Goal: Task Accomplishment & Management: Complete application form

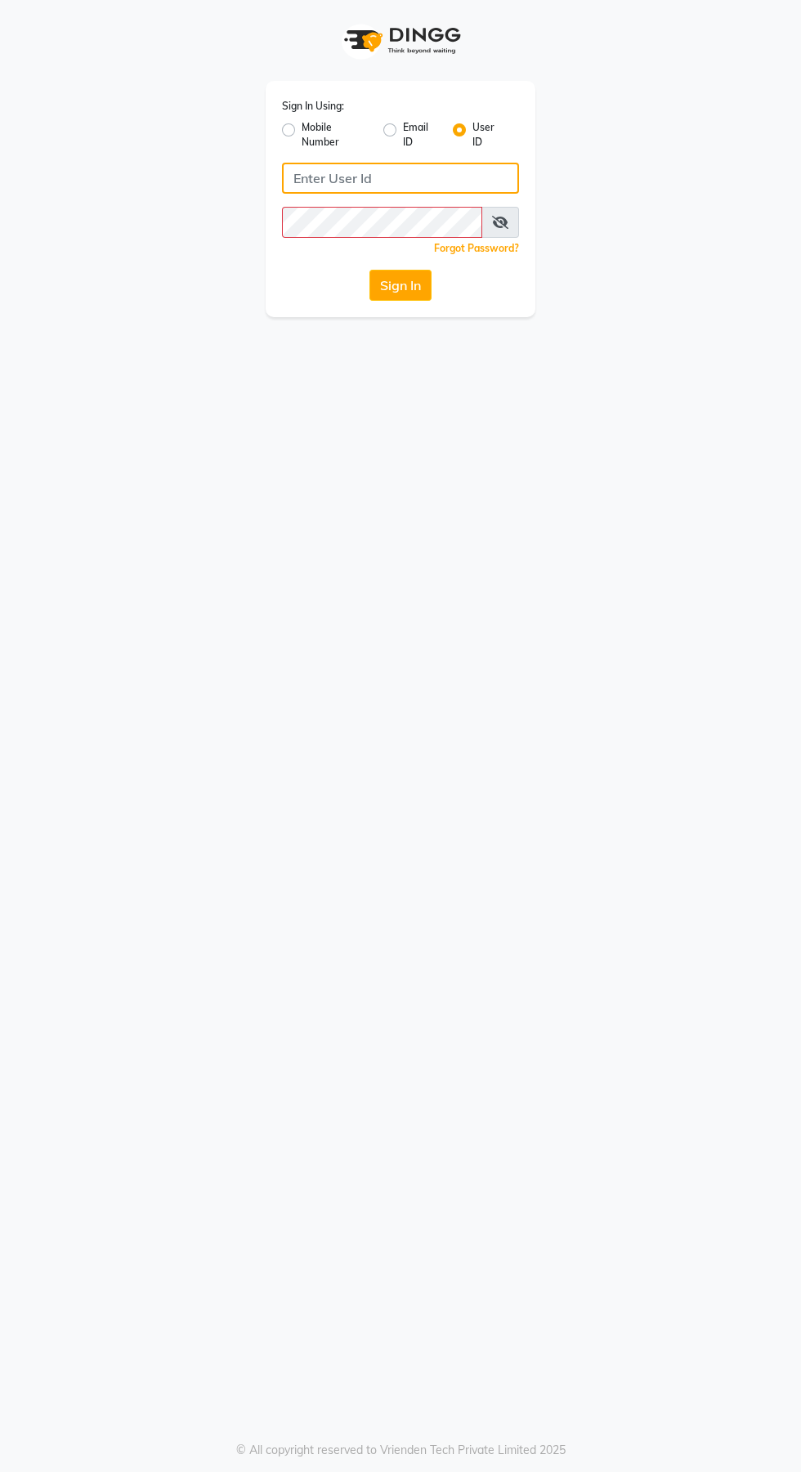
type input "Jhbilaspur"
click at [369, 270] on button "Sign In" at bounding box center [400, 285] width 62 height 31
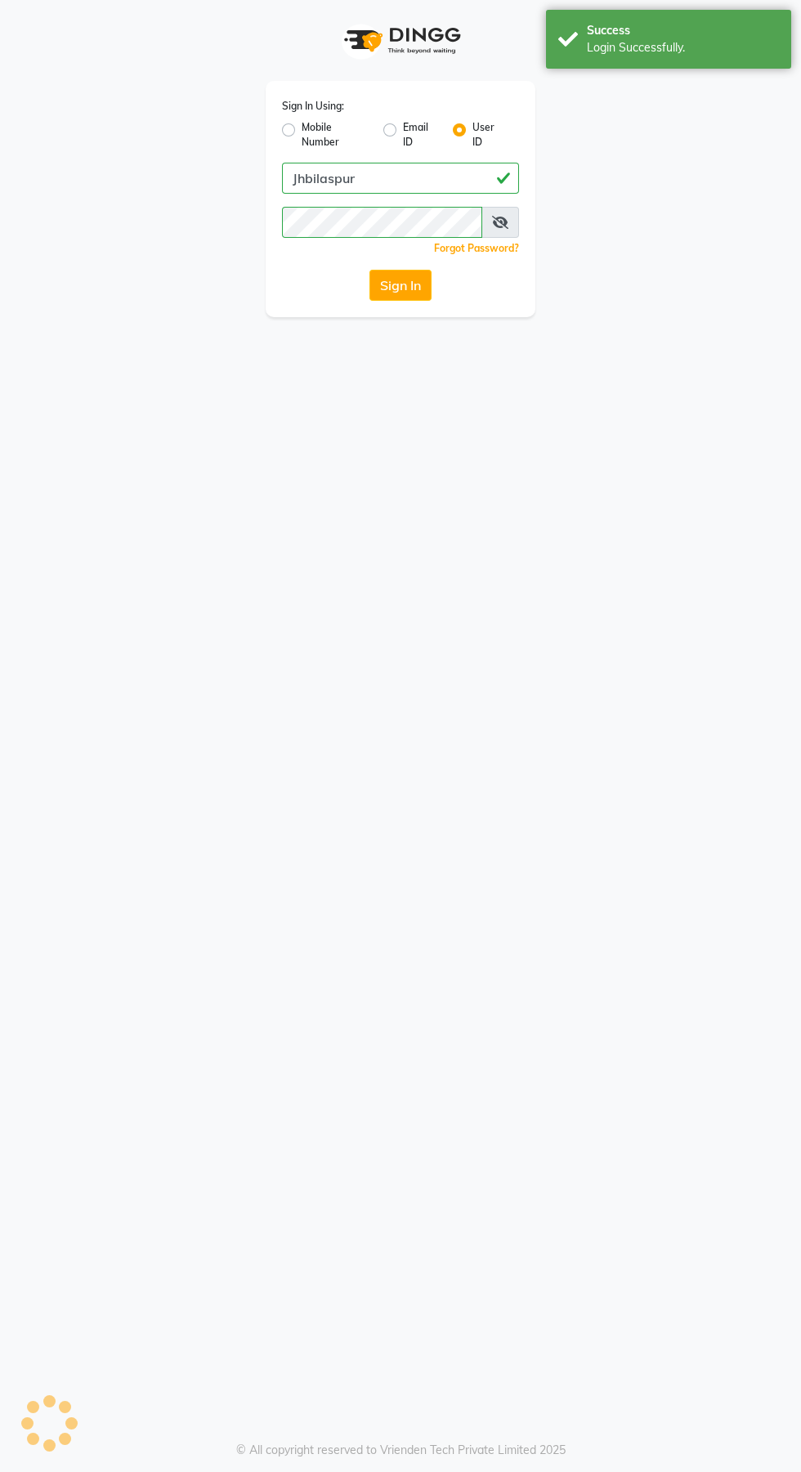
select select "service"
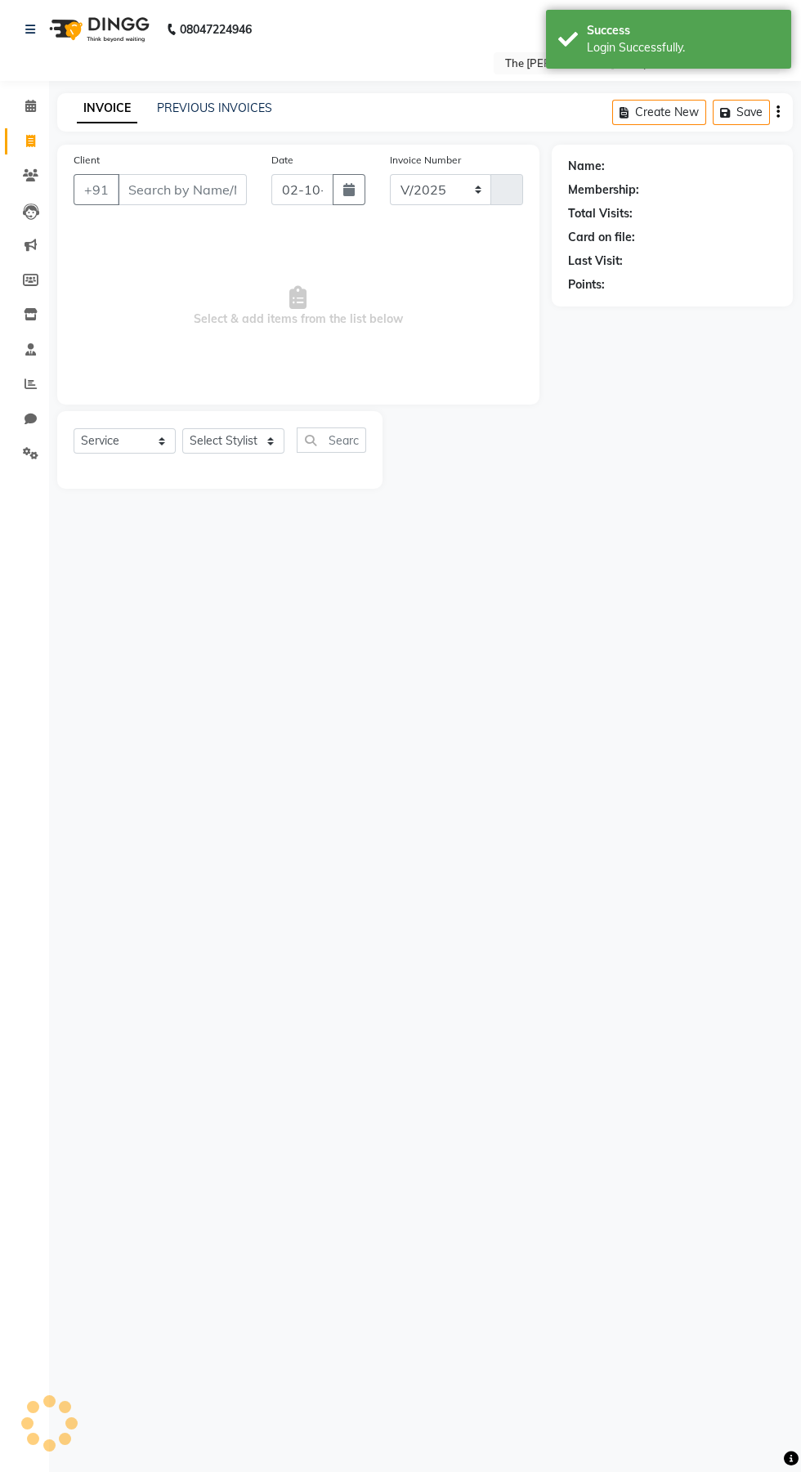
select select "6473"
type input "1064"
click at [233, 108] on link "PREVIOUS INVOICES" at bounding box center [214, 108] width 115 height 15
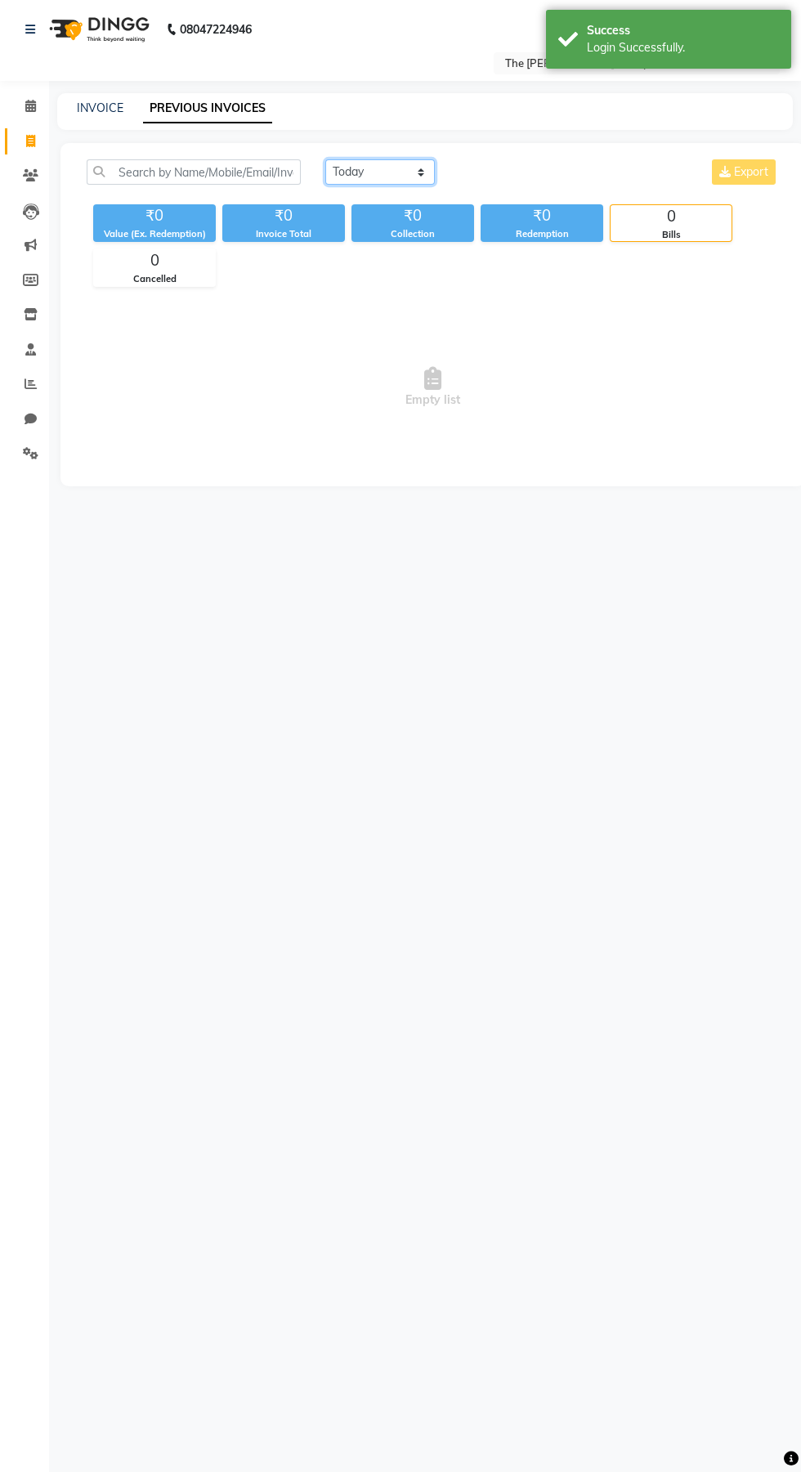
click at [386, 172] on select "Today Yesterday Custom Range" at bounding box center [379, 171] width 109 height 25
select select "yesterday"
click at [325, 159] on select "Today Yesterday Custom Range" at bounding box center [379, 171] width 109 height 25
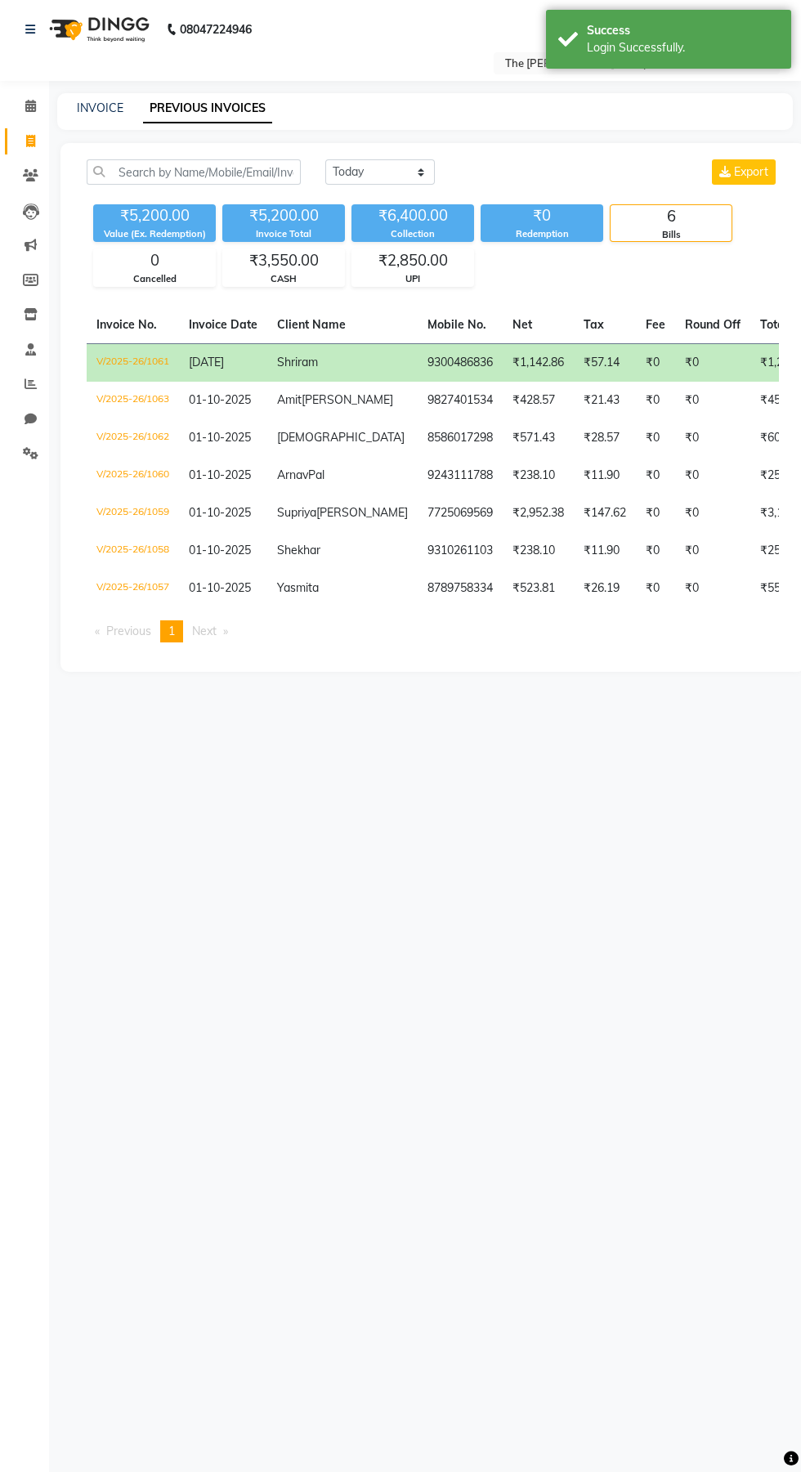
click at [750, 364] on td "₹1,200.00" at bounding box center [785, 362] width 71 height 38
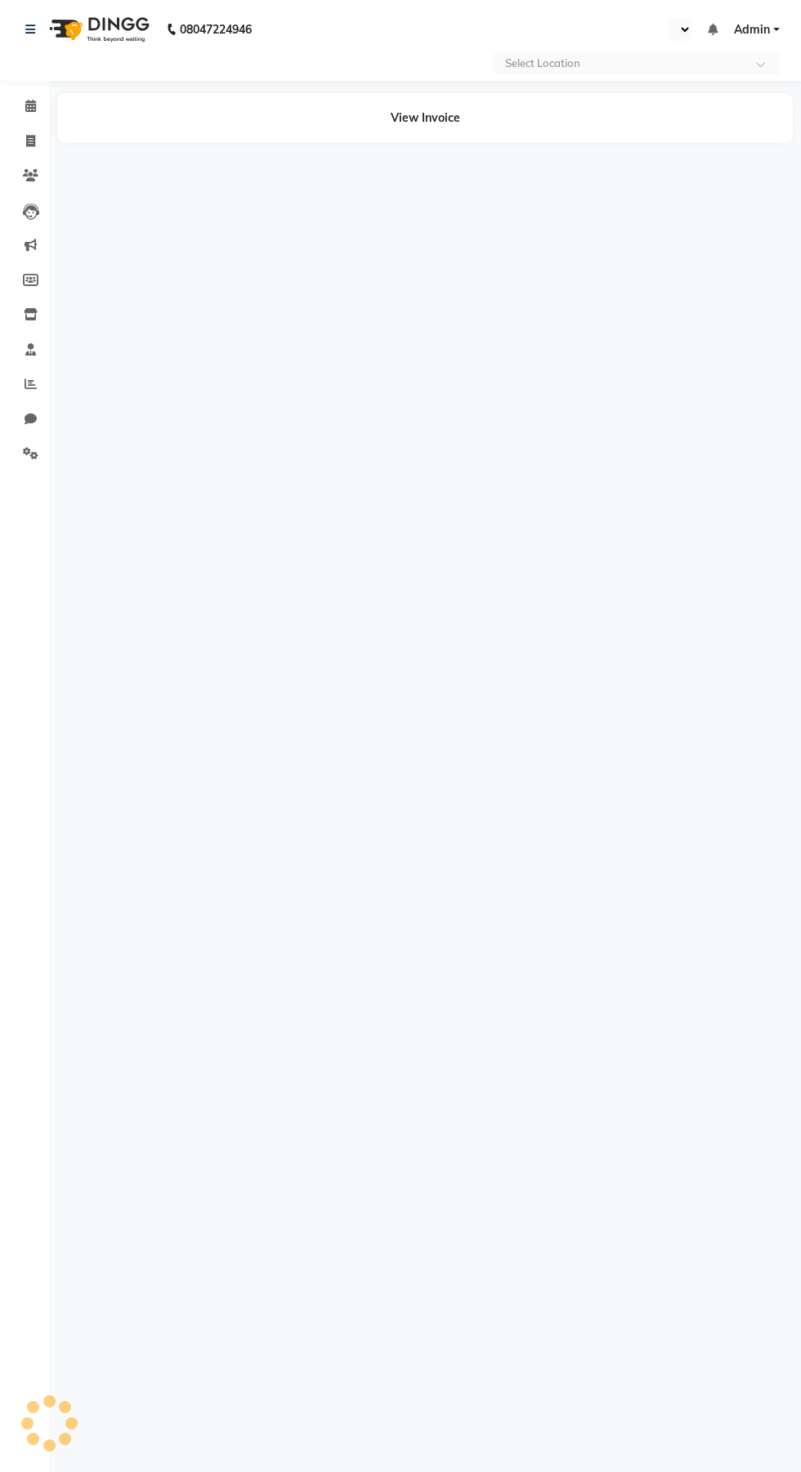
select select "en"
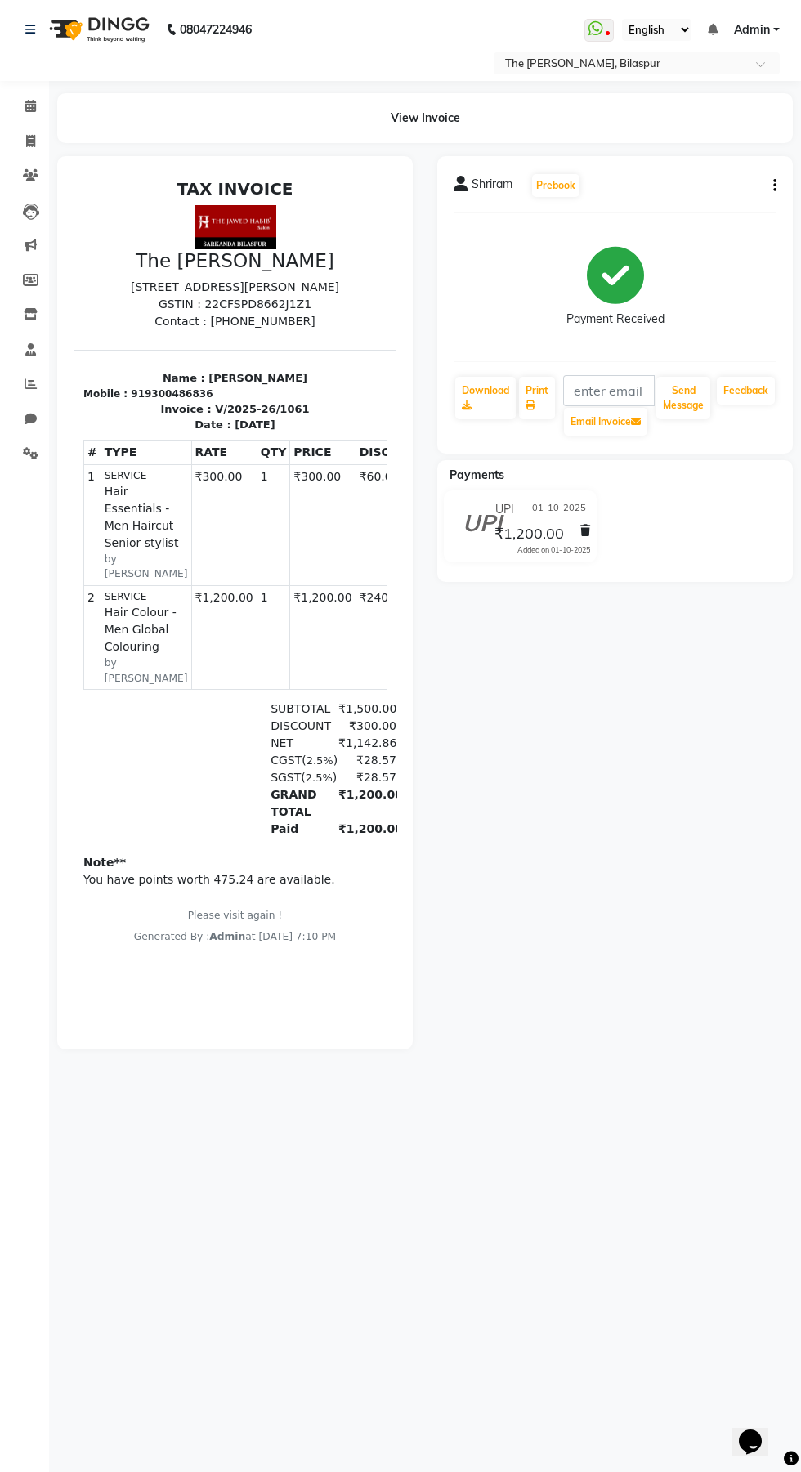
click at [584, 530] on icon at bounding box center [585, 530] width 10 height 11
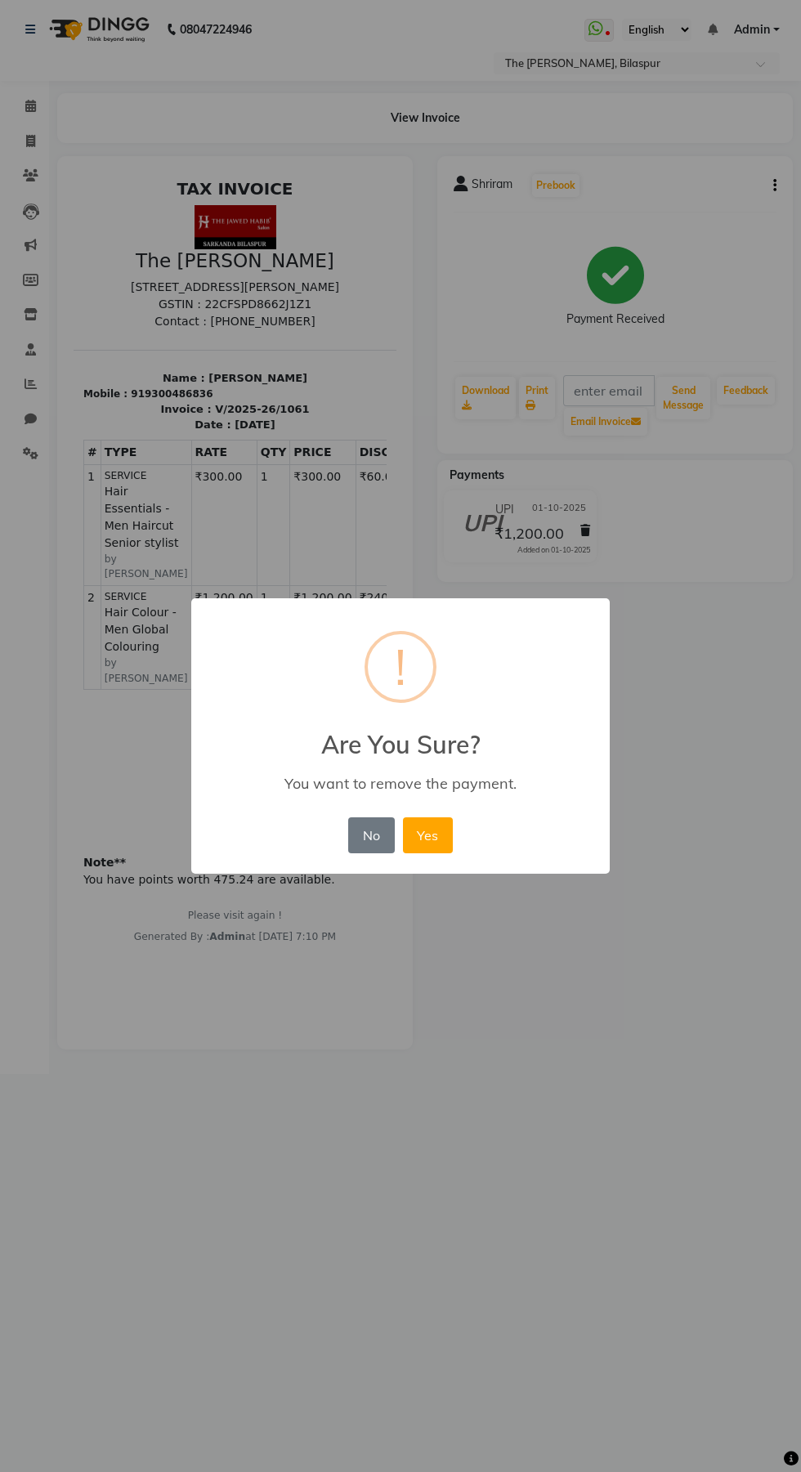
click at [430, 842] on button "Yes" at bounding box center [428, 835] width 50 height 36
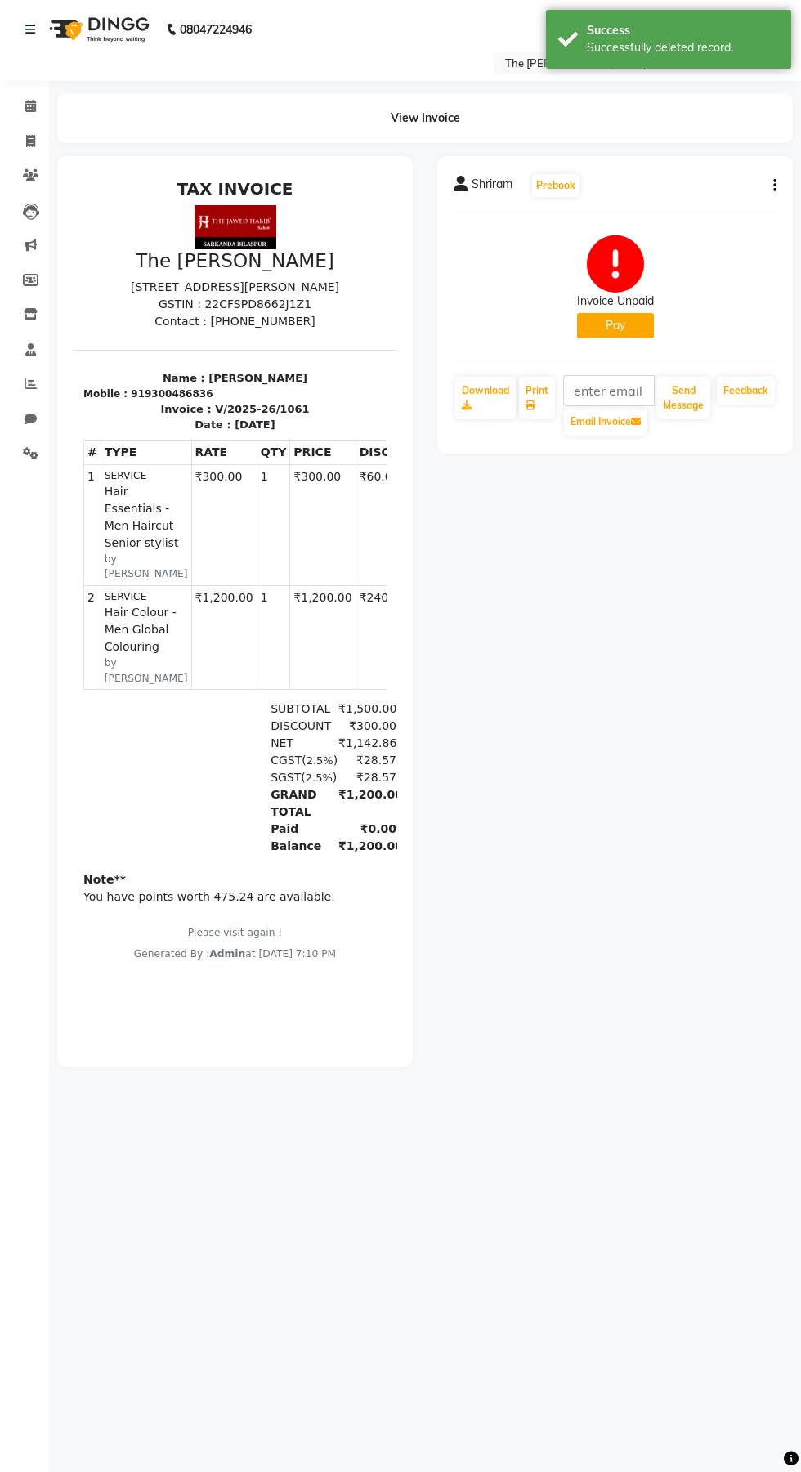
click at [774, 185] on icon "button" at bounding box center [774, 185] width 3 height 1
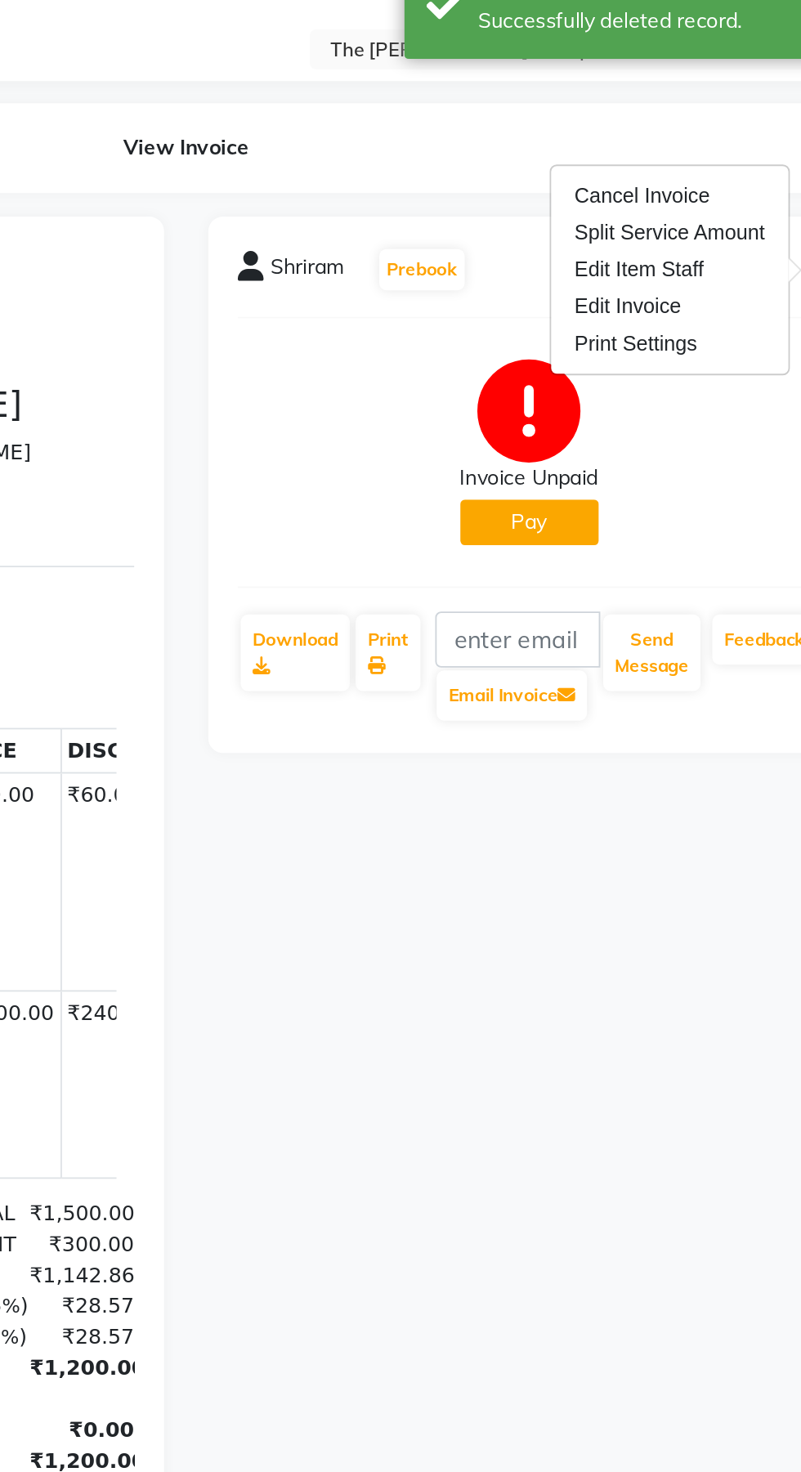
click at [708, 145] on div "Cancel Invoice" at bounding box center [693, 145] width 112 height 20
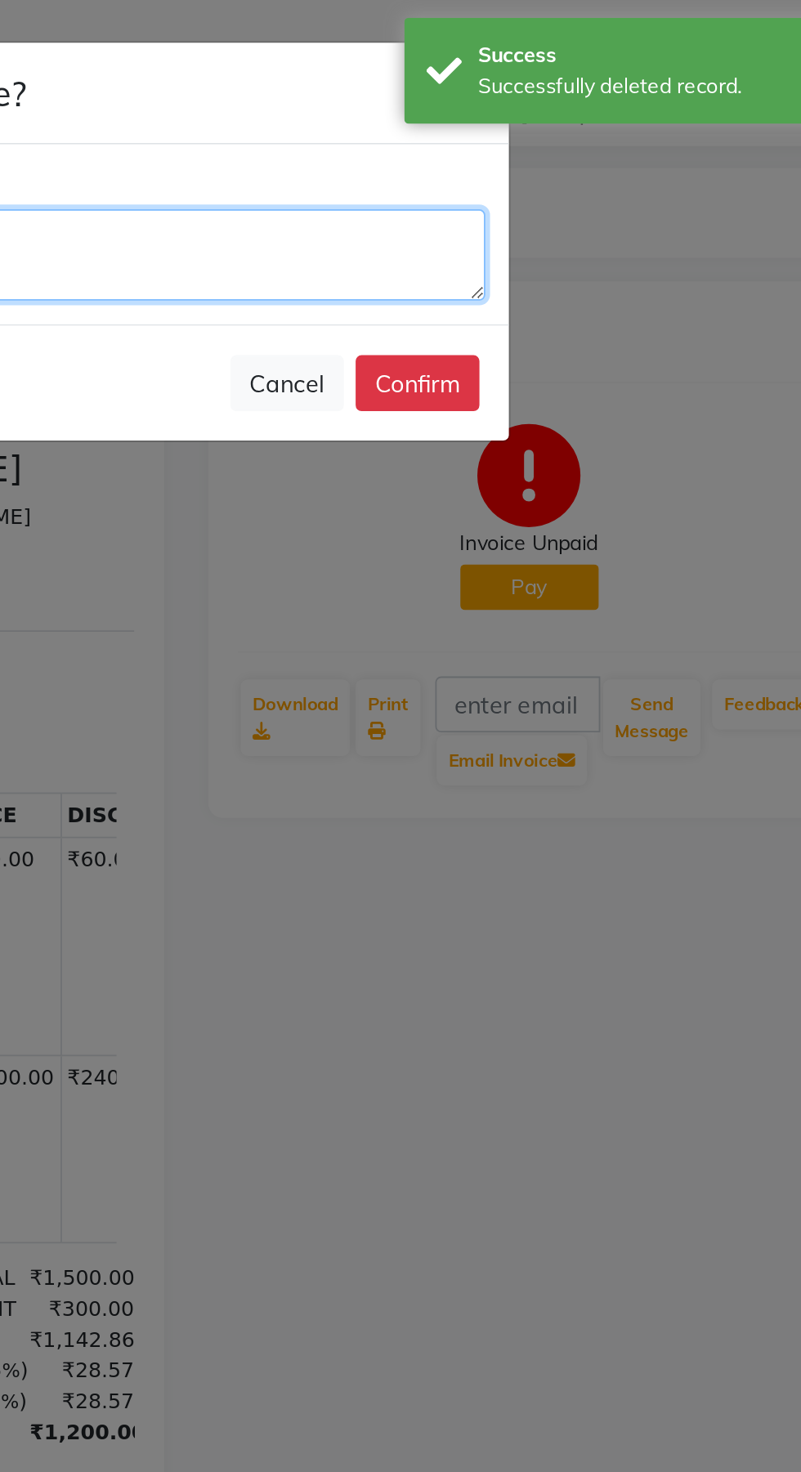
click at [507, 129] on textarea at bounding box center [400, 141] width 381 height 51
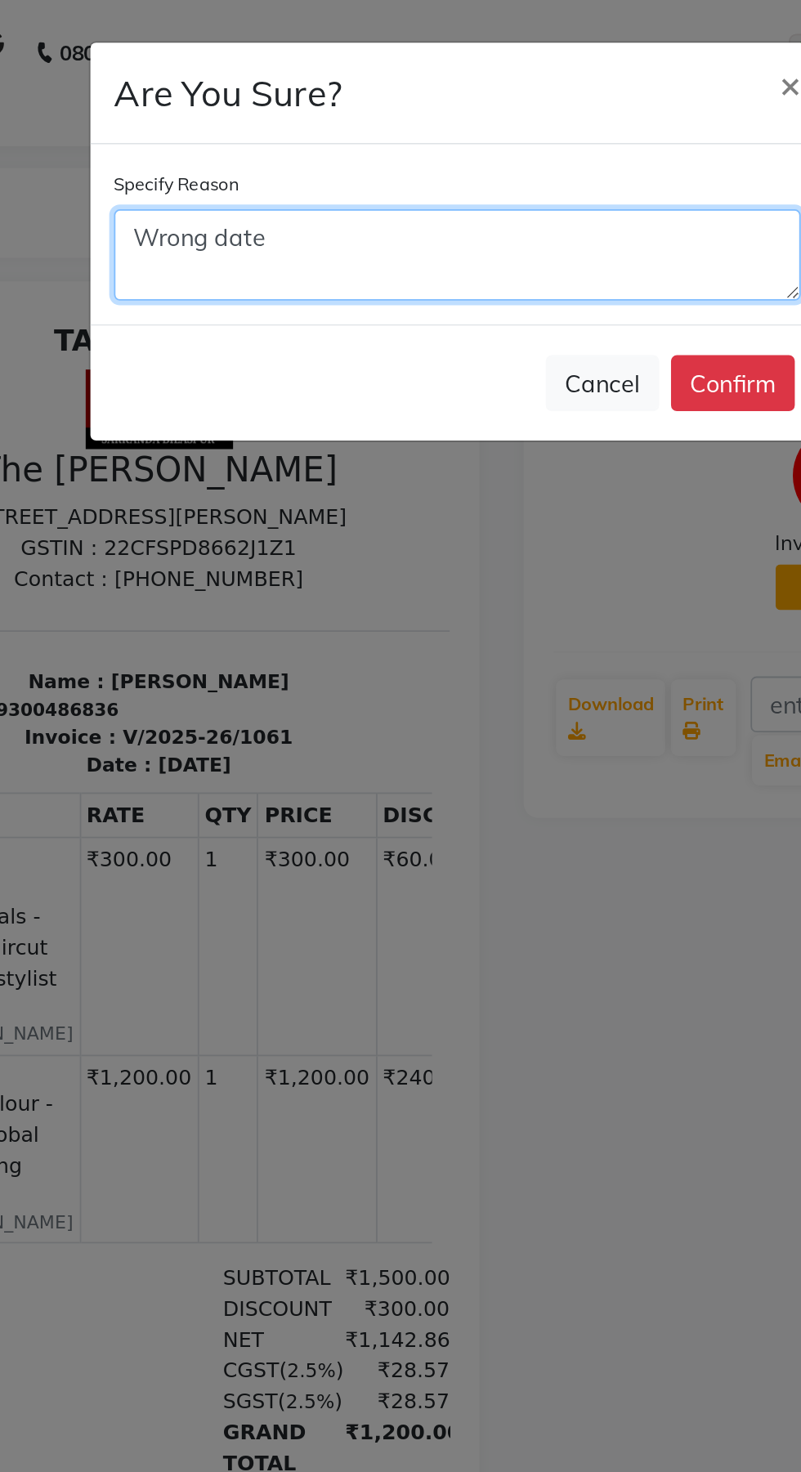
type textarea "Wrong date"
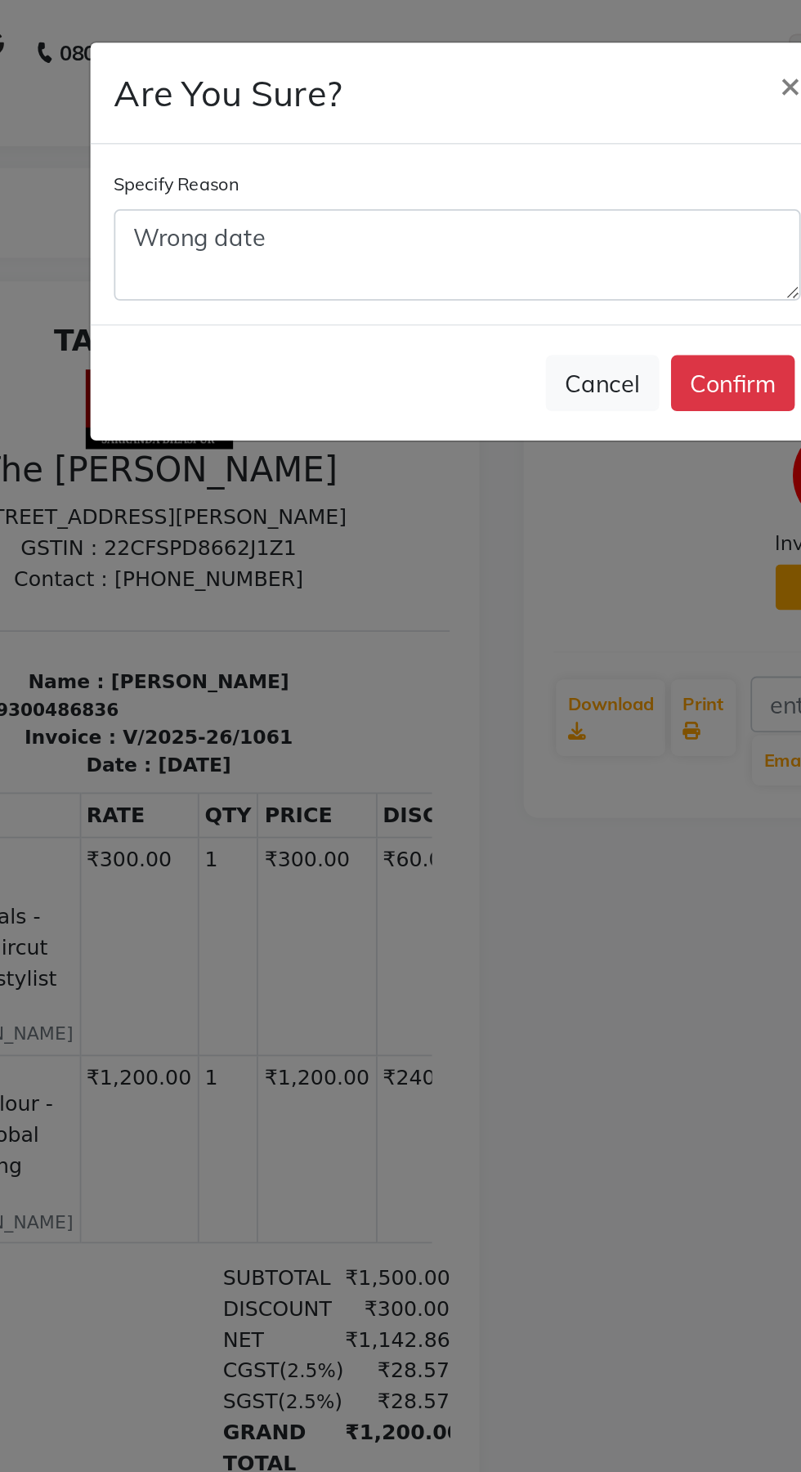
click at [540, 199] on button "Confirm" at bounding box center [553, 212] width 69 height 31
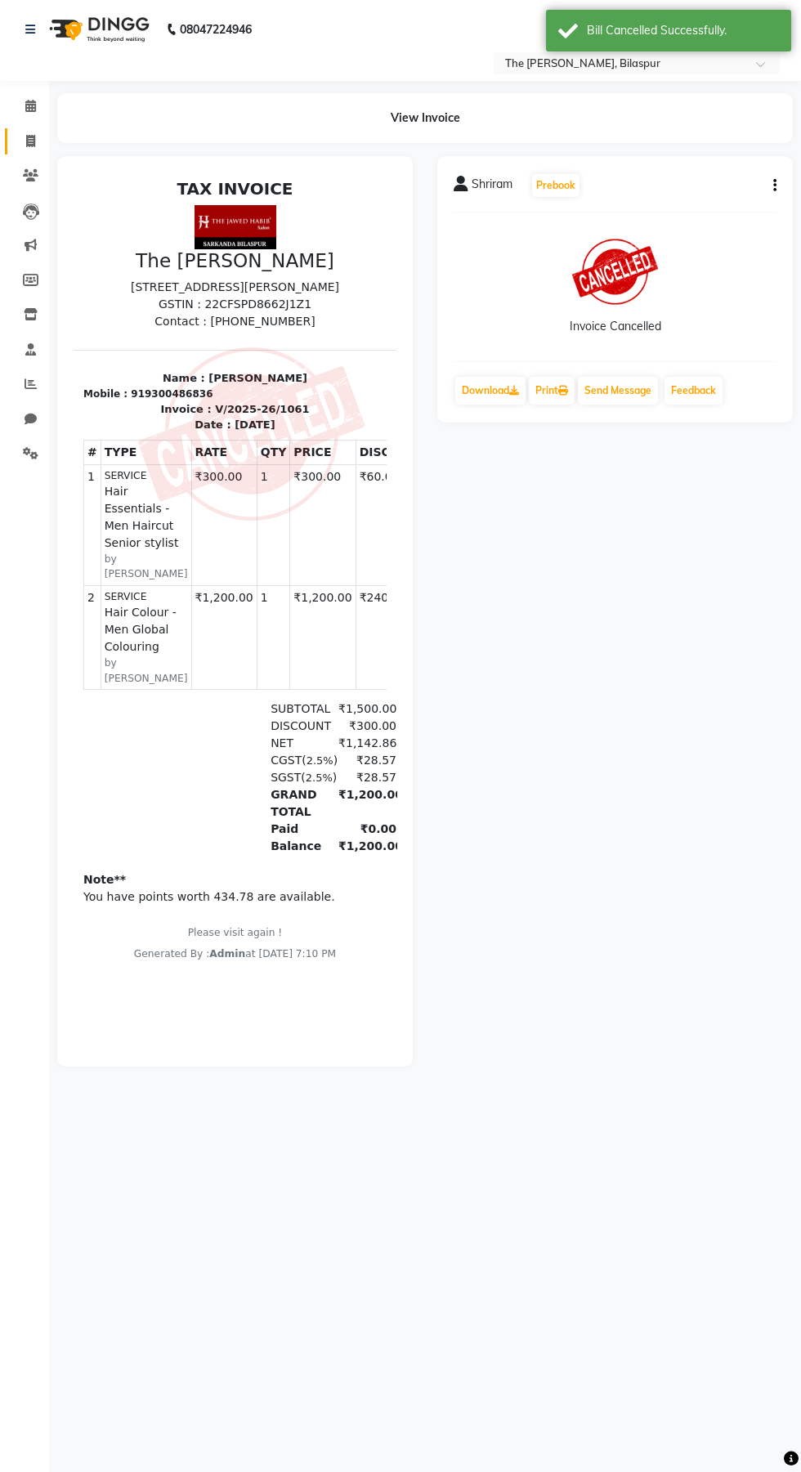
click at [32, 147] on icon at bounding box center [30, 141] width 9 height 12
select select "service"
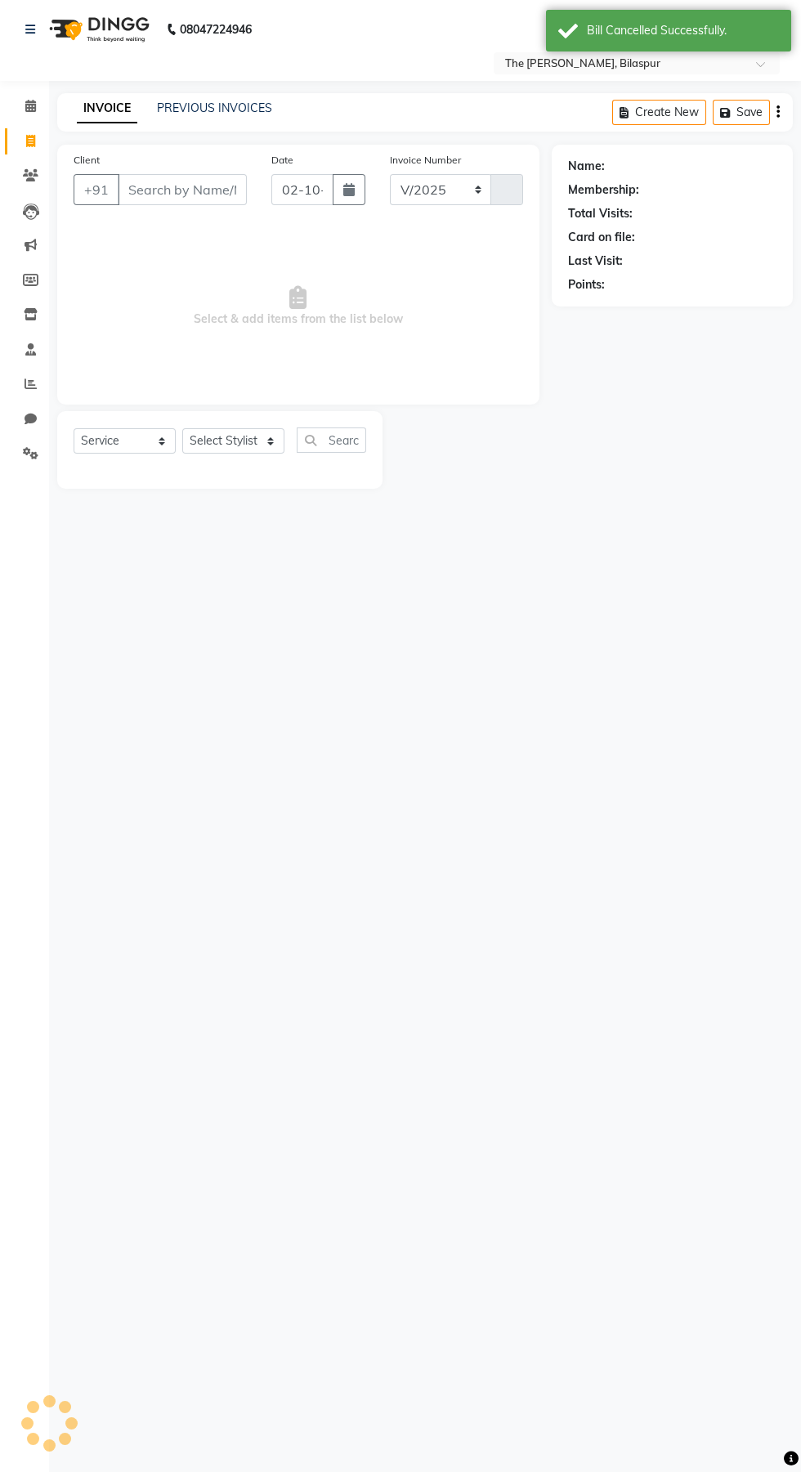
select select "6473"
type input "1064"
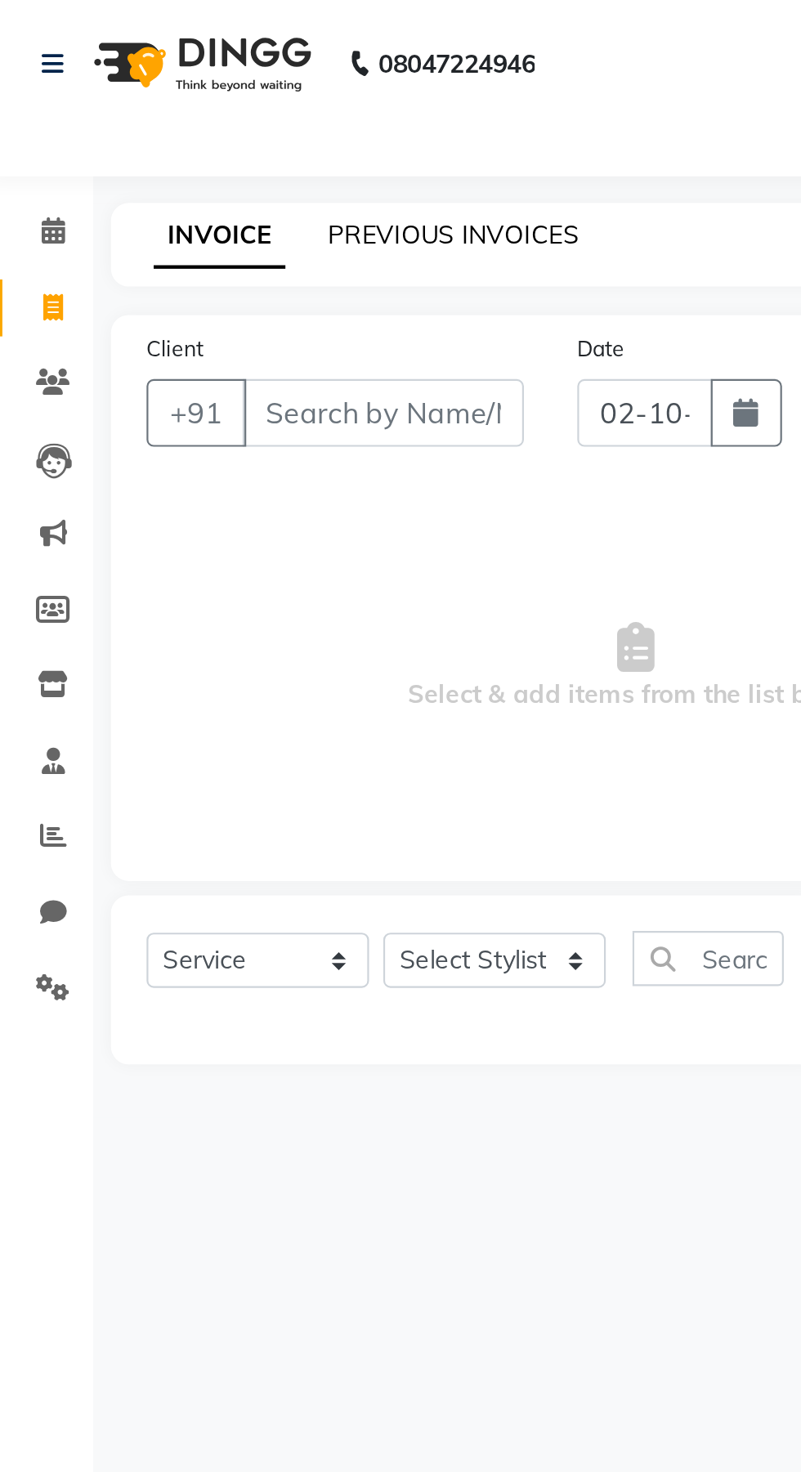
click at [261, 105] on link "PREVIOUS INVOICES" at bounding box center [214, 108] width 115 height 15
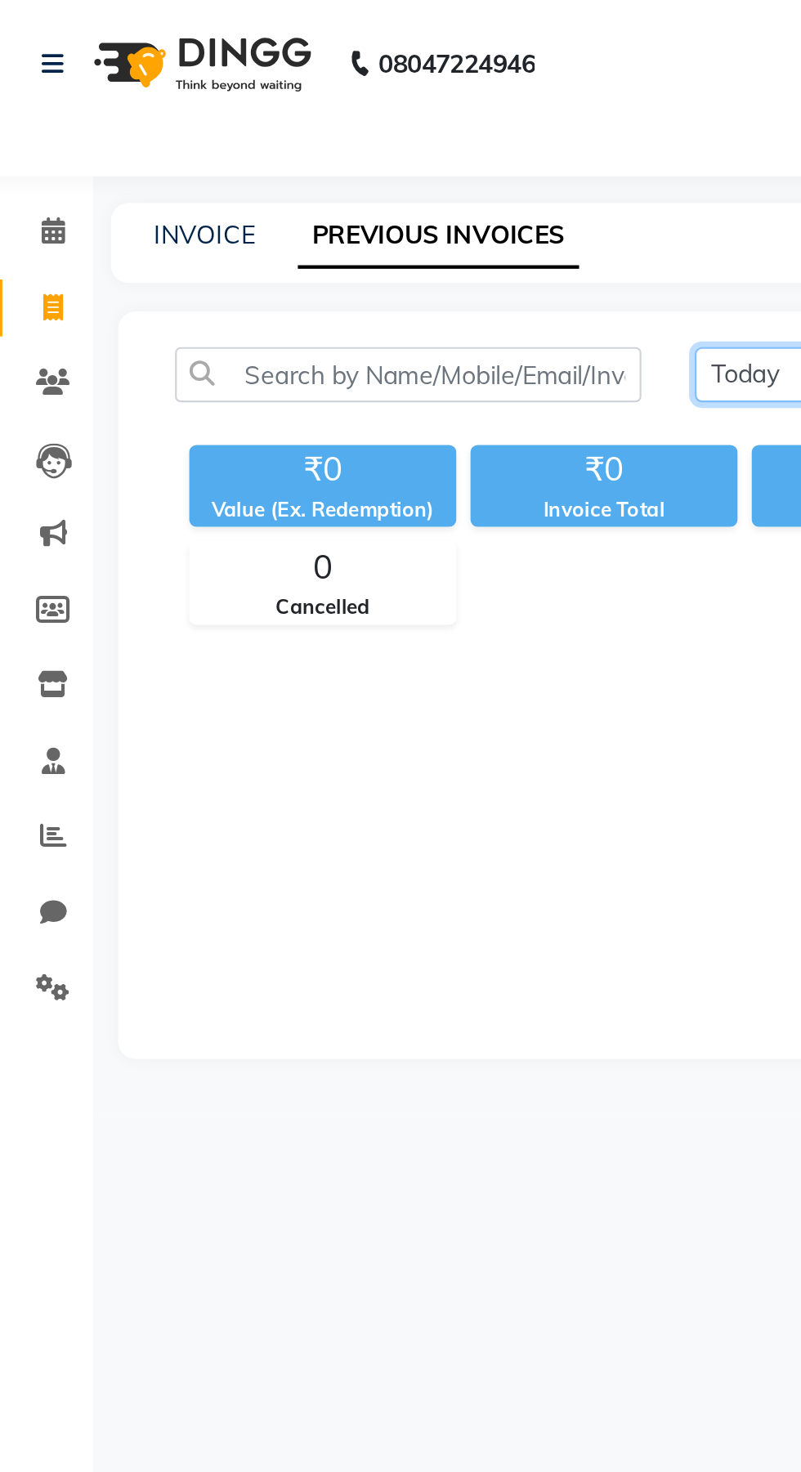
click at [354, 176] on select "Today Yesterday Custom Range" at bounding box center [379, 171] width 109 height 25
select select "range"
click at [325, 159] on select "Today Yesterday Custom Range" at bounding box center [379, 171] width 109 height 25
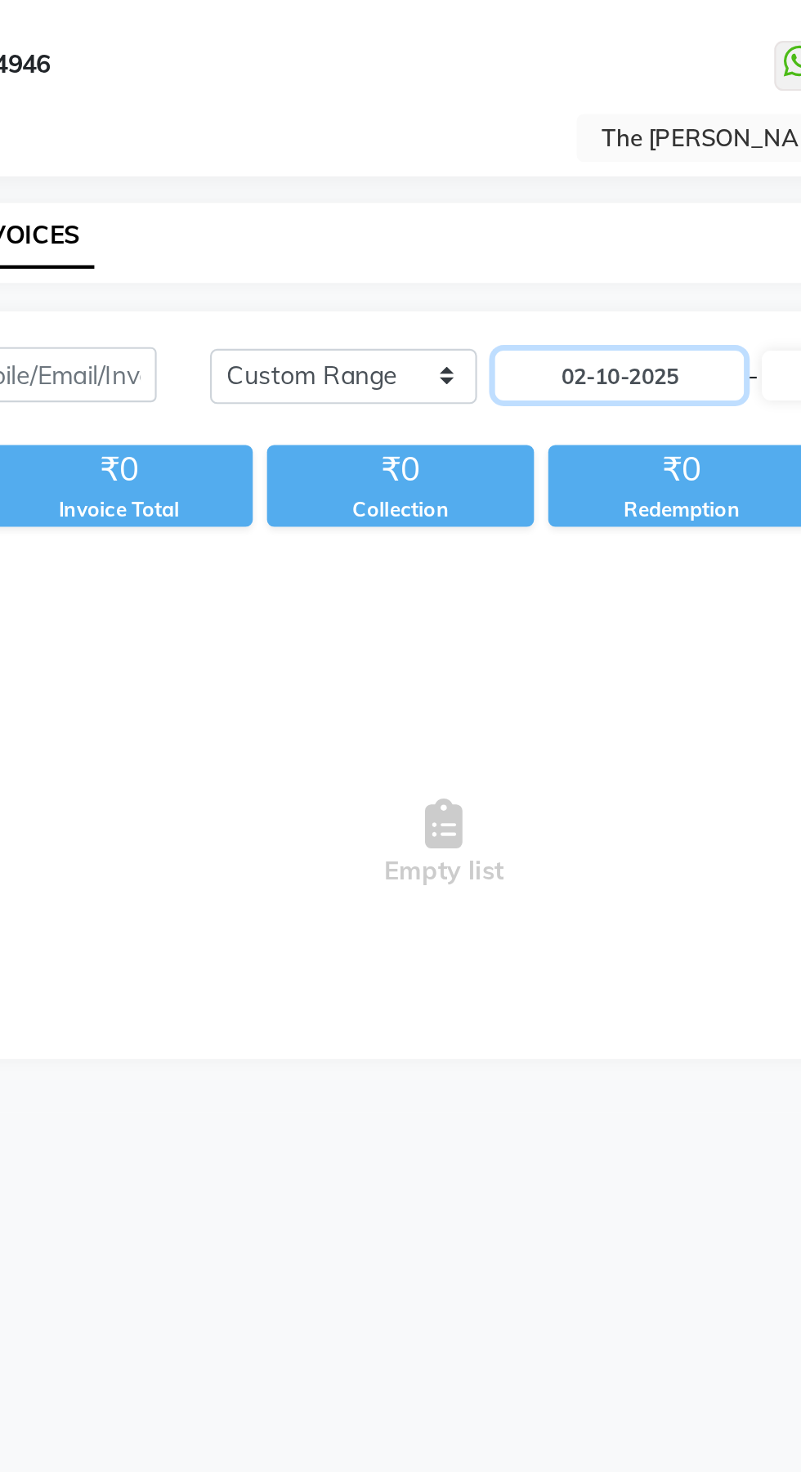
click at [514, 167] on input "02-10-2025" at bounding box center [513, 172] width 114 height 23
select select "10"
select select "2025"
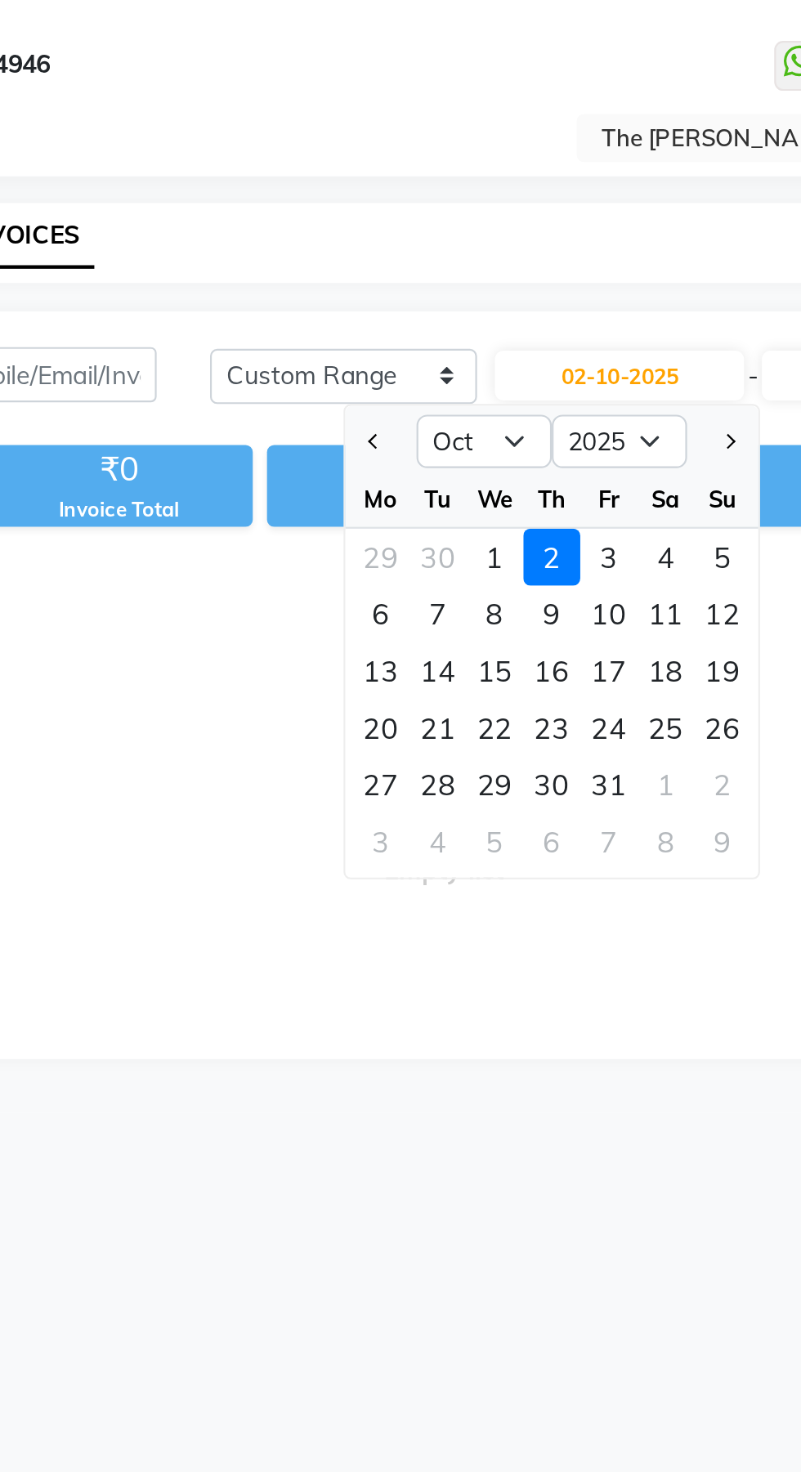
click at [453, 252] on div "1" at bounding box center [456, 256] width 26 height 26
type input "01-10-2025"
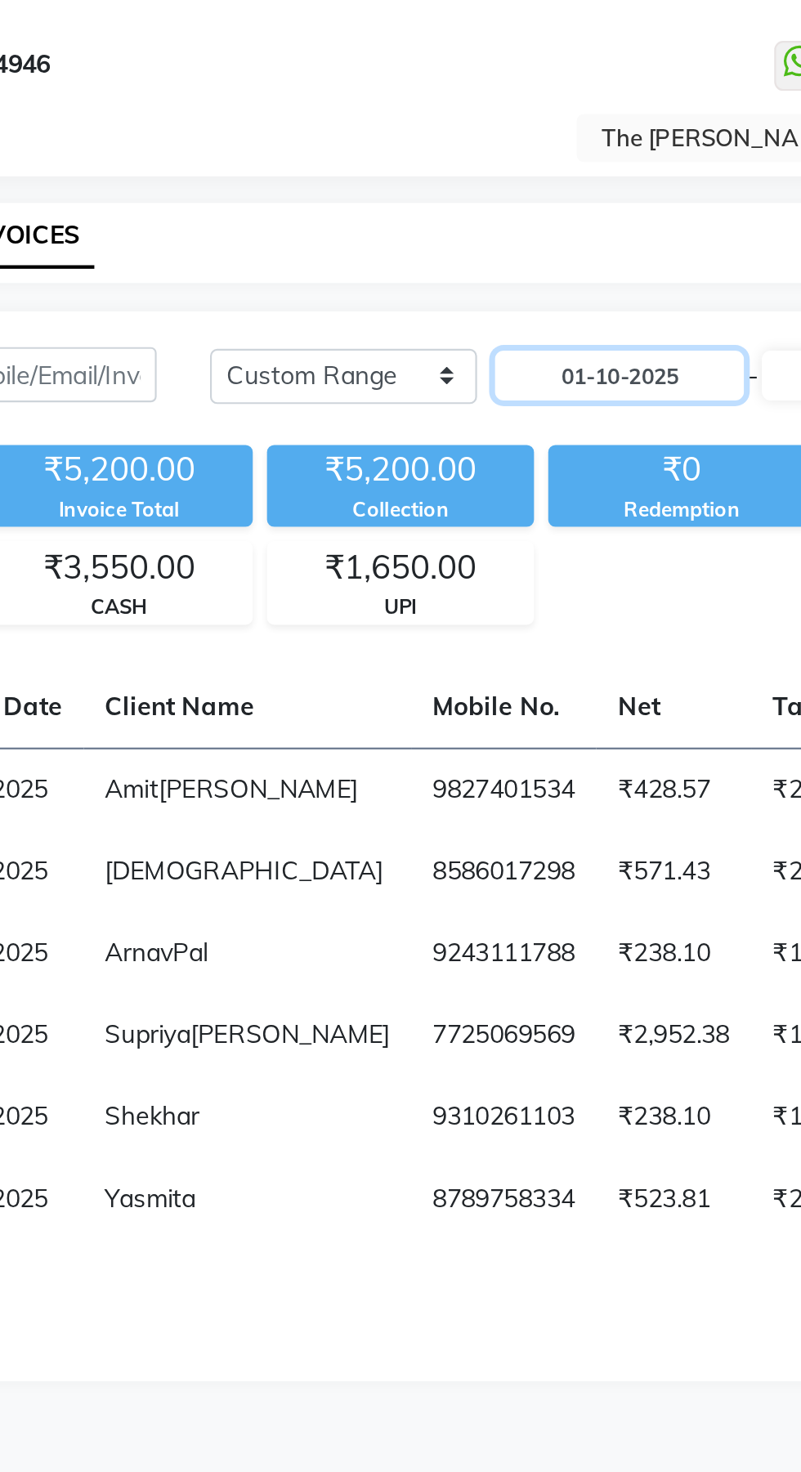
click at [543, 175] on input "01-10-2025" at bounding box center [513, 172] width 114 height 23
select select "10"
select select "2025"
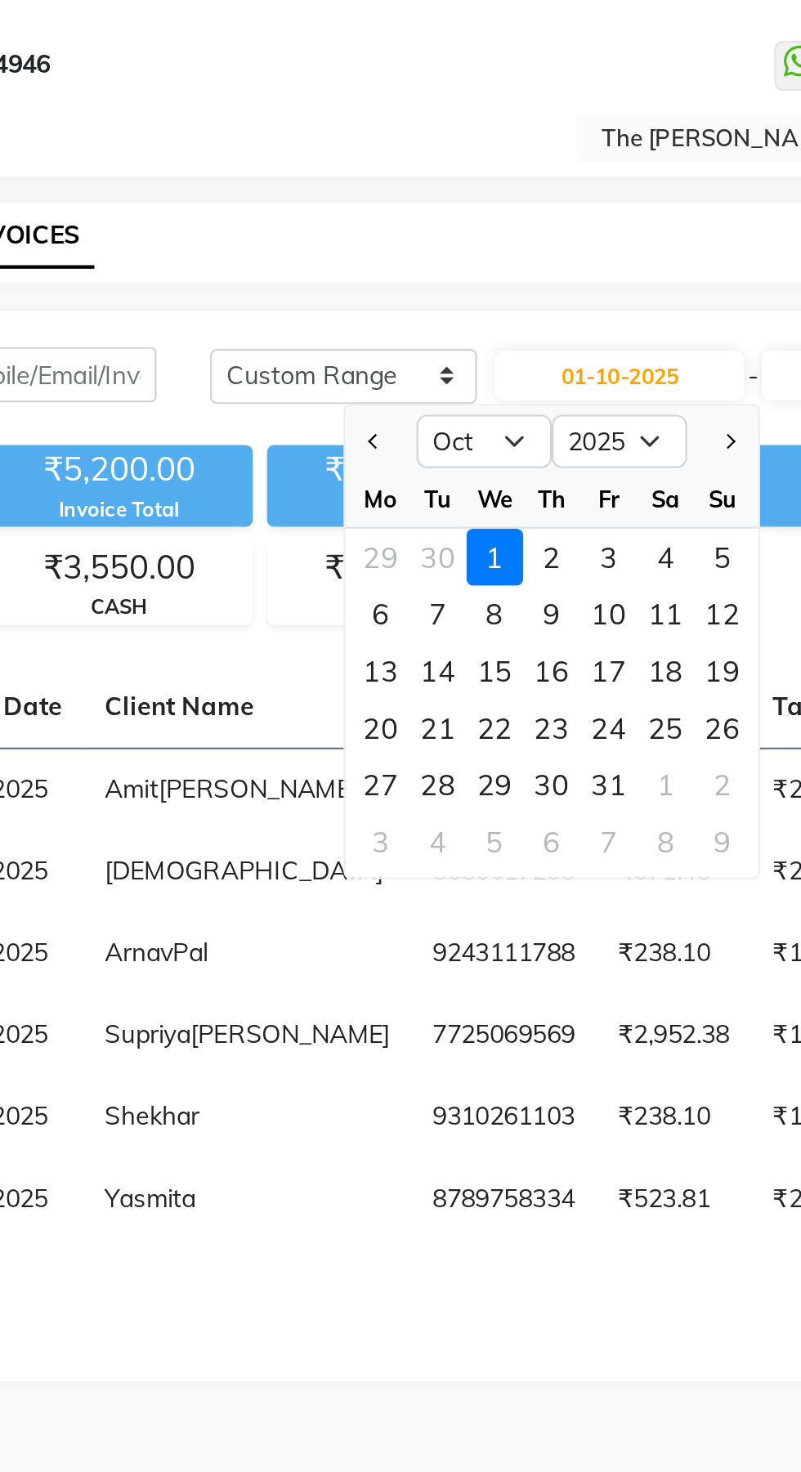
click at [430, 255] on div "30" at bounding box center [430, 256] width 26 height 26
type input "30-09-2025"
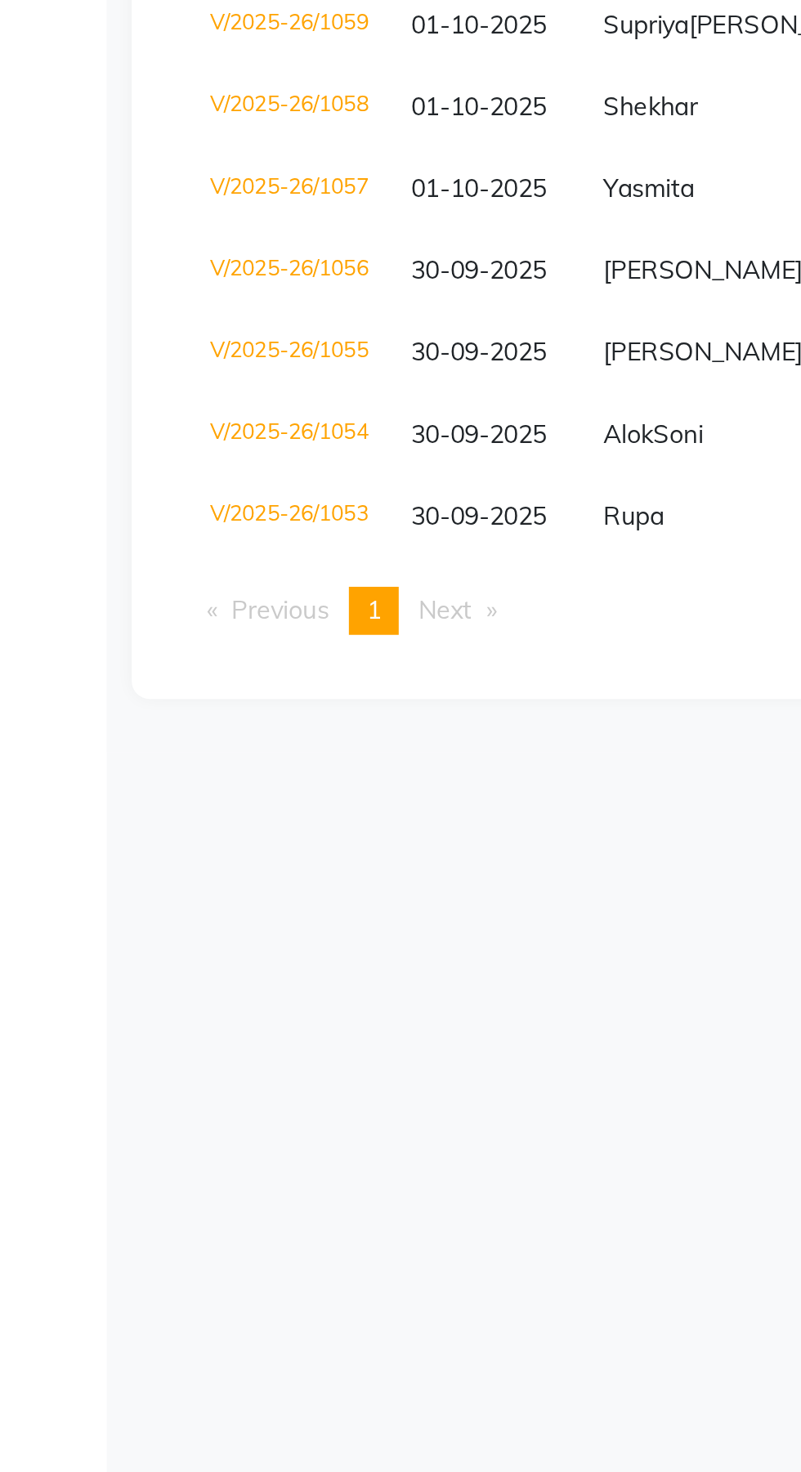
click at [151, 720] on td "V/2025-26/1053" at bounding box center [133, 701] width 92 height 38
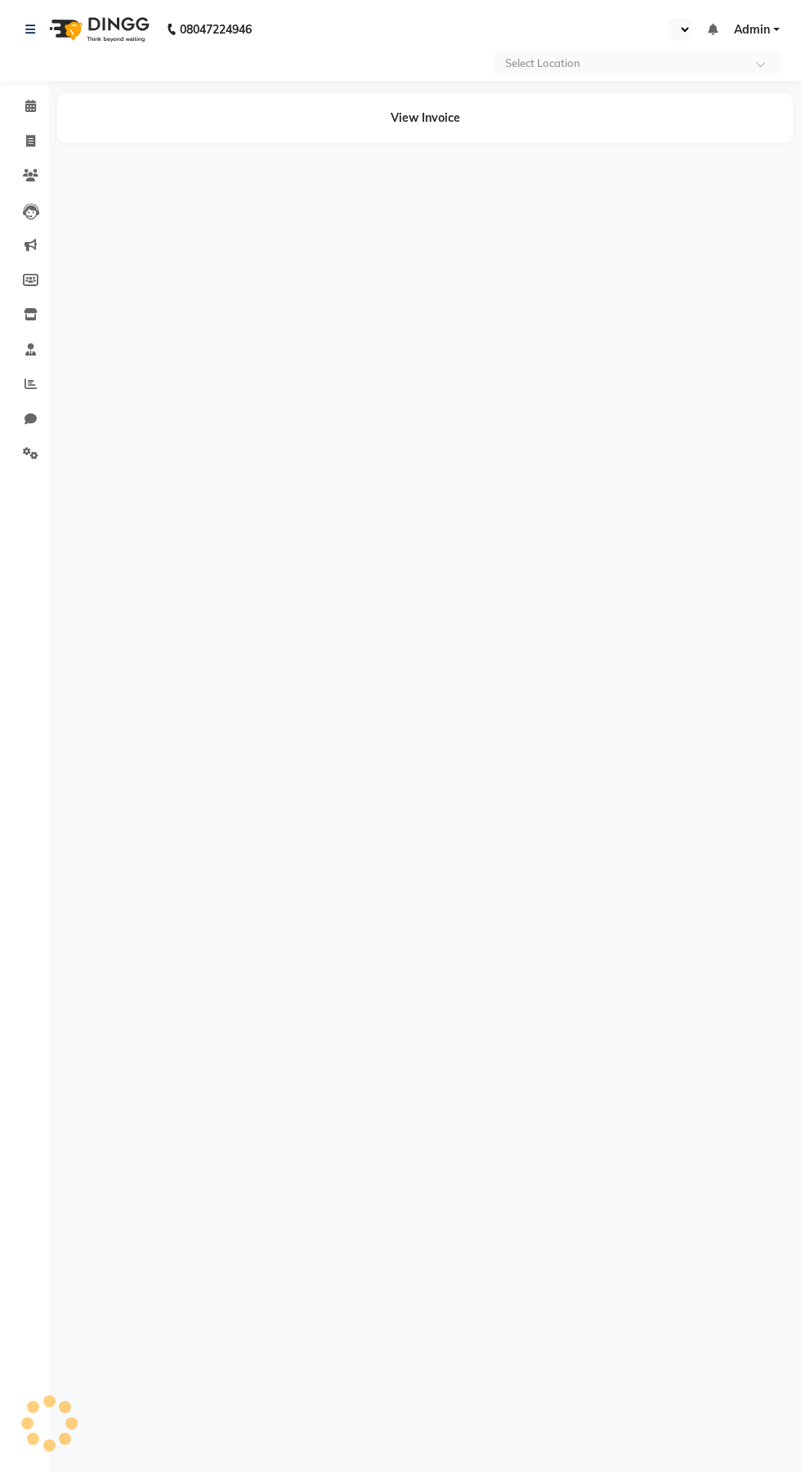
select select "en"
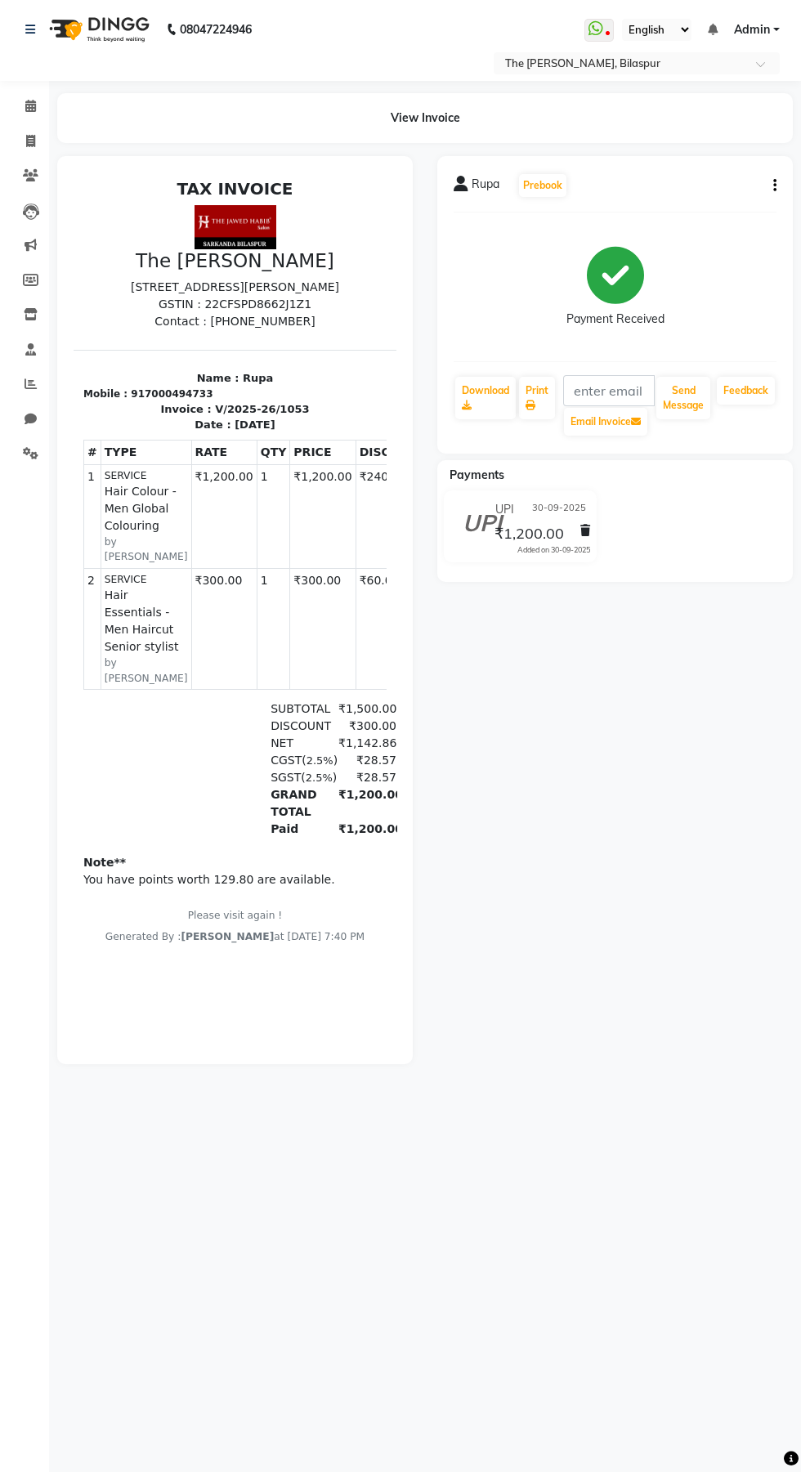
click at [766, 191] on button "button" at bounding box center [771, 185] width 10 height 17
click at [698, 140] on div "Cancel Invoice" at bounding box center [693, 145] width 112 height 20
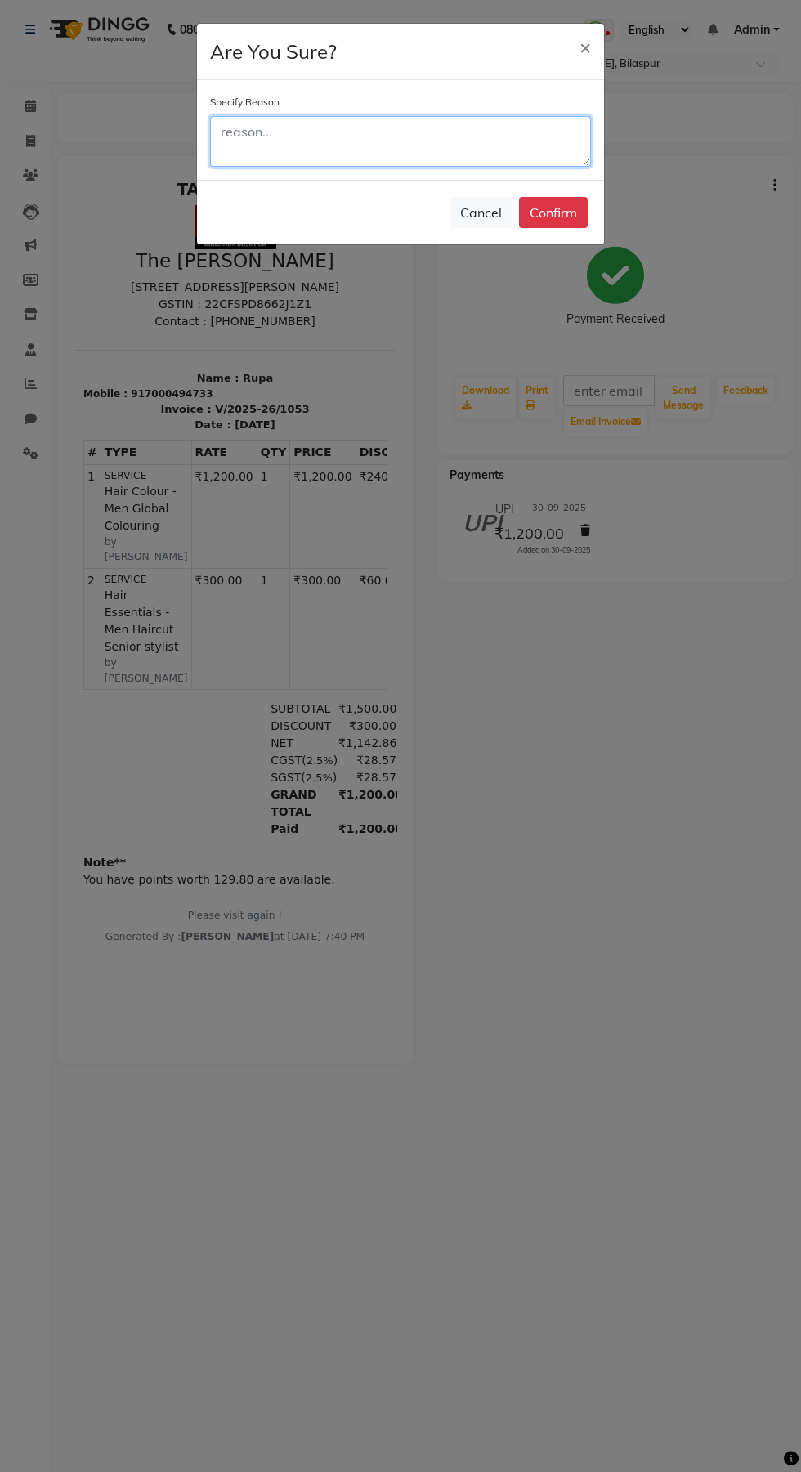
click at [413, 138] on textarea at bounding box center [400, 141] width 381 height 51
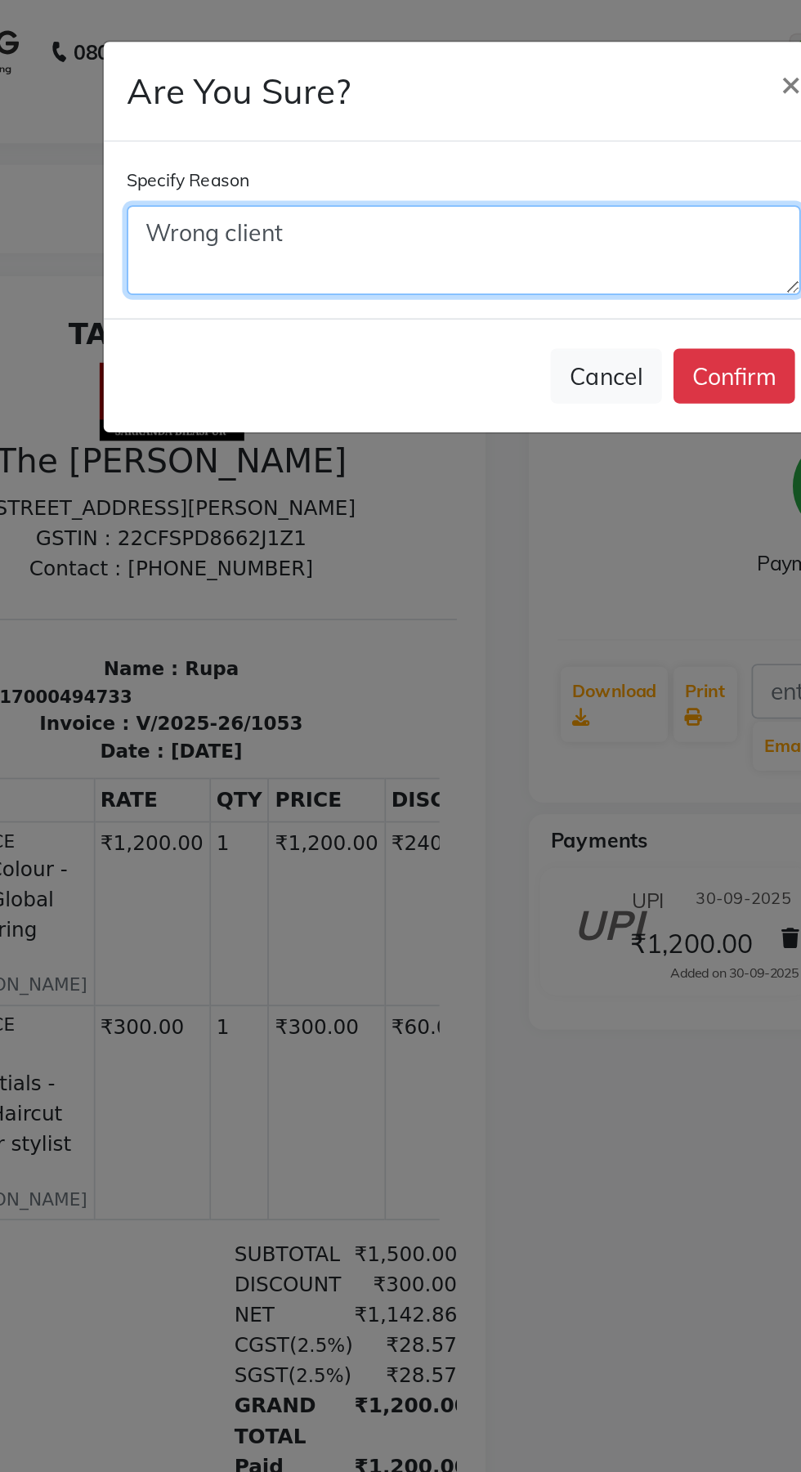
type textarea "Wrong client"
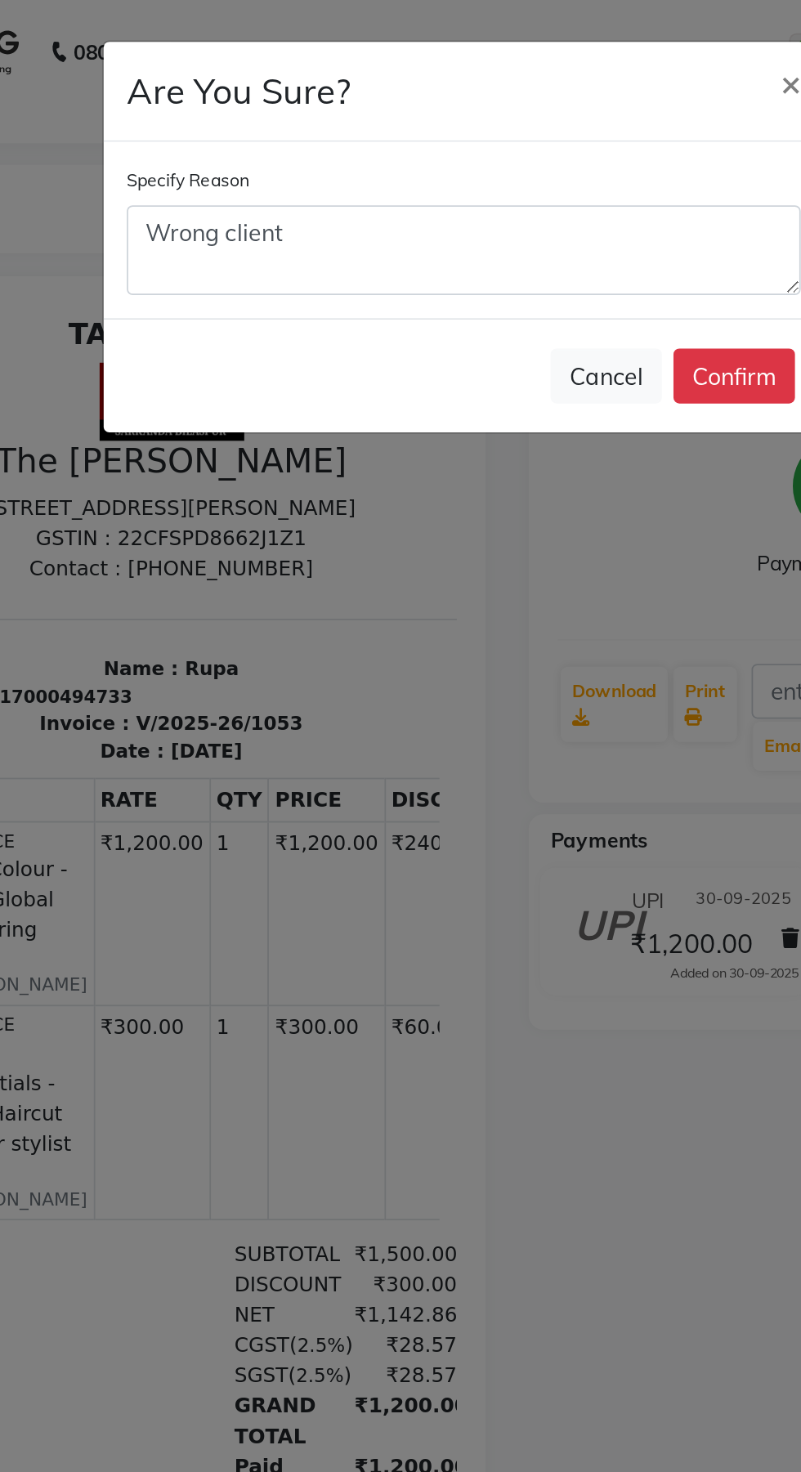
click at [552, 209] on button "Confirm" at bounding box center [553, 212] width 69 height 31
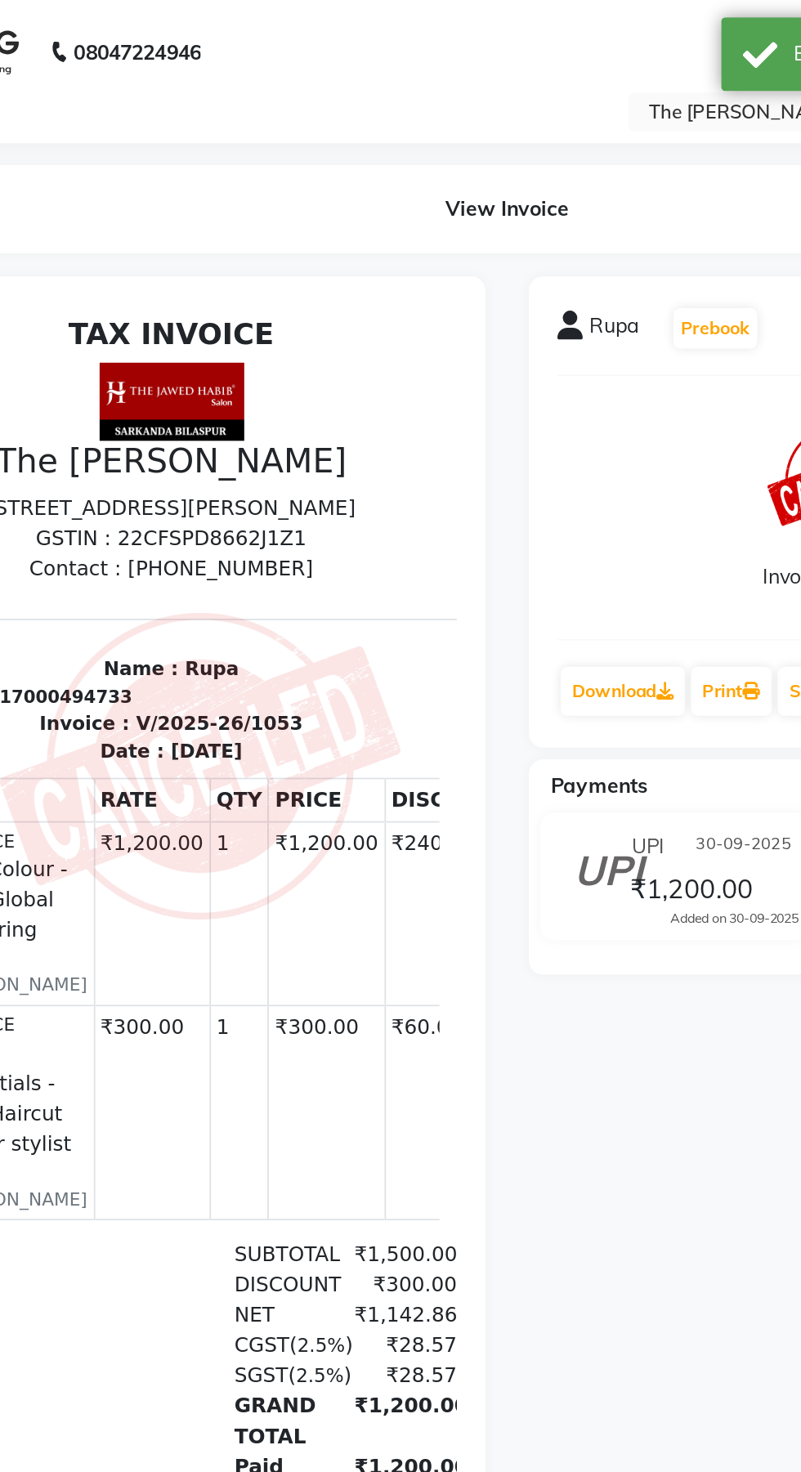
scroll to position [13, 0]
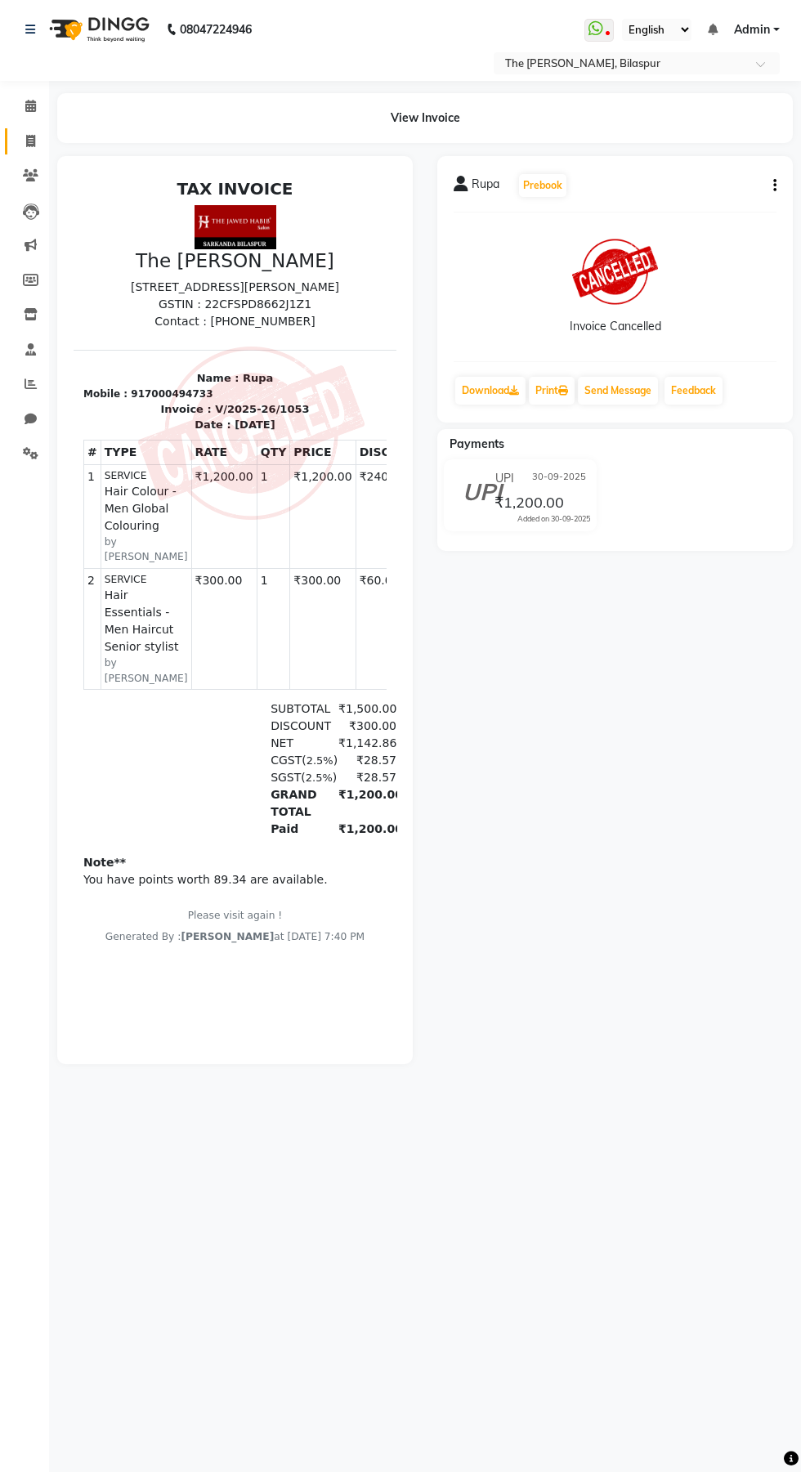
click at [30, 141] on icon at bounding box center [30, 141] width 9 height 12
select select "service"
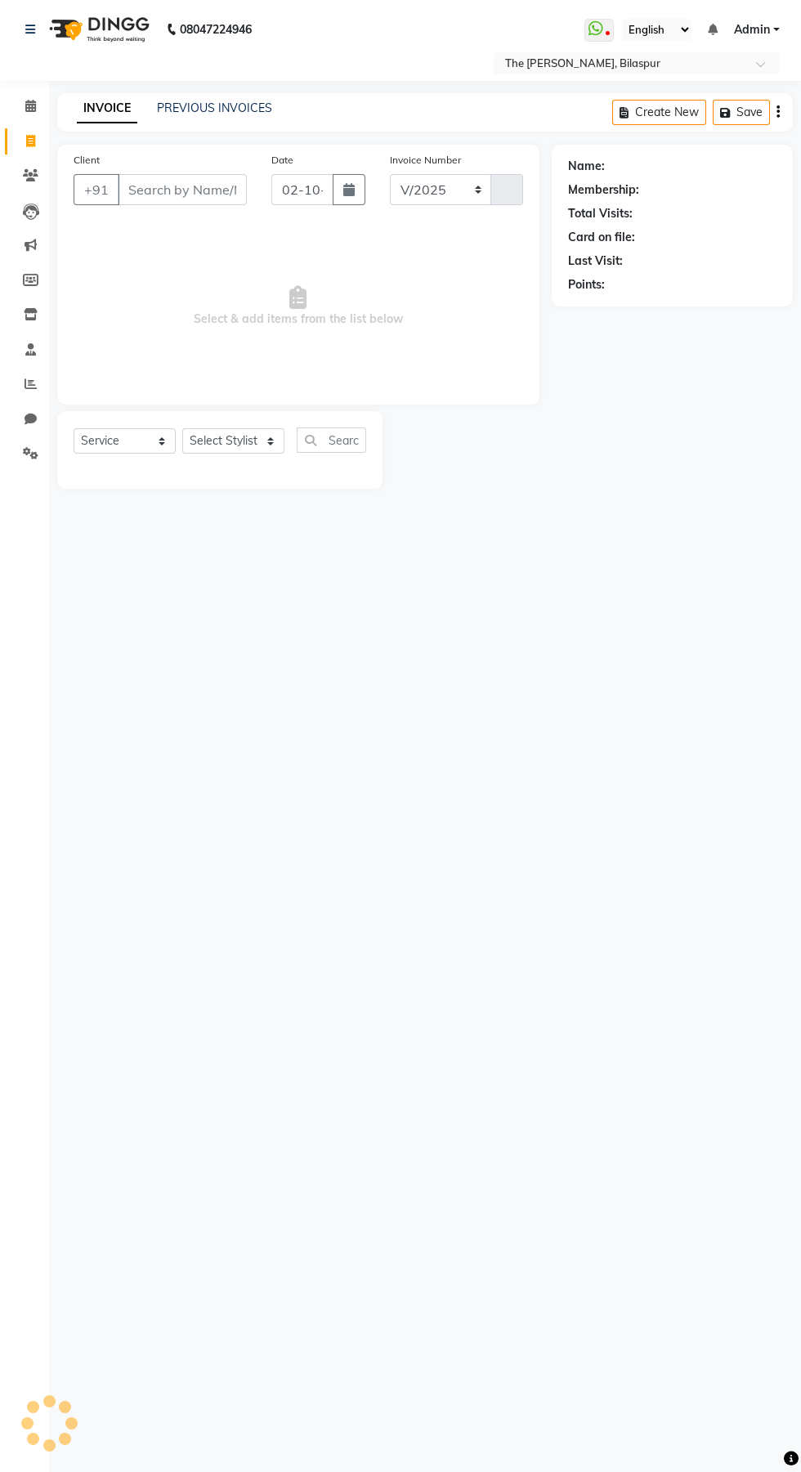
select select "6473"
type input "1064"
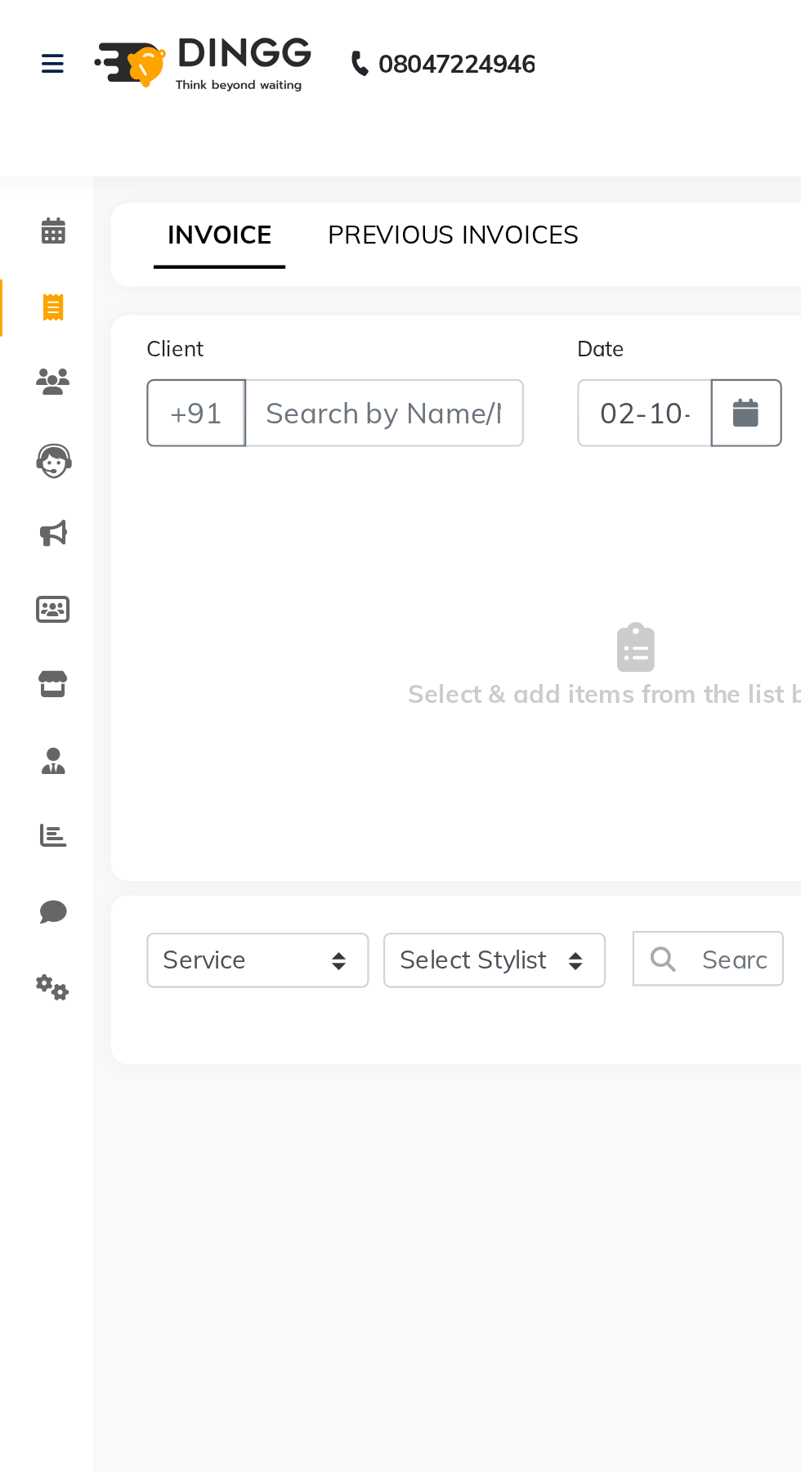
click at [232, 104] on link "PREVIOUS INVOICES" at bounding box center [214, 108] width 115 height 15
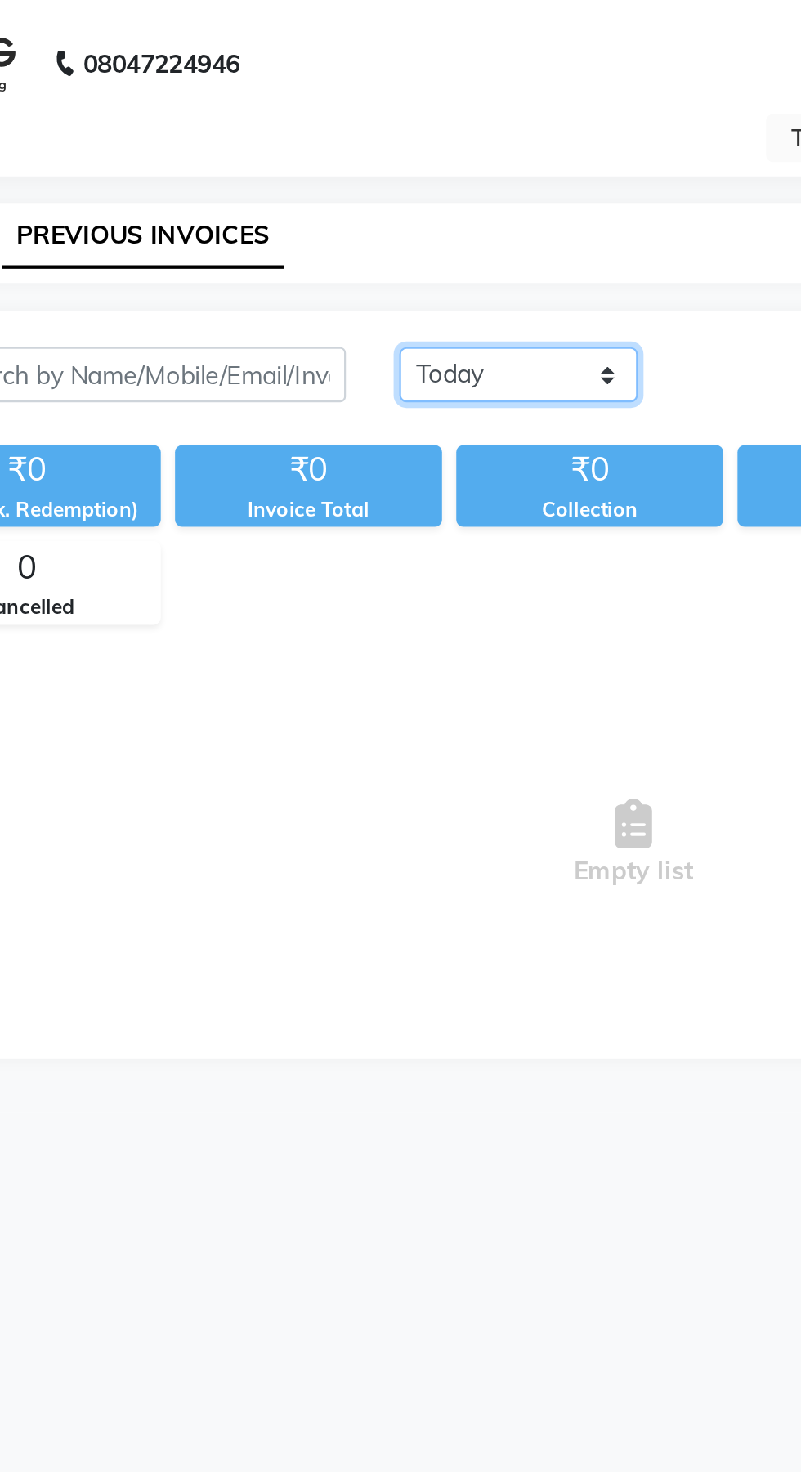
click at [409, 167] on select "Today Yesterday Custom Range" at bounding box center [379, 171] width 109 height 25
select select "range"
click at [325, 159] on select "Today Yesterday Custom Range" at bounding box center [379, 171] width 109 height 25
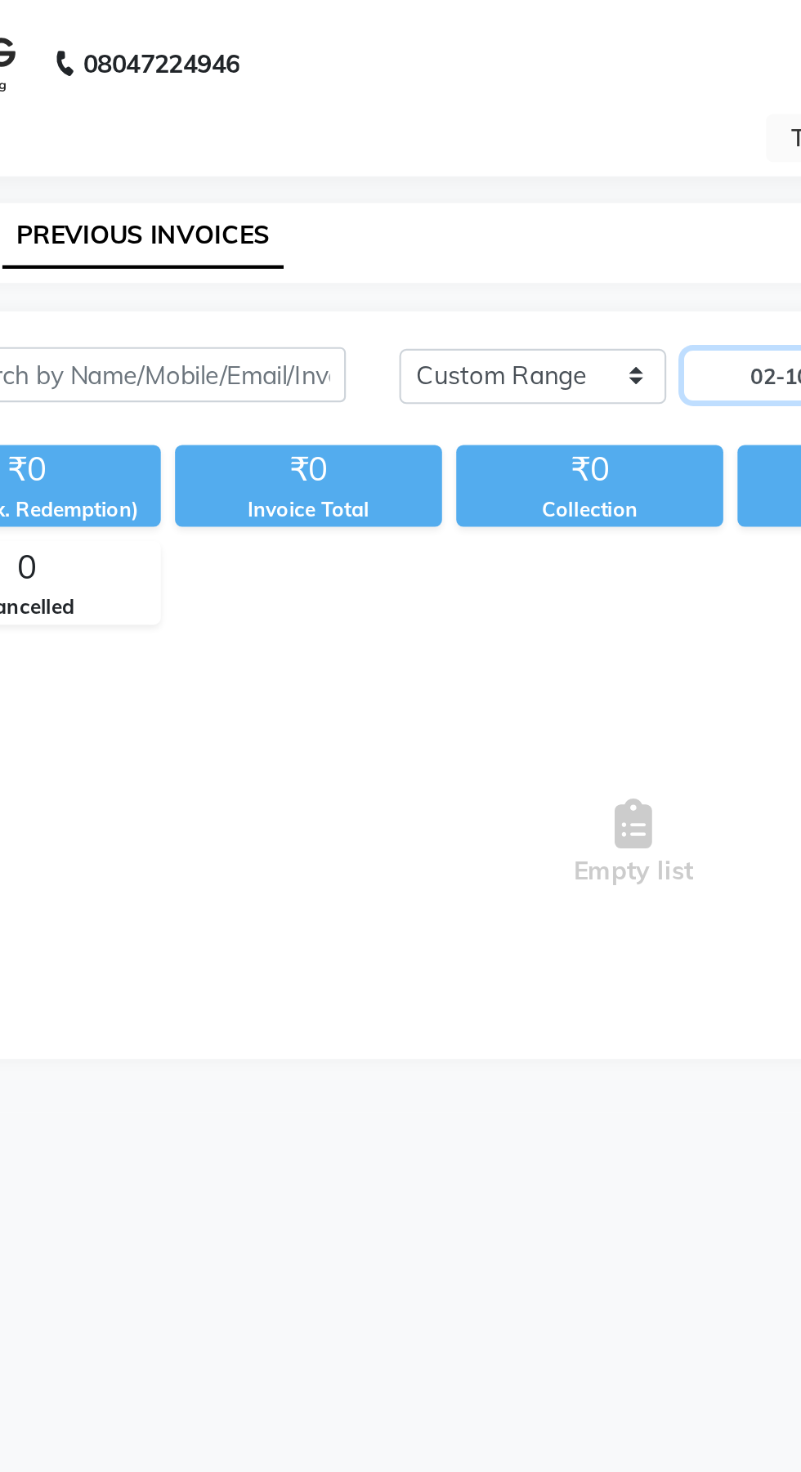
click at [491, 171] on input "02-10-2025" at bounding box center [513, 172] width 114 height 23
select select "10"
select select "2025"
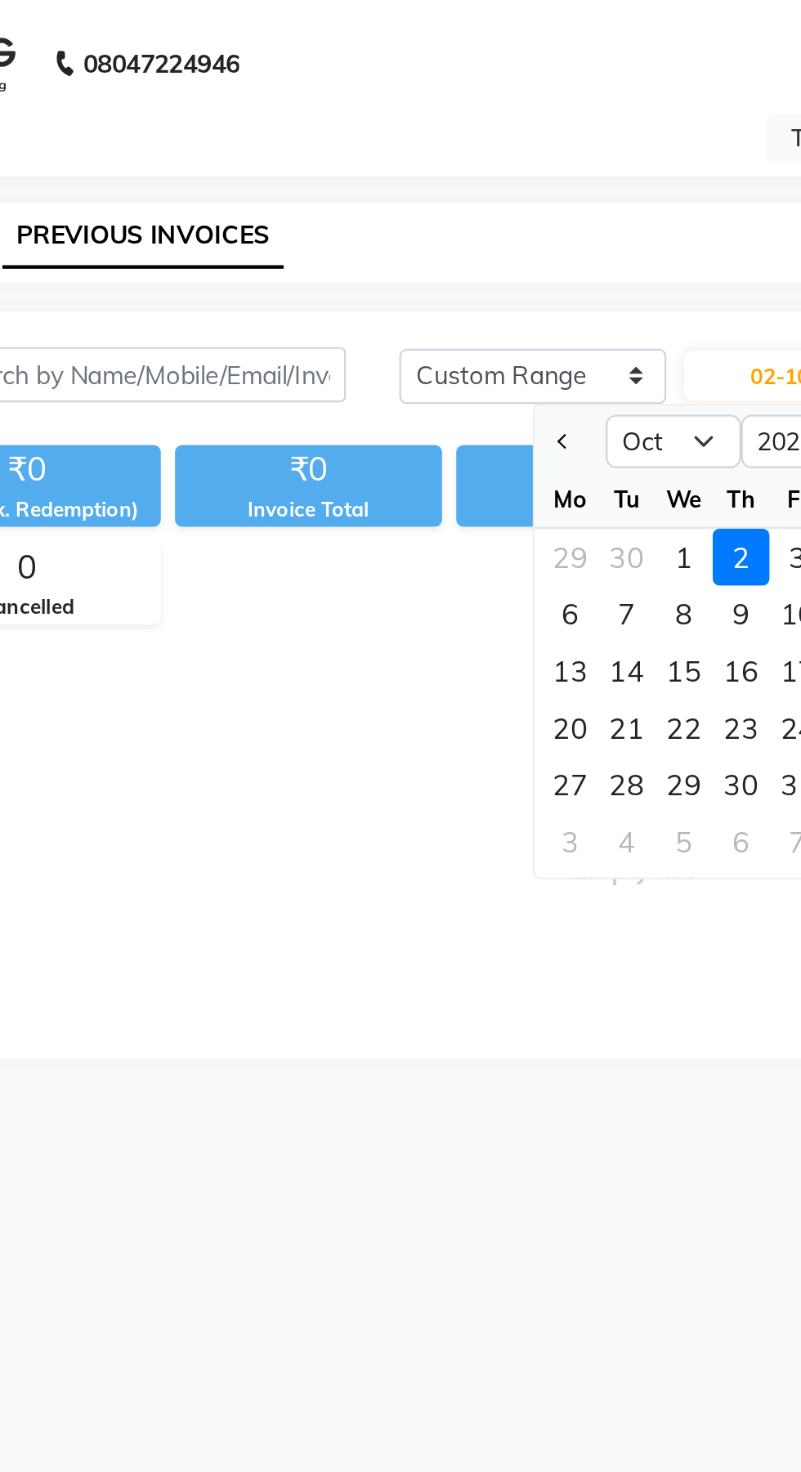
click at [430, 254] on div "30" at bounding box center [430, 256] width 26 height 26
type input "30-09-2025"
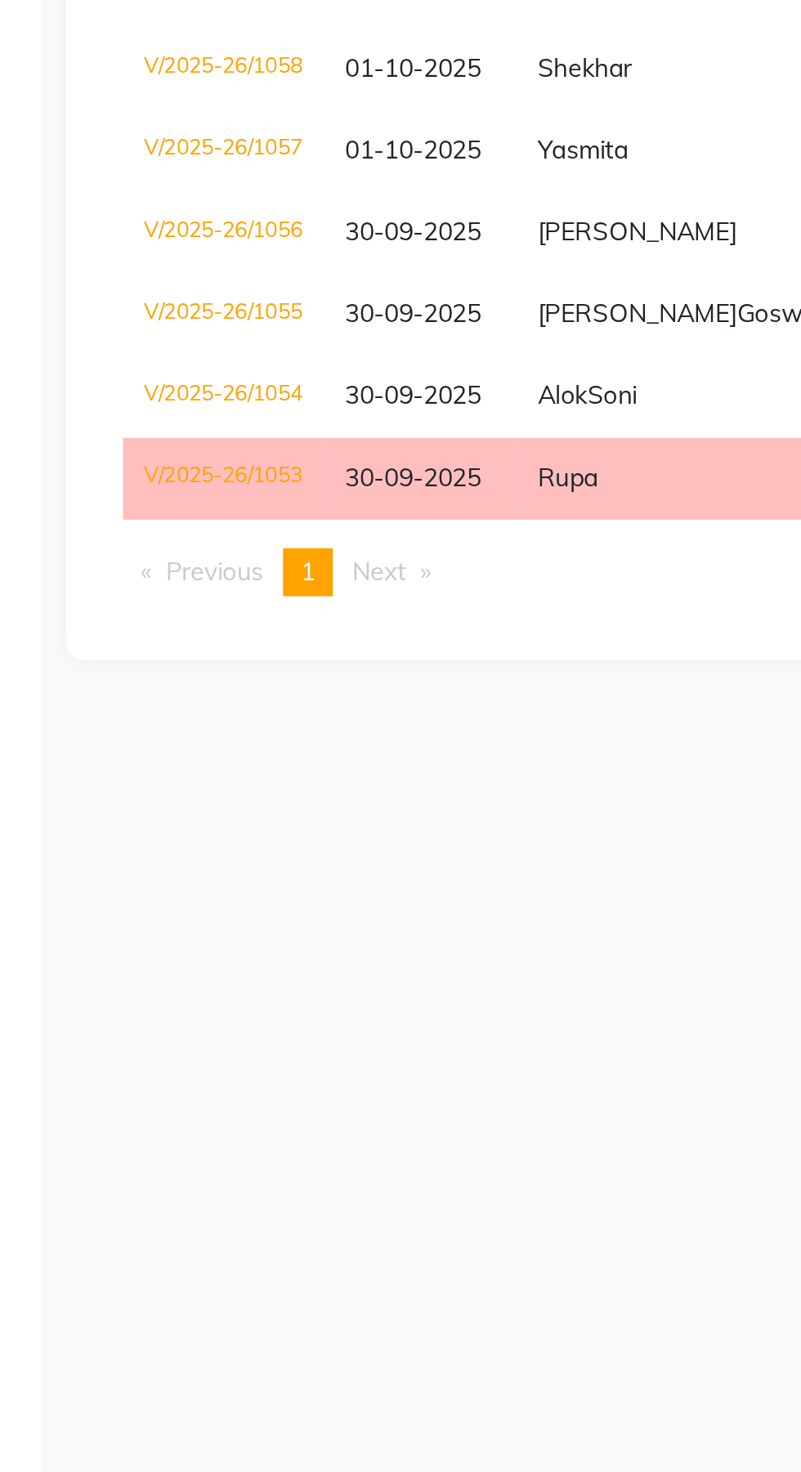
click at [136, 682] on td "V/2025-26/1054" at bounding box center [133, 664] width 92 height 38
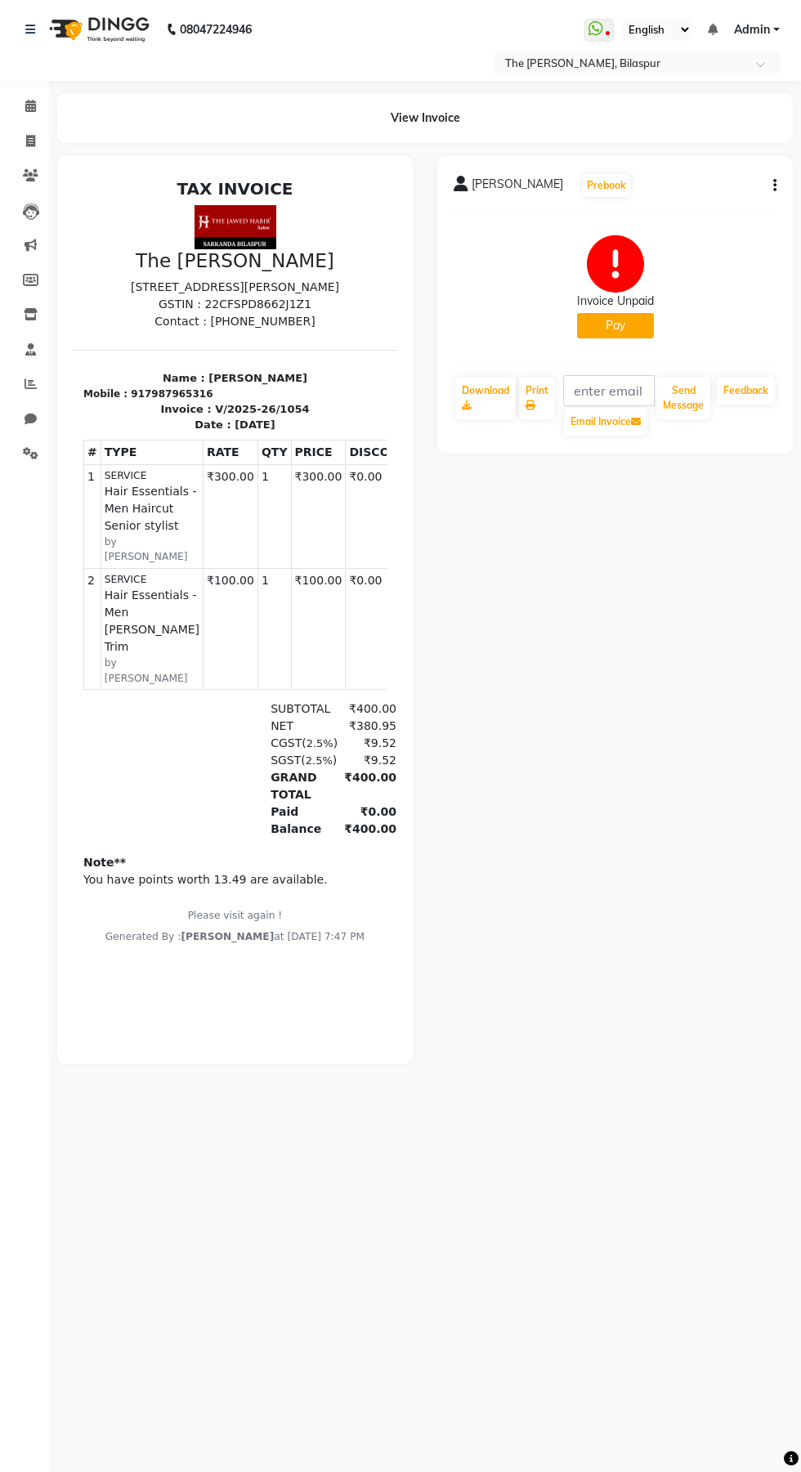
click at [608, 328] on button "Pay" at bounding box center [615, 325] width 77 height 25
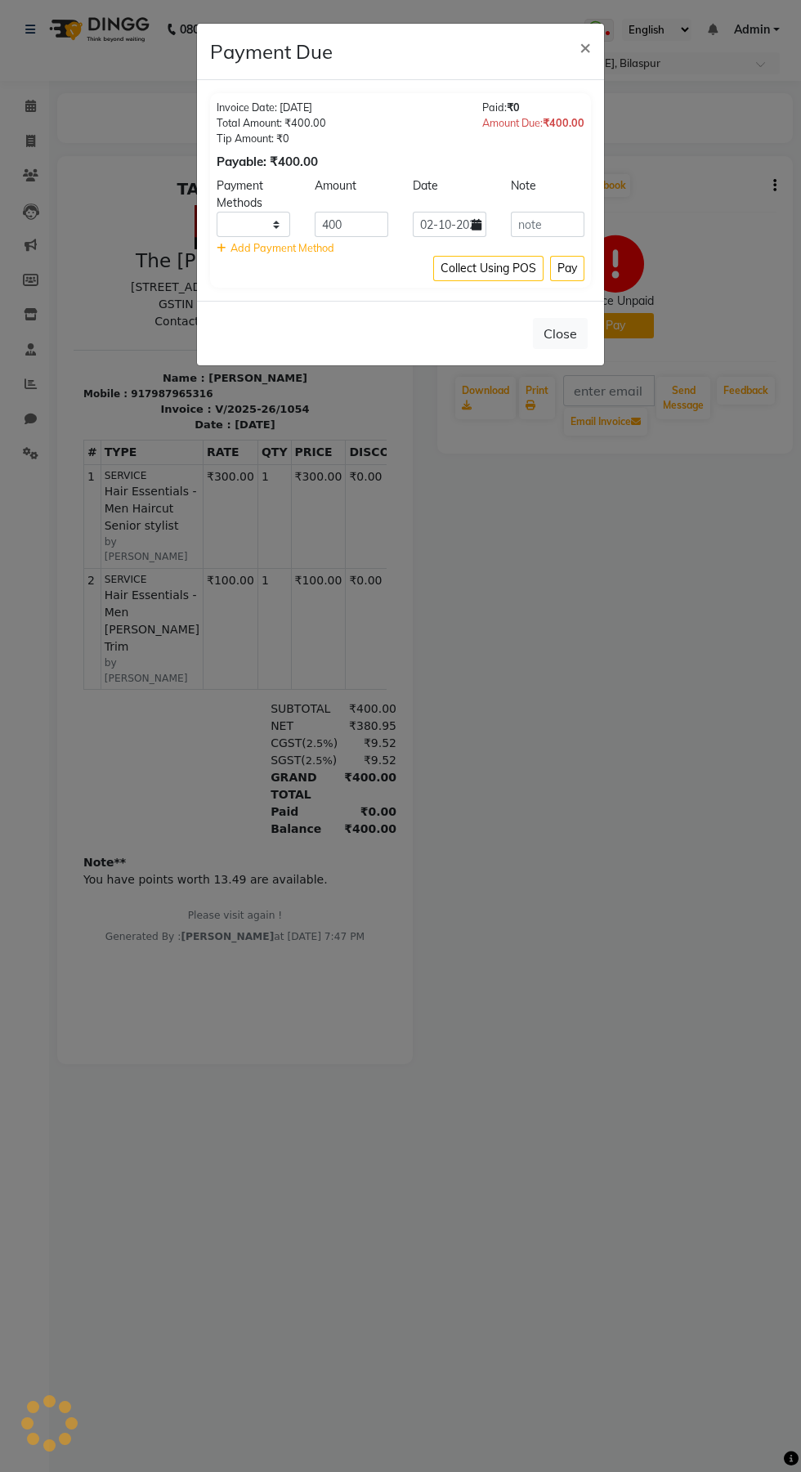
select select "1"
click at [435, 230] on input "02-10-2025" at bounding box center [450, 224] width 74 height 25
select select "10"
select select "2025"
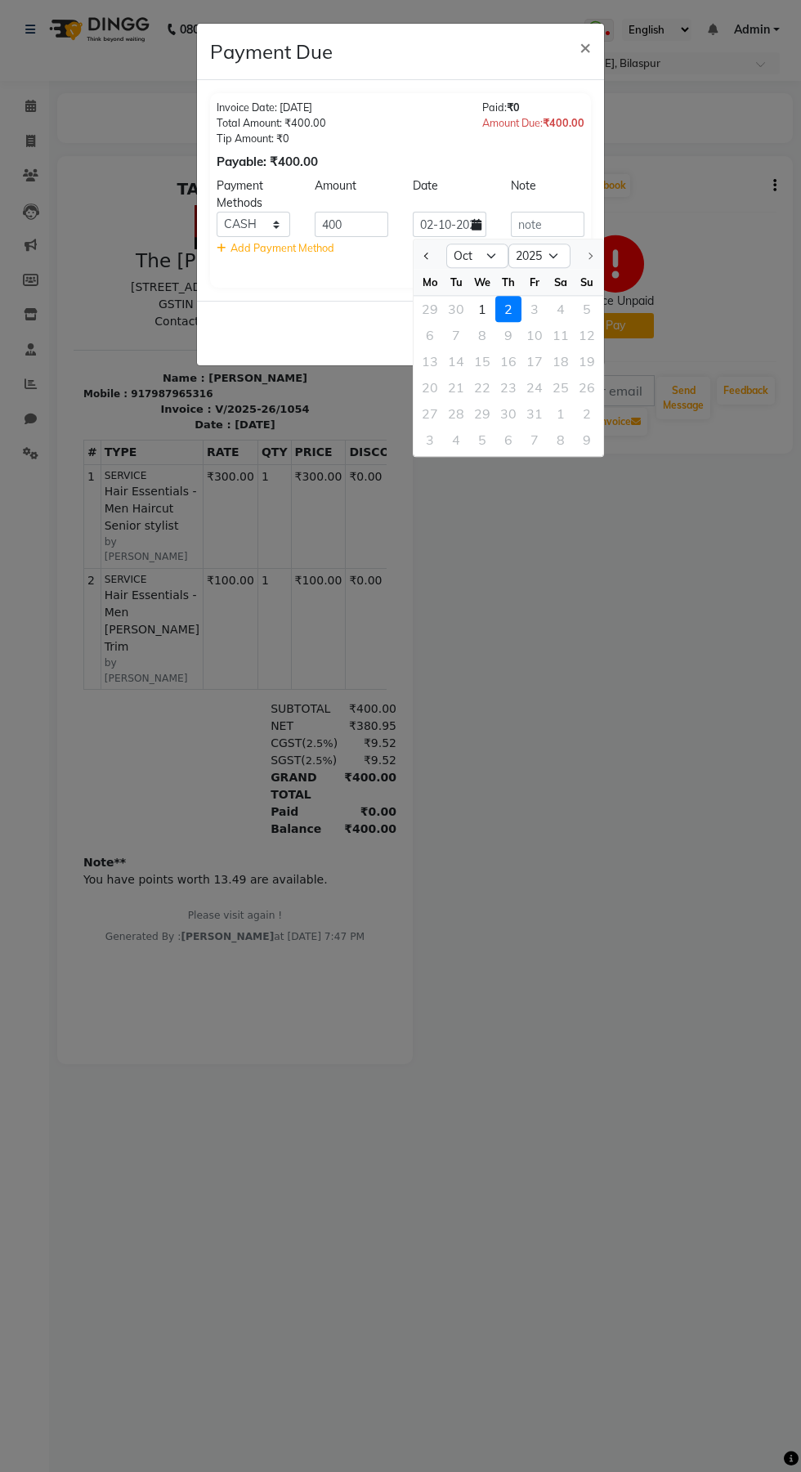
click at [482, 309] on div "1" at bounding box center [482, 309] width 26 height 26
type input "01-10-2025"
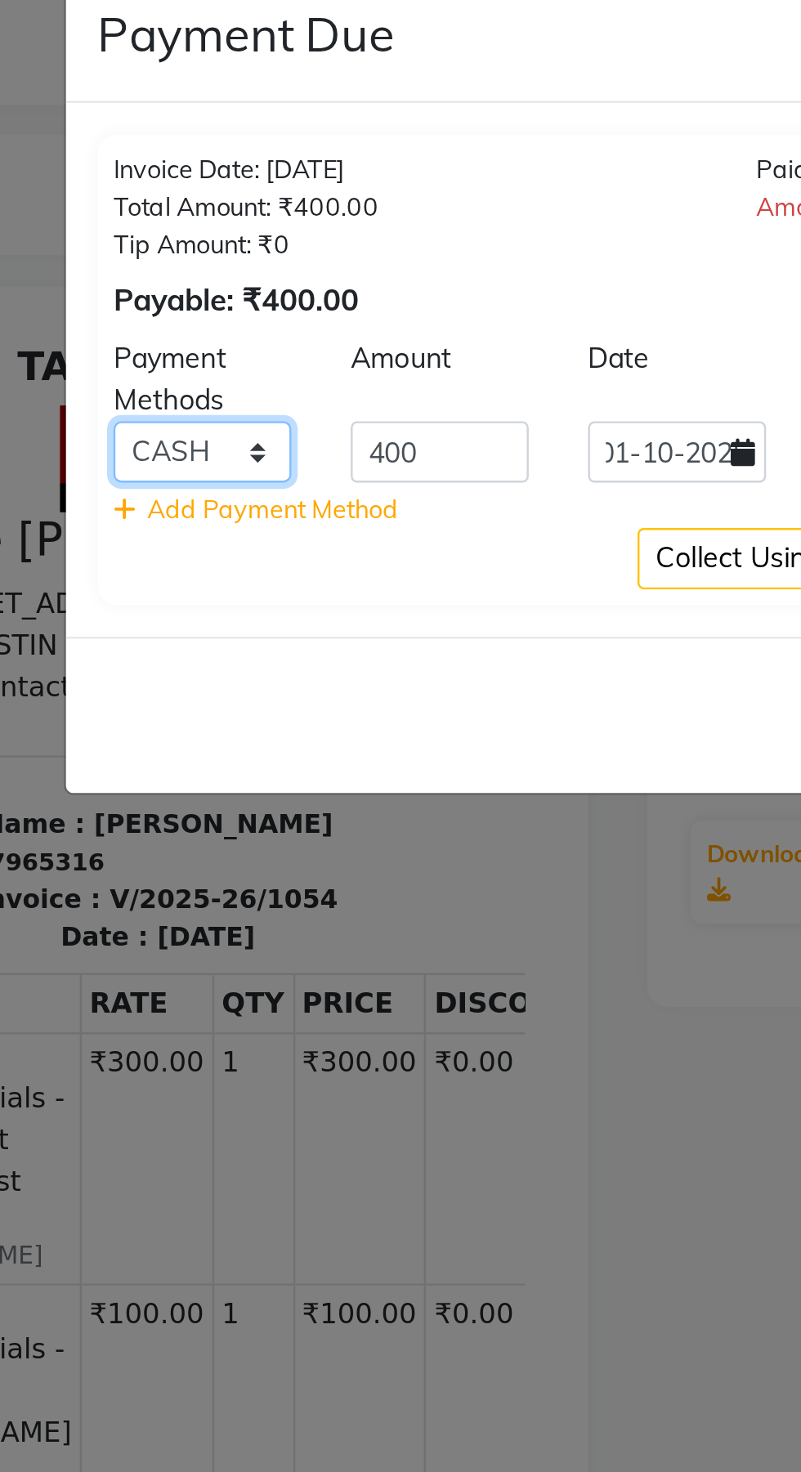
click at [268, 224] on select "CASH UPI CARD PayTM" at bounding box center [254, 224] width 74 height 25
select select "8"
click at [217, 212] on select "CASH UPI CARD PayTM" at bounding box center [254, 224] width 74 height 25
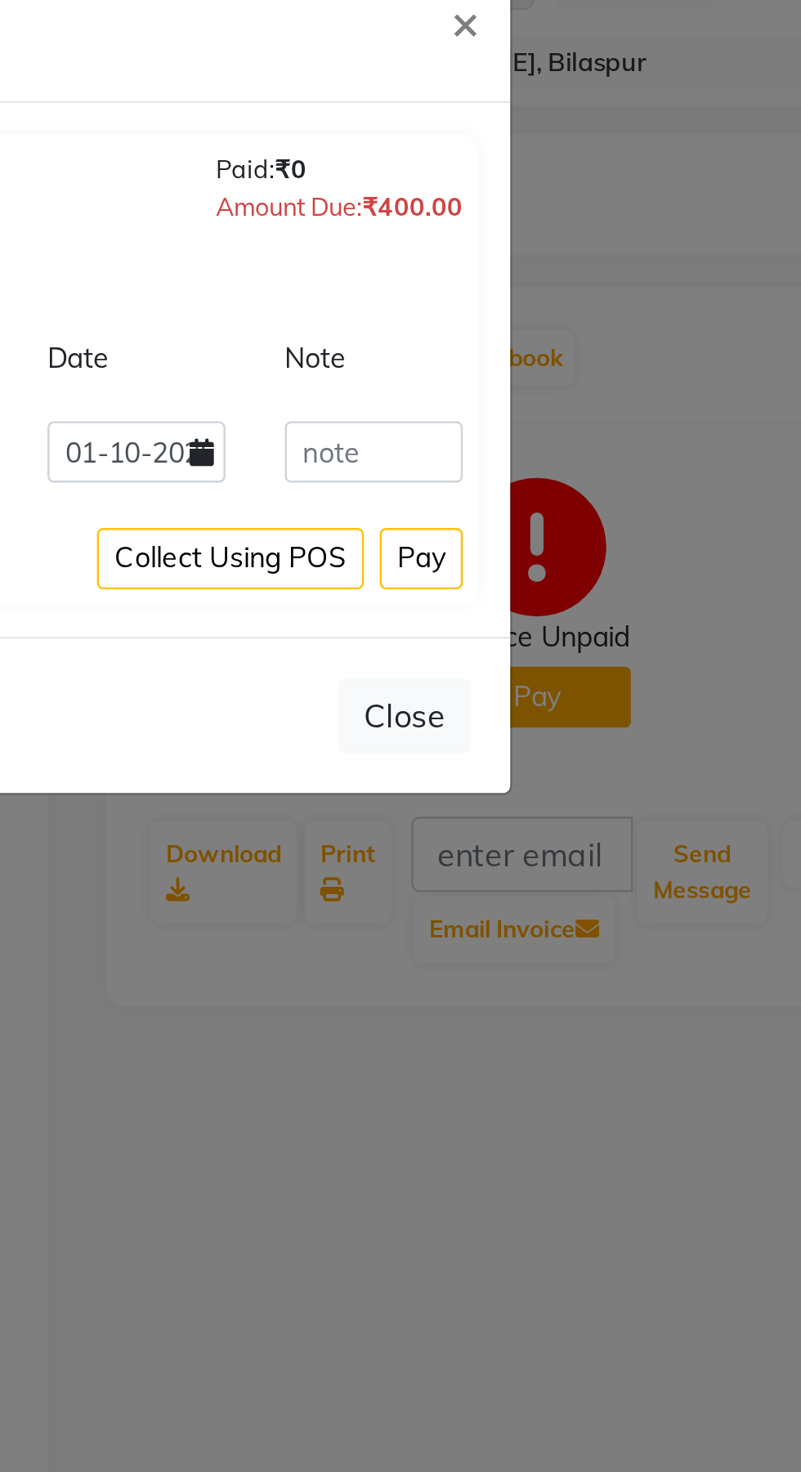
click at [571, 271] on button "Pay" at bounding box center [567, 268] width 34 height 25
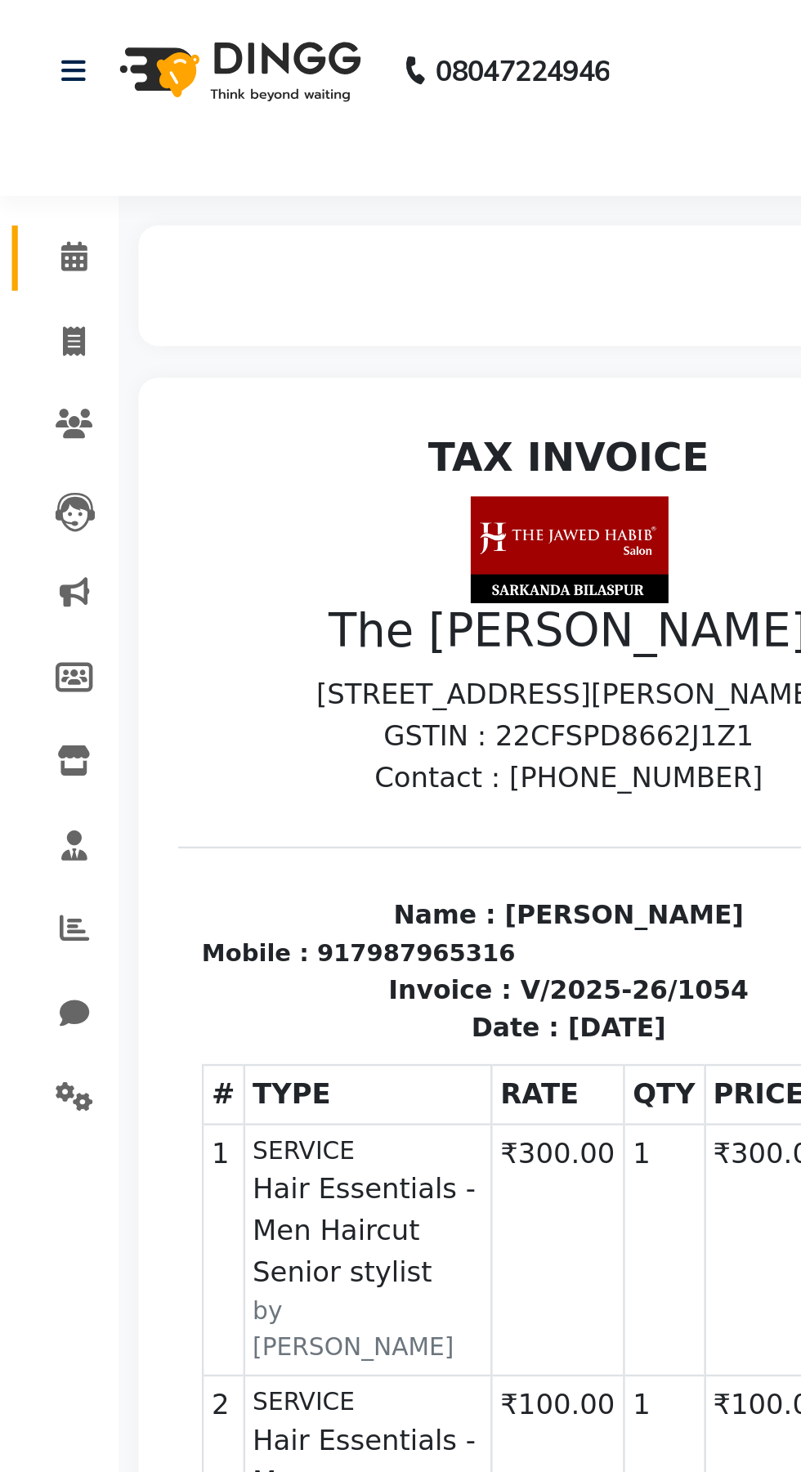
click at [9, 117] on link "Calendar" at bounding box center [24, 106] width 39 height 27
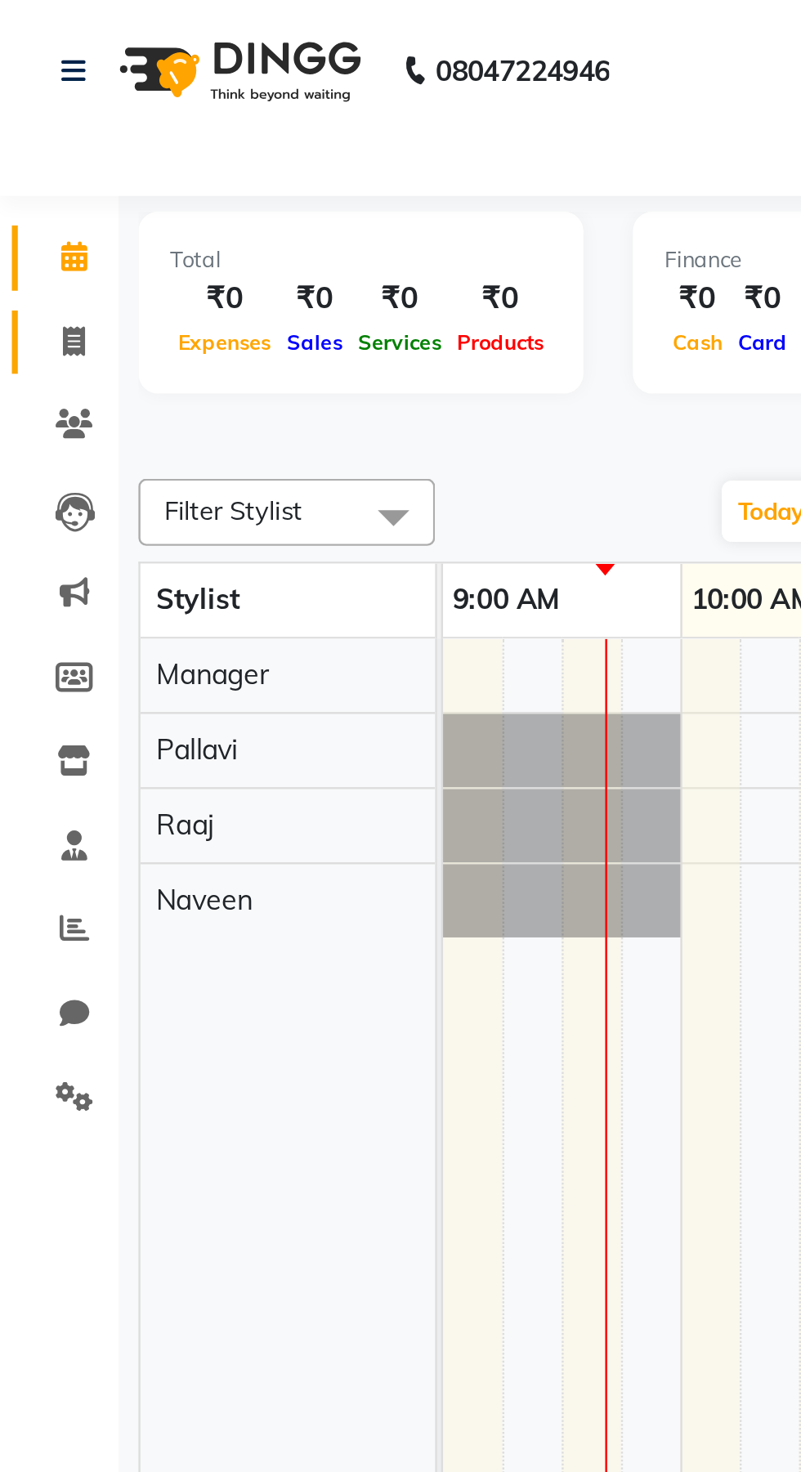
click at [30, 135] on icon at bounding box center [30, 141] width 9 height 12
select select "service"
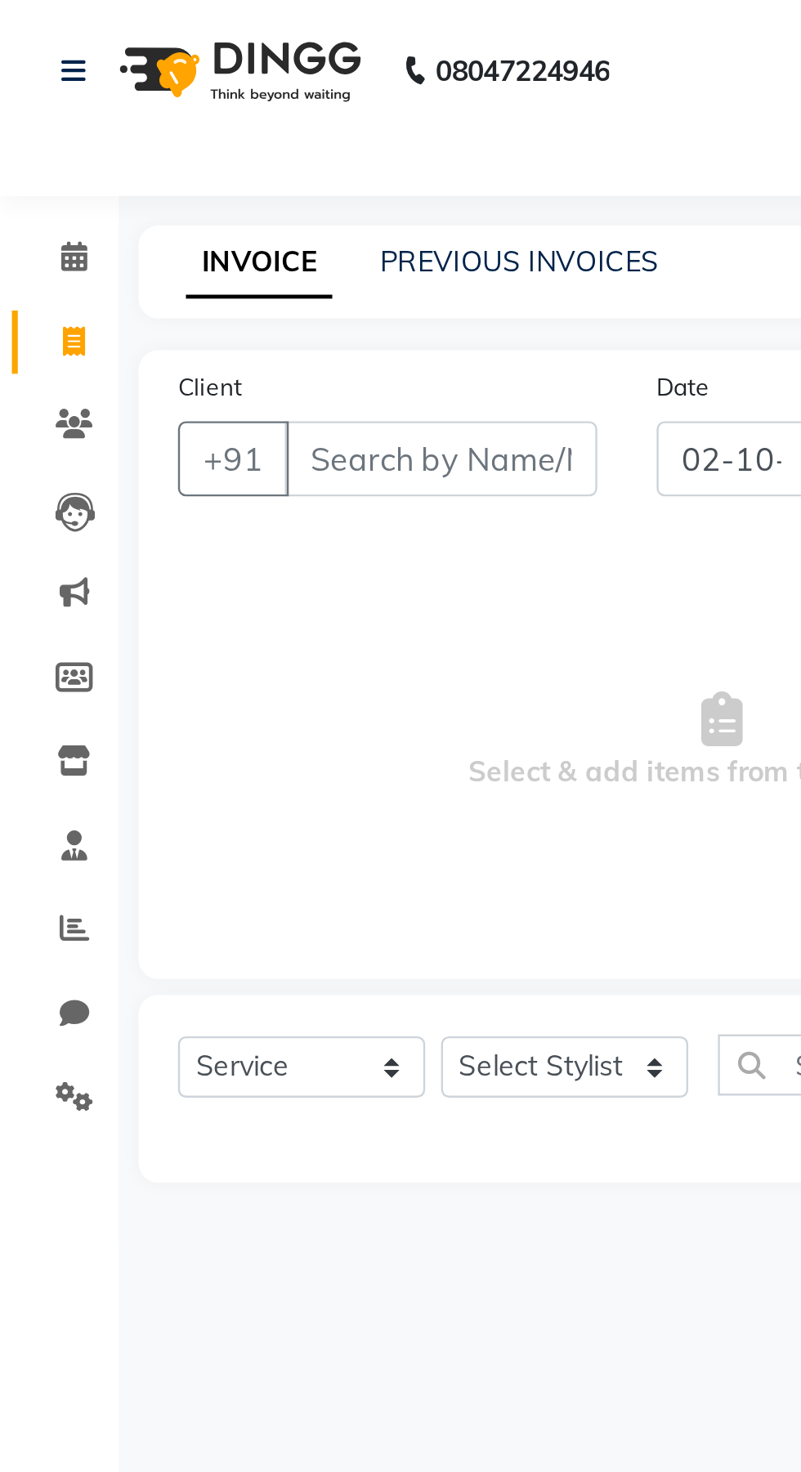
select select "6473"
type input "1064"
click at [293, 188] on input "02-10-2025" at bounding box center [302, 189] width 62 height 31
select select "10"
select select "2025"
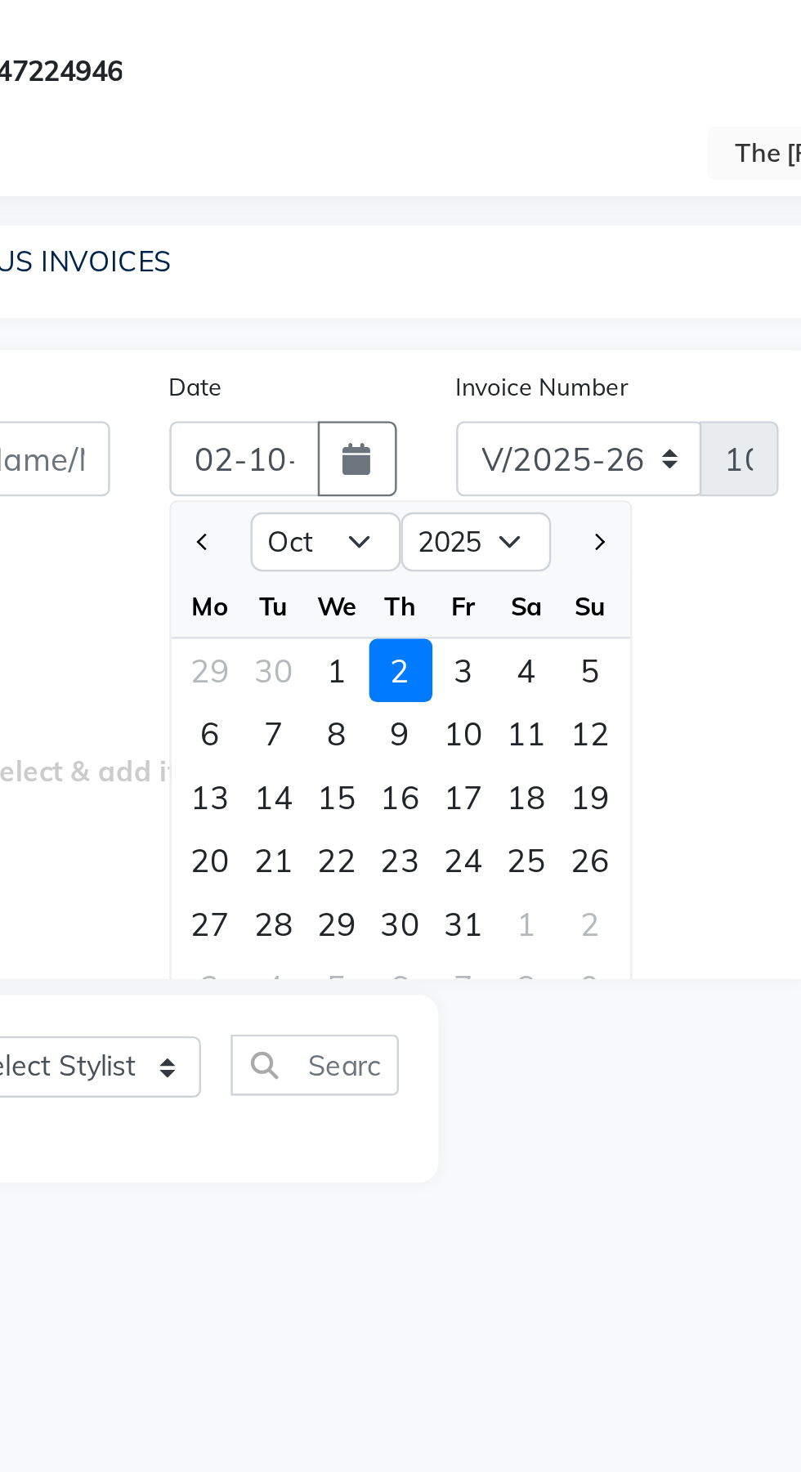
click at [320, 279] on div "30" at bounding box center [315, 277] width 26 height 26
type input "30-09-2025"
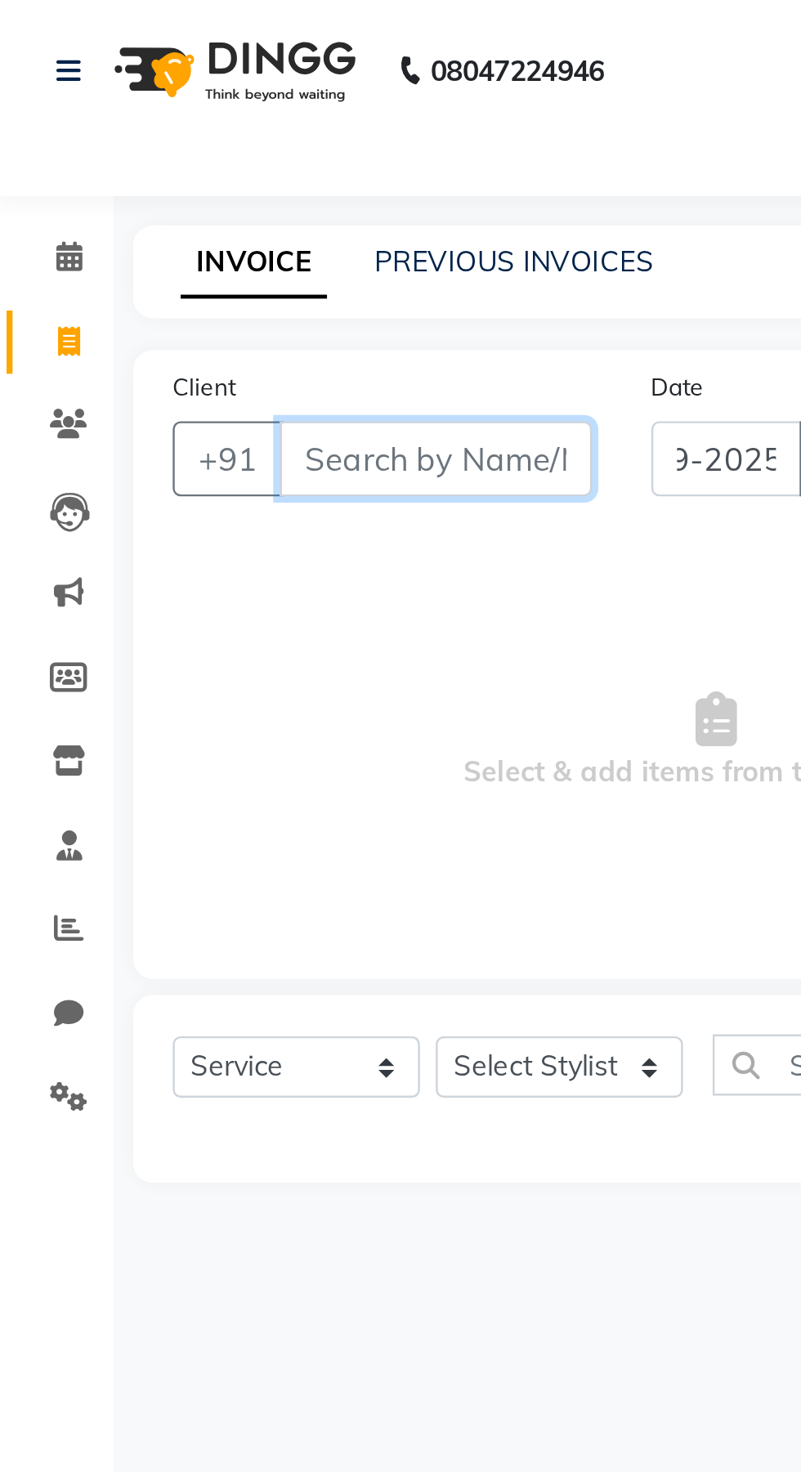
click at [198, 188] on input "Client" at bounding box center [182, 189] width 129 height 31
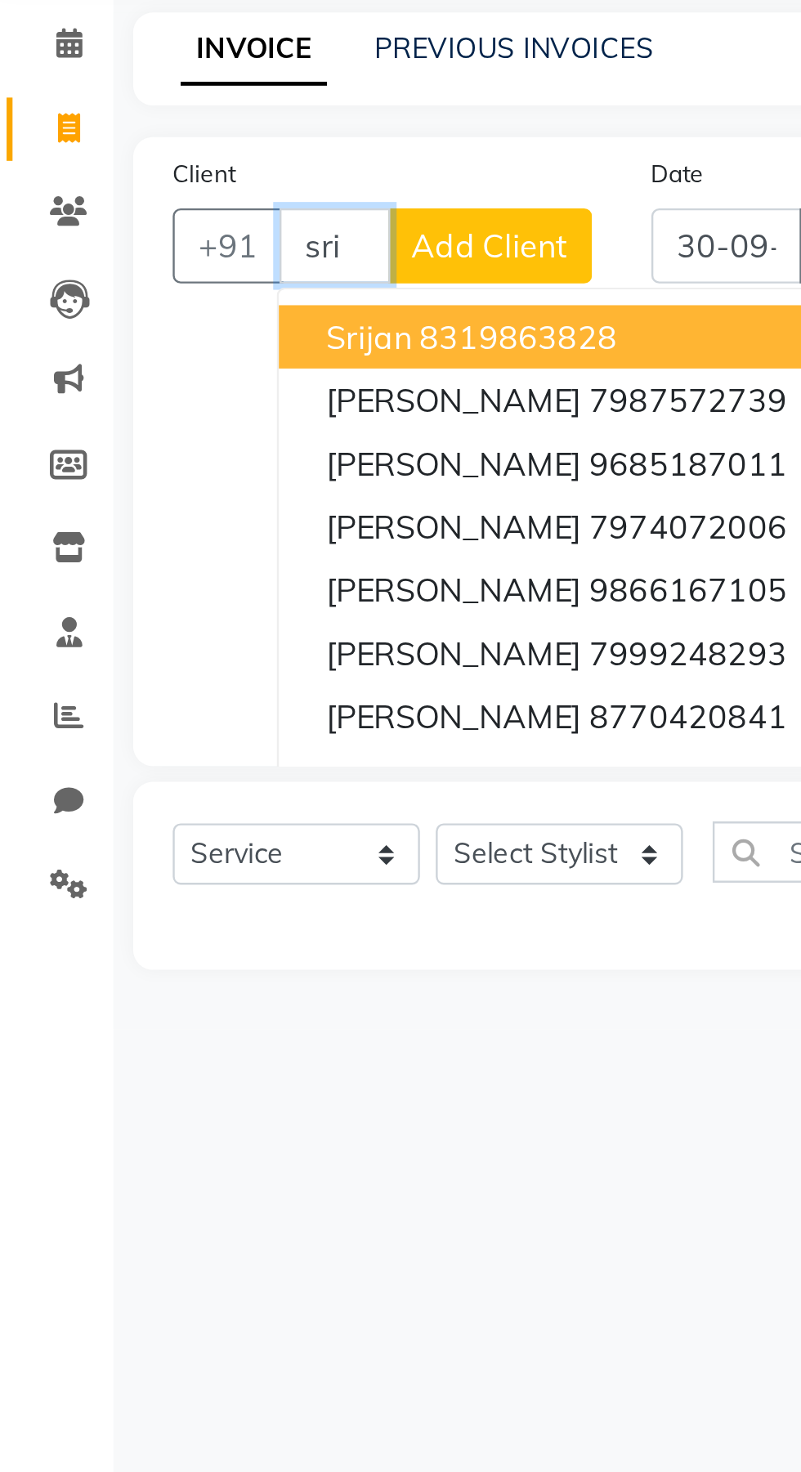
click at [155, 395] on button "[PERSON_NAME] 8770420841" at bounding box center [233, 384] width 230 height 26
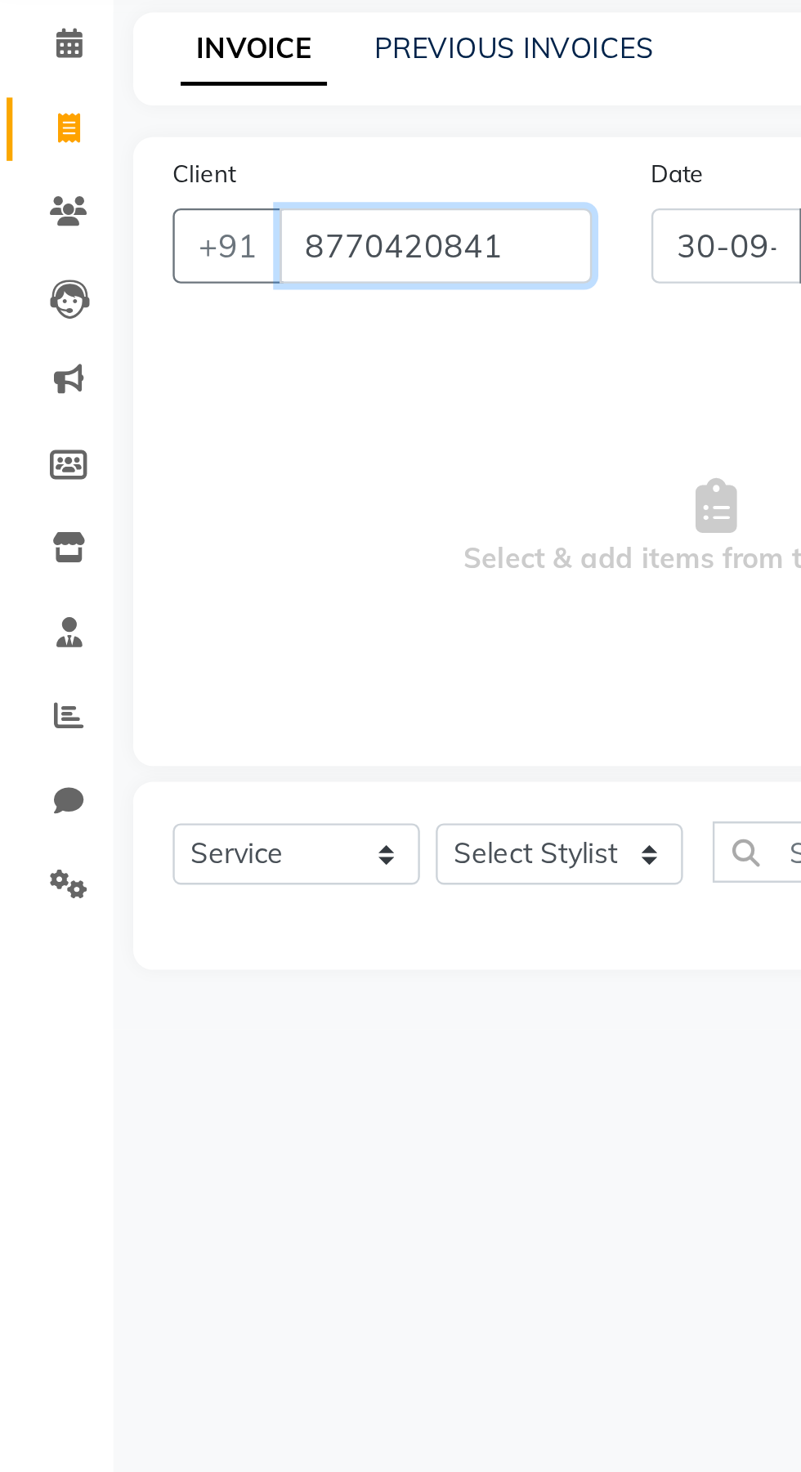
type input "8770420841"
select select "1: Object"
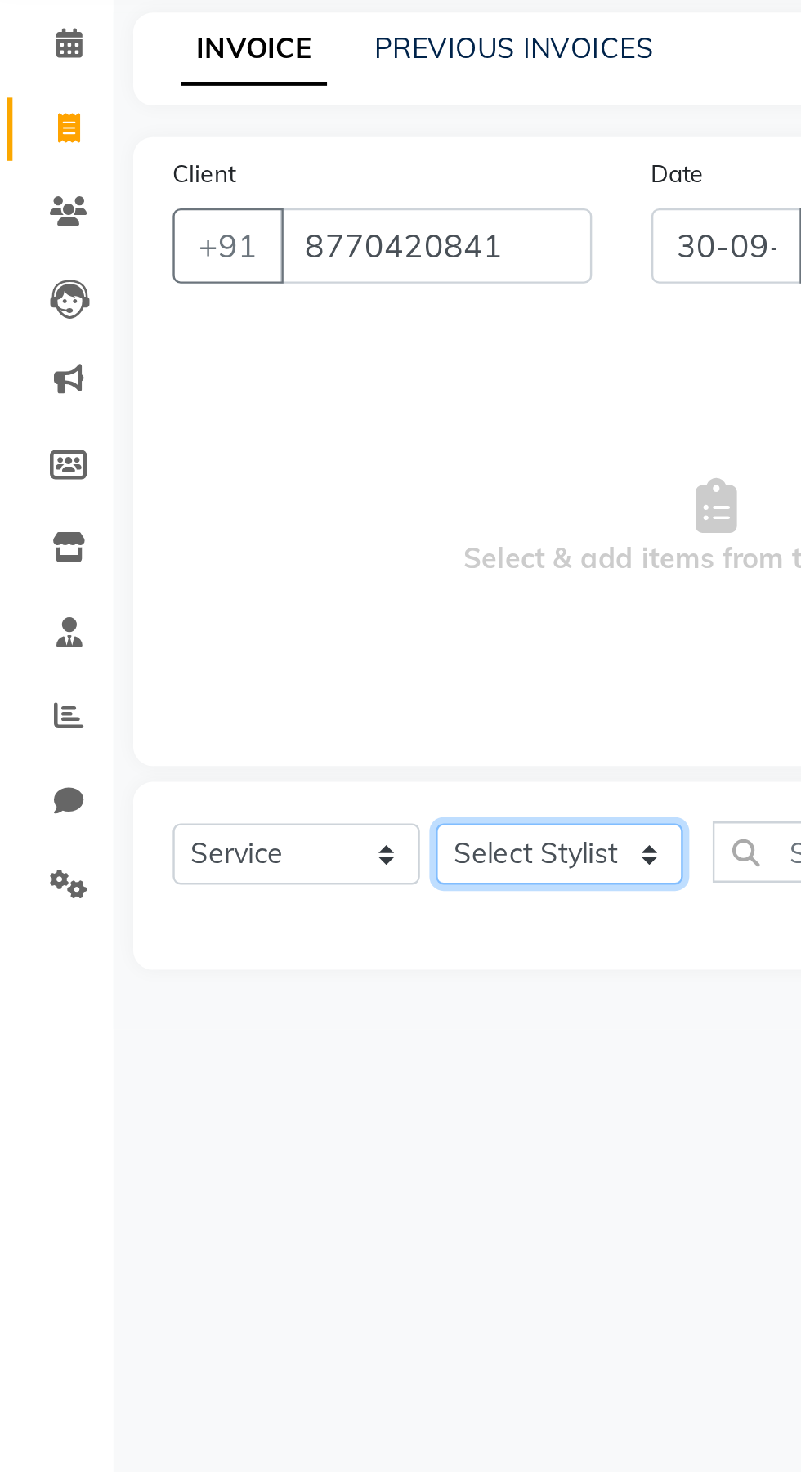
click at [243, 443] on select "Select Stylist Manager [PERSON_NAME][GEOGRAPHIC_DATA] [GEOGRAPHIC_DATA][PERSON_…" at bounding box center [233, 440] width 102 height 25
select select "86788"
click at [182, 428] on select "Select Stylist Manager [PERSON_NAME][GEOGRAPHIC_DATA] [GEOGRAPHIC_DATA][PERSON_…" at bounding box center [233, 440] width 102 height 25
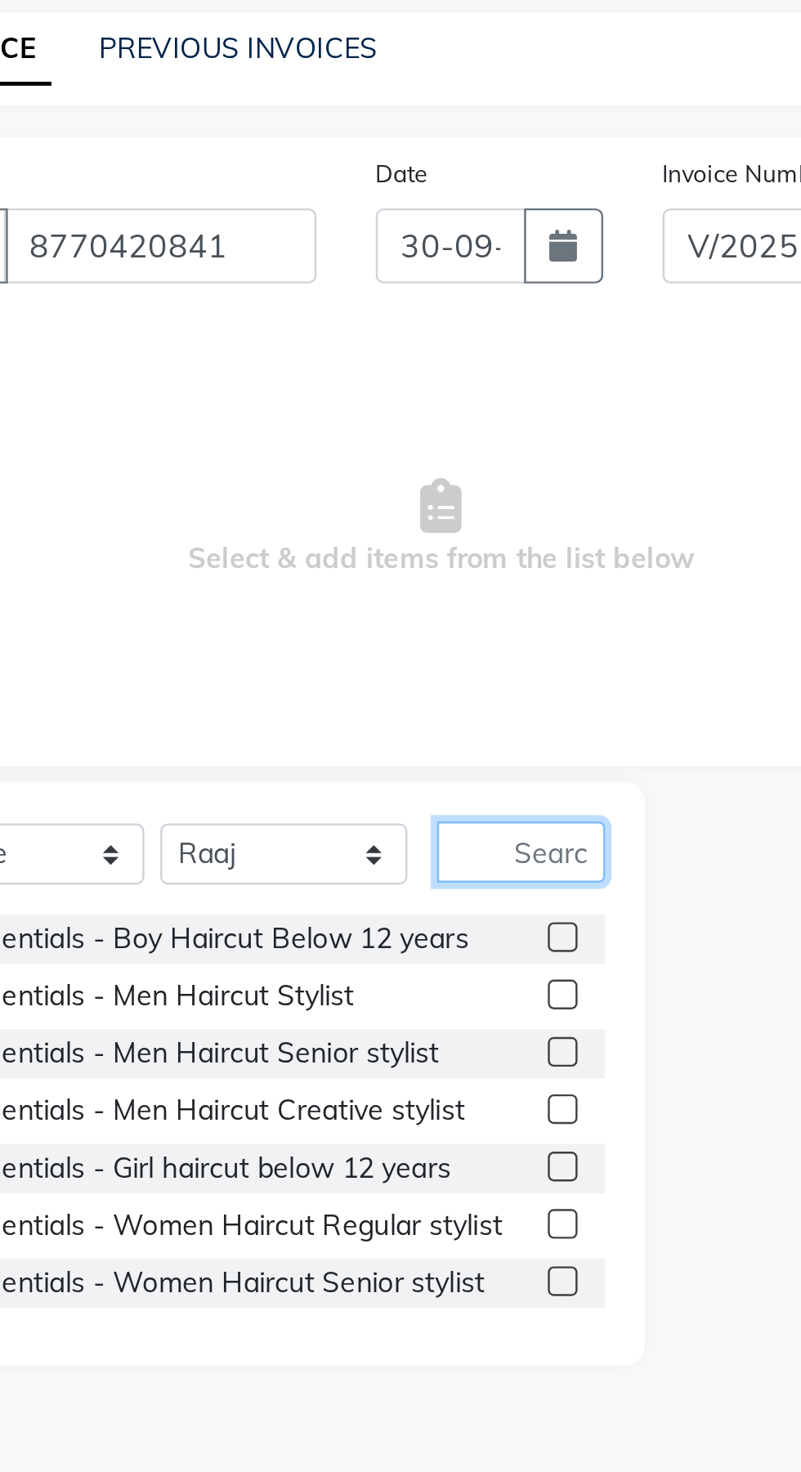
click at [338, 437] on input "text" at bounding box center [331, 439] width 69 height 25
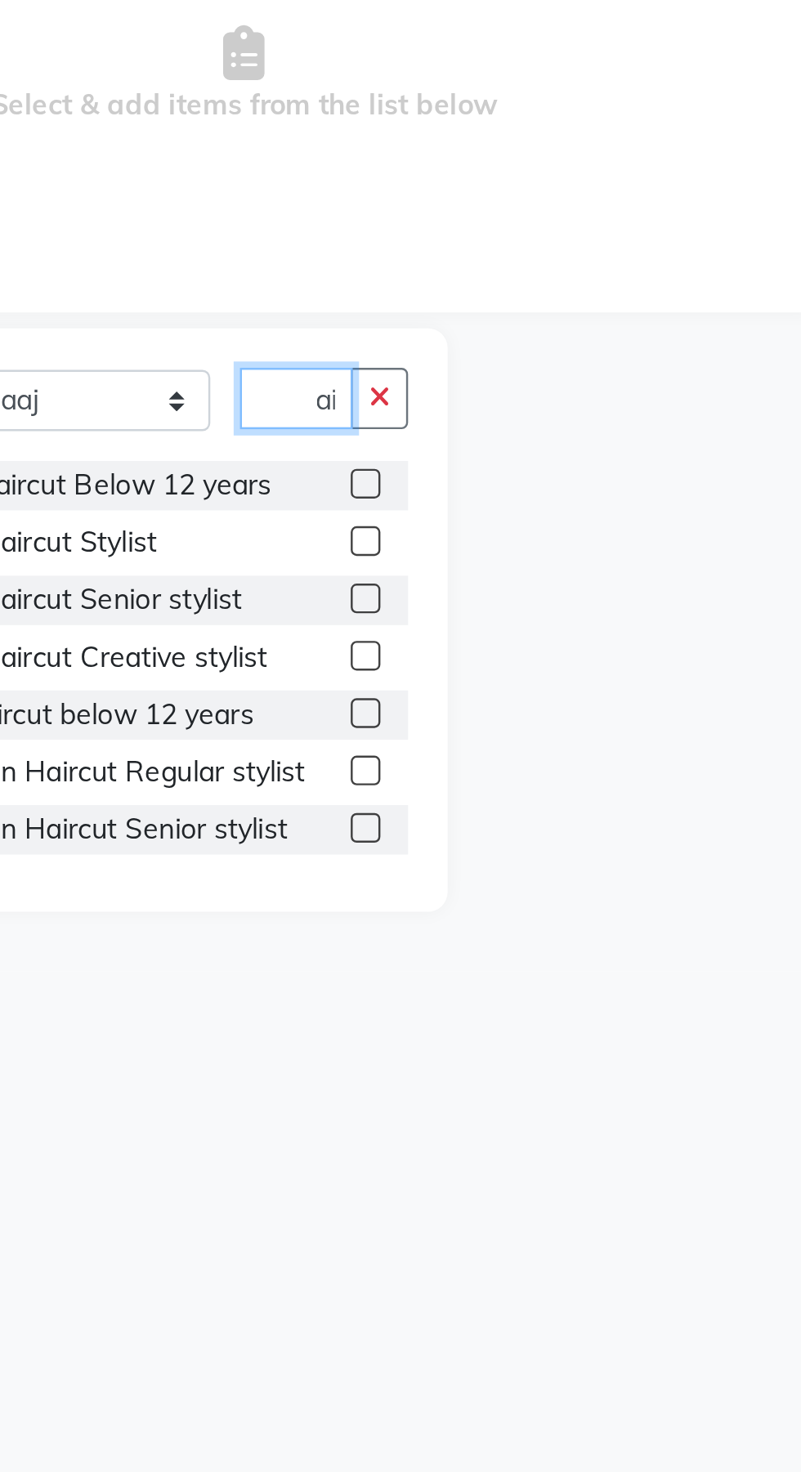
scroll to position [0, 14]
type input "Hair"
click at [350, 522] on label at bounding box center [348, 522] width 12 height 12
click at [350, 522] on input "checkbox" at bounding box center [347, 523] width 11 height 11
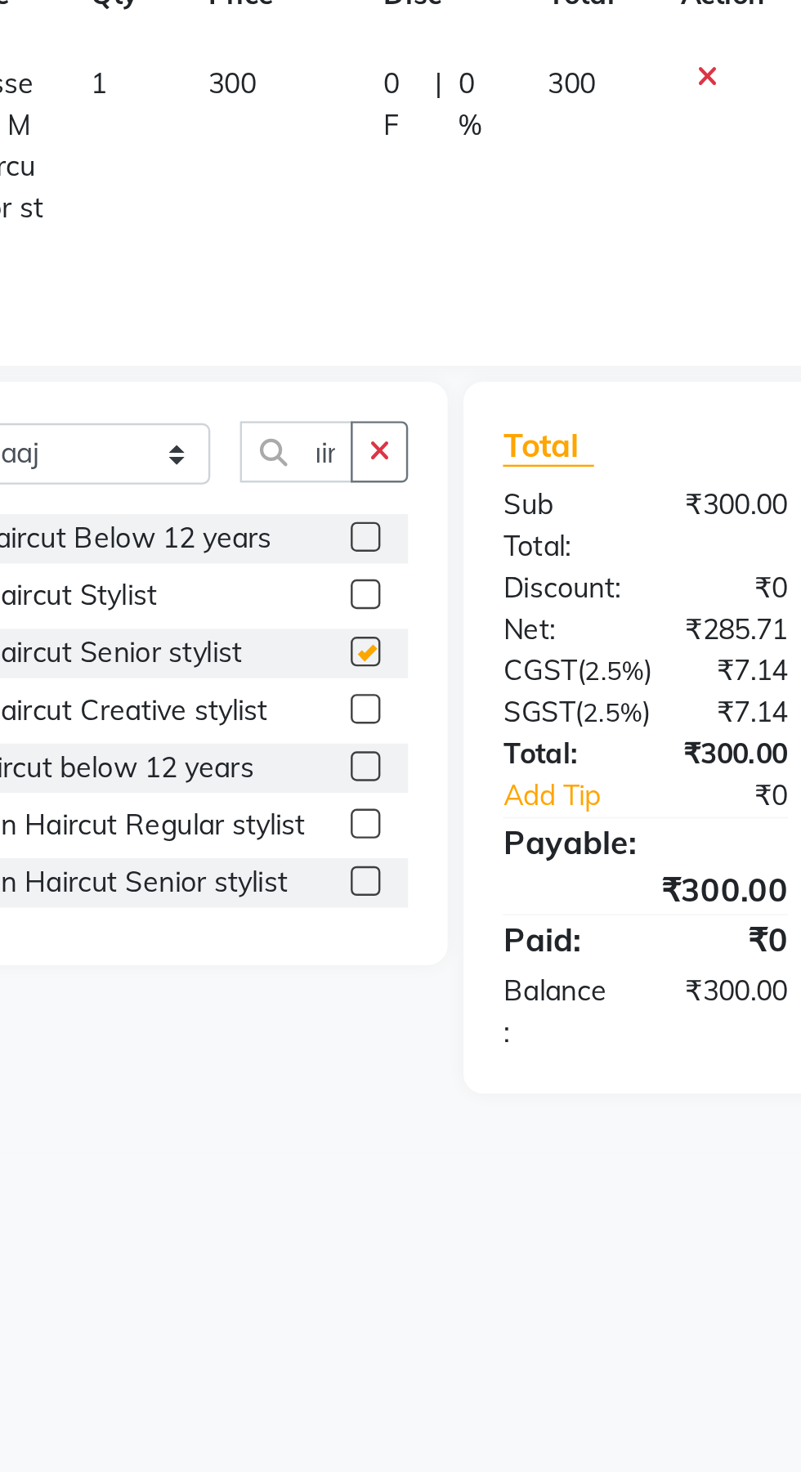
scroll to position [0, 0]
checkbox input "false"
click at [354, 462] on icon "button" at bounding box center [354, 461] width 9 height 11
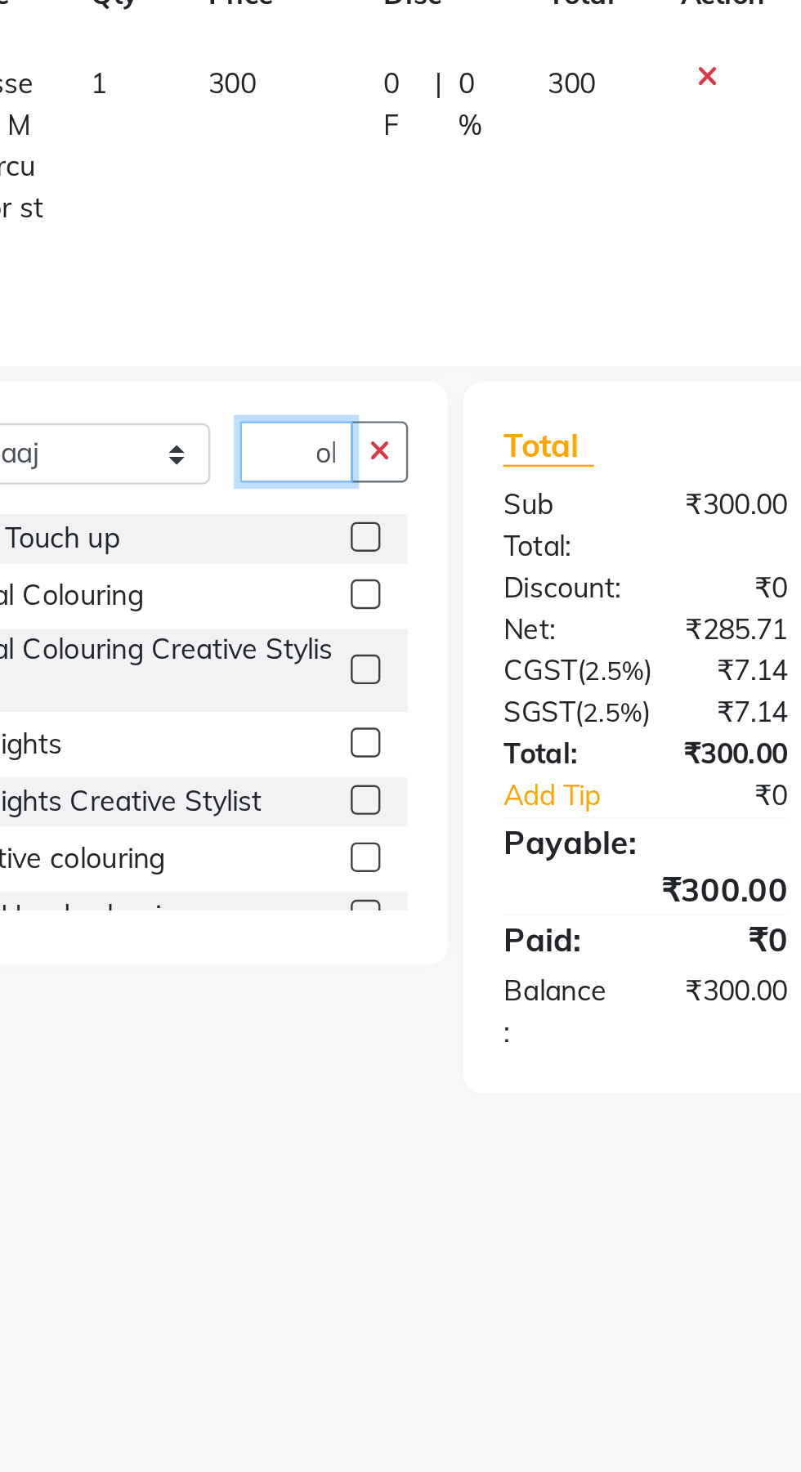
scroll to position [0, 16]
type input "Colo"
click at [347, 521] on label at bounding box center [348, 521] width 12 height 12
click at [347, 521] on input "checkbox" at bounding box center [347, 521] width 11 height 11
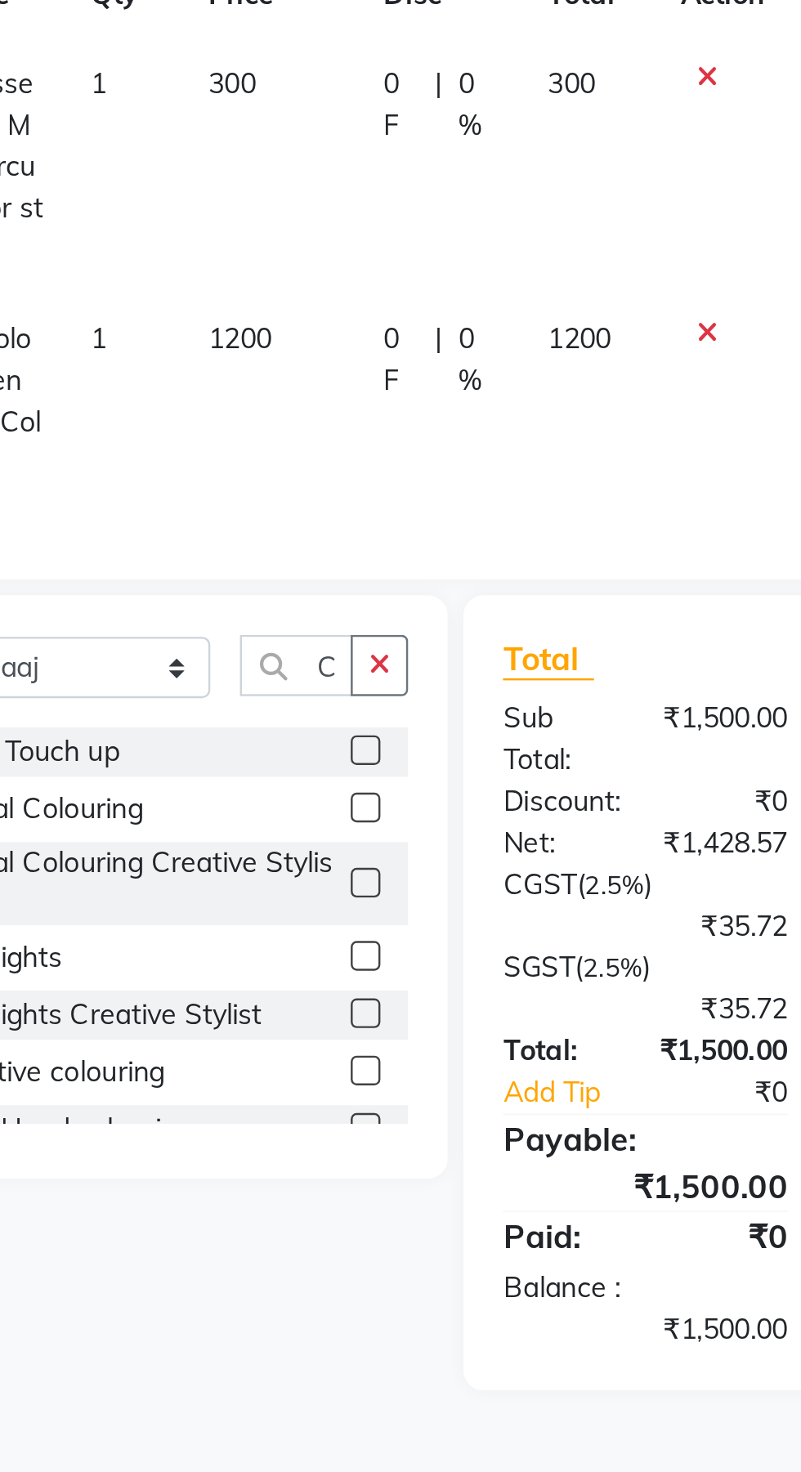
checkbox input "false"
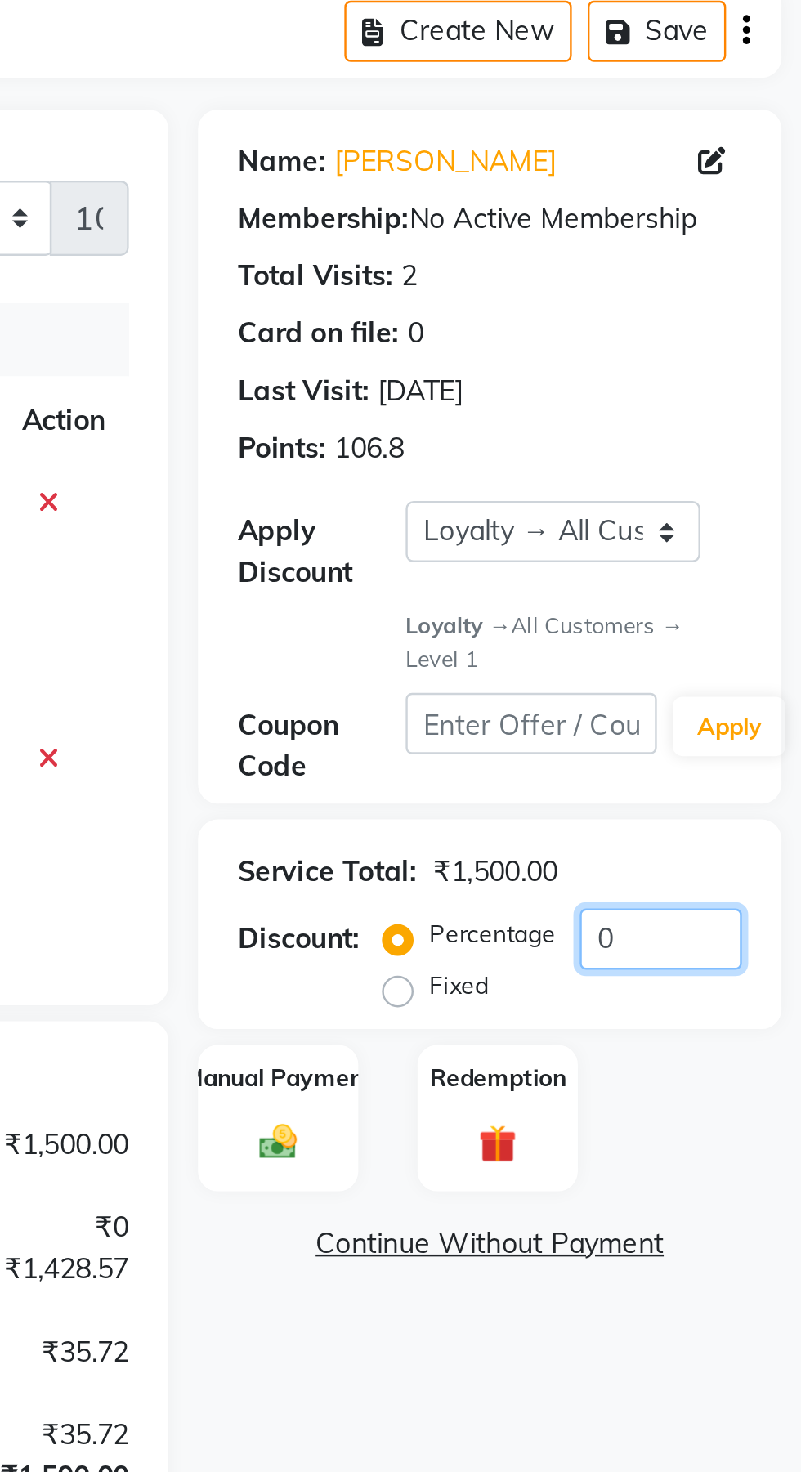
click at [735, 484] on input "0" at bounding box center [742, 487] width 67 height 25
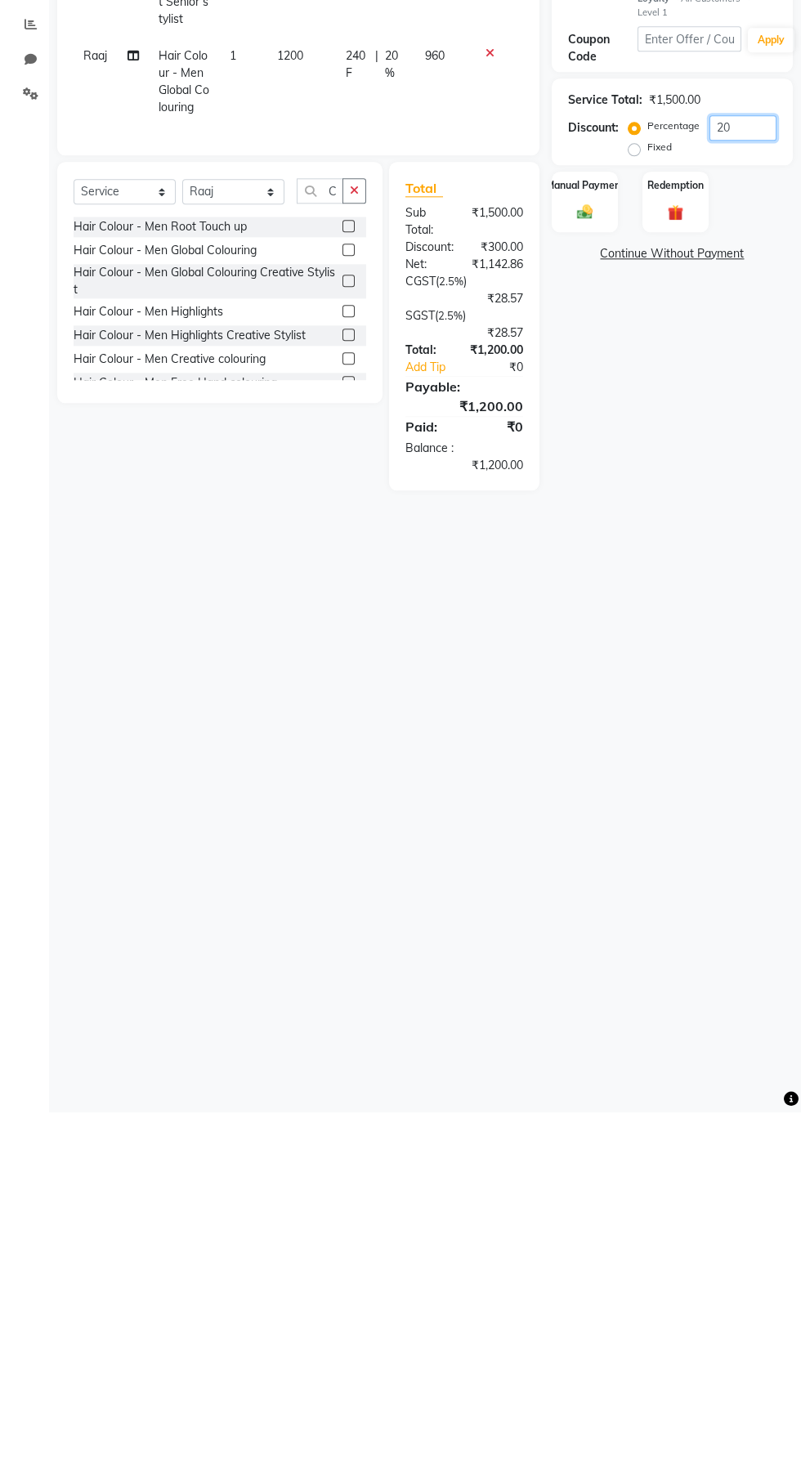
type input "20"
click at [569, 564] on div "Manual Payment" at bounding box center [585, 561] width 66 height 60
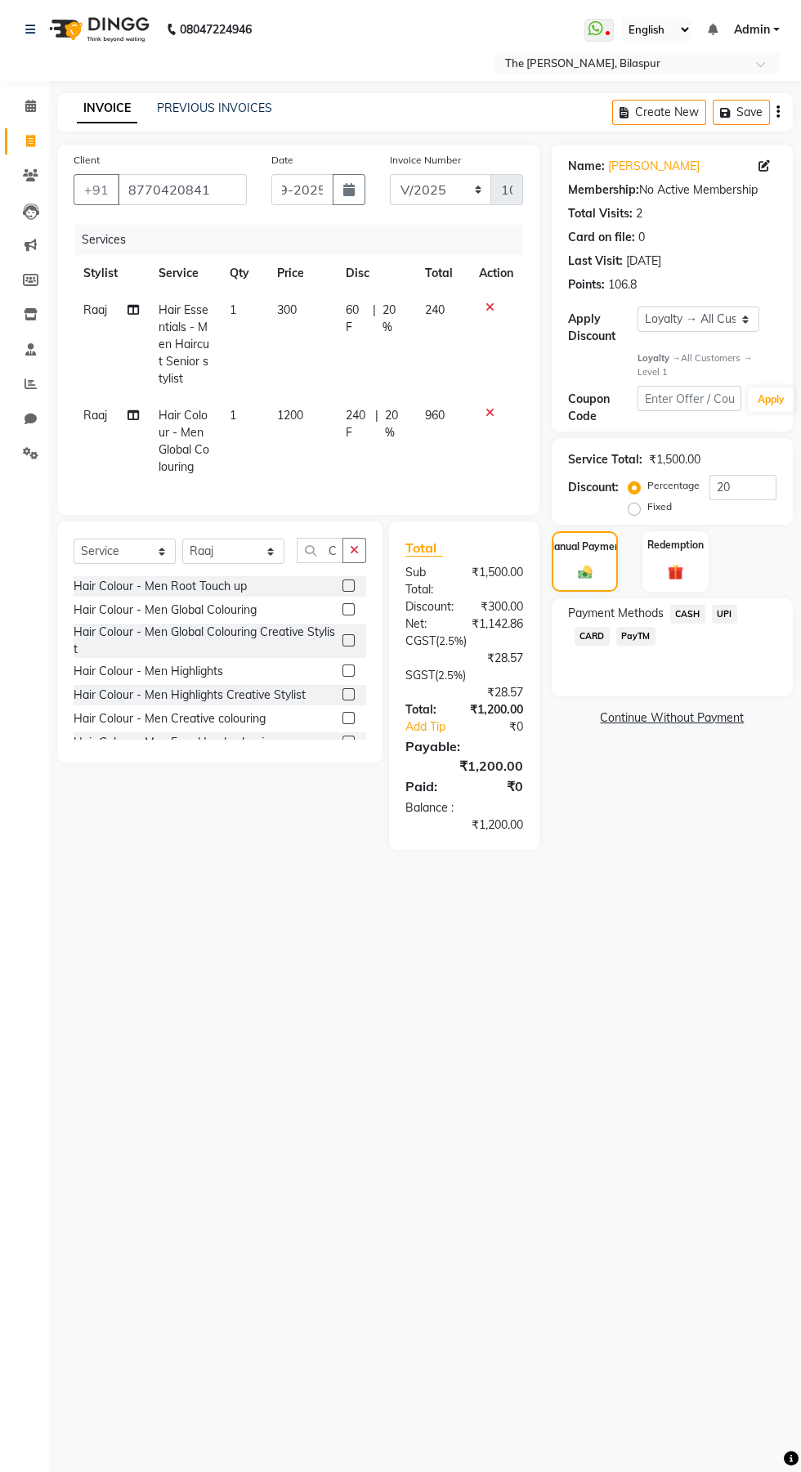
click at [732, 605] on span "UPI" at bounding box center [724, 614] width 25 height 19
click at [761, 716] on button "Add Payment" at bounding box center [710, 722] width 131 height 25
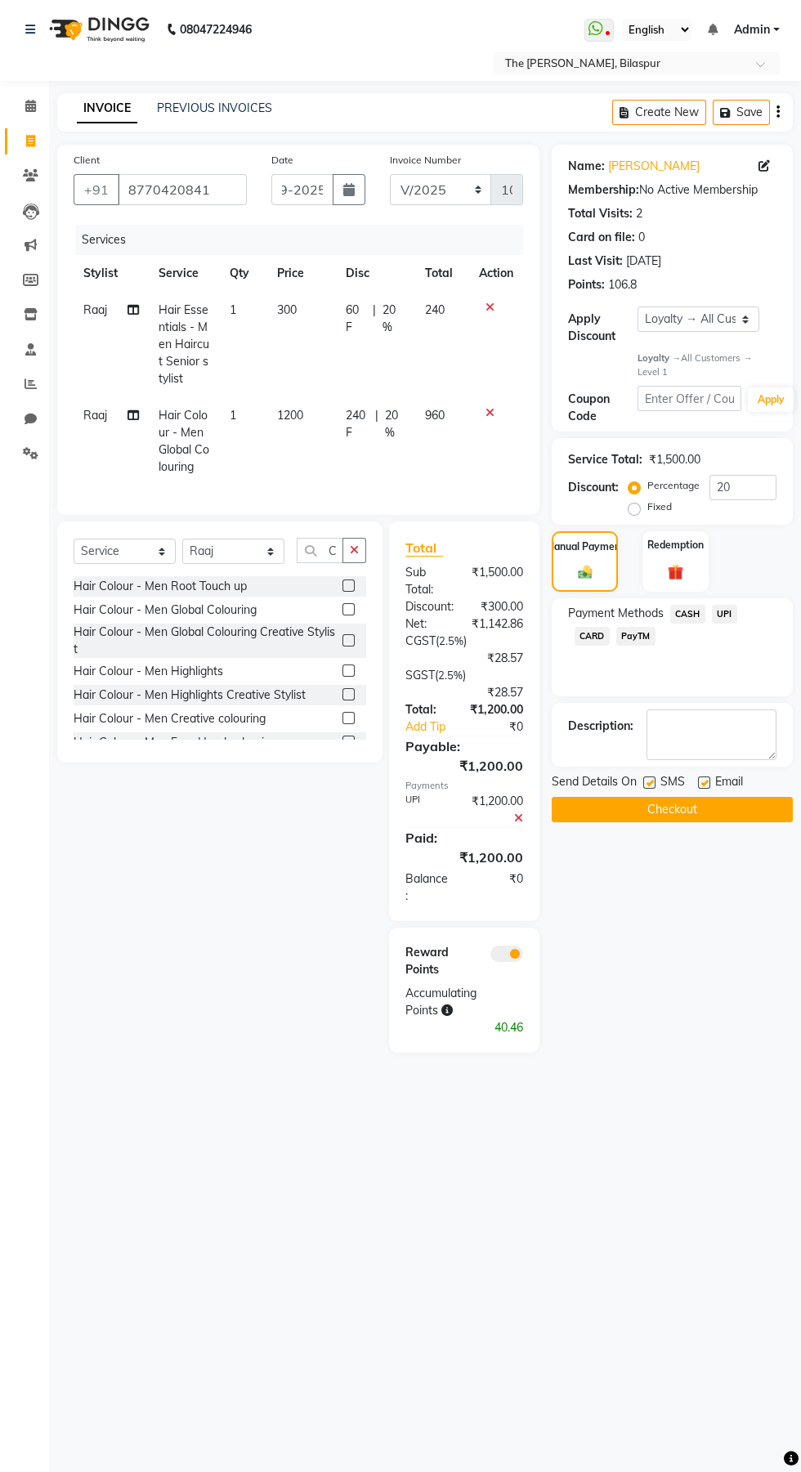
click at [649, 782] on label at bounding box center [649, 782] width 12 height 12
click at [649, 782] on input "checkbox" at bounding box center [648, 783] width 11 height 11
checkbox input "false"
click at [707, 782] on label at bounding box center [704, 782] width 12 height 12
click at [707, 782] on input "checkbox" at bounding box center [703, 783] width 11 height 11
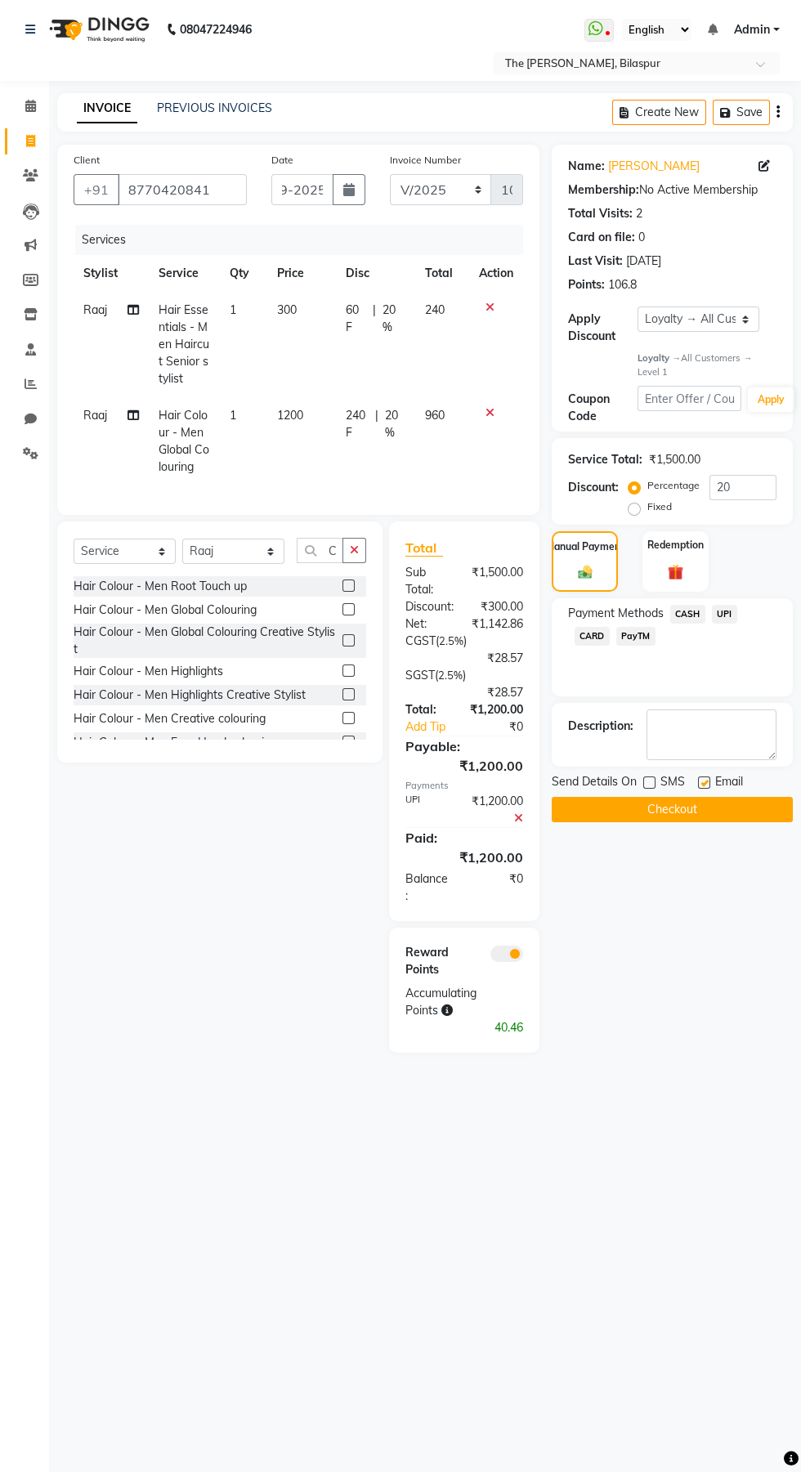
checkbox input "false"
click at [739, 818] on button "Checkout" at bounding box center [672, 809] width 241 height 25
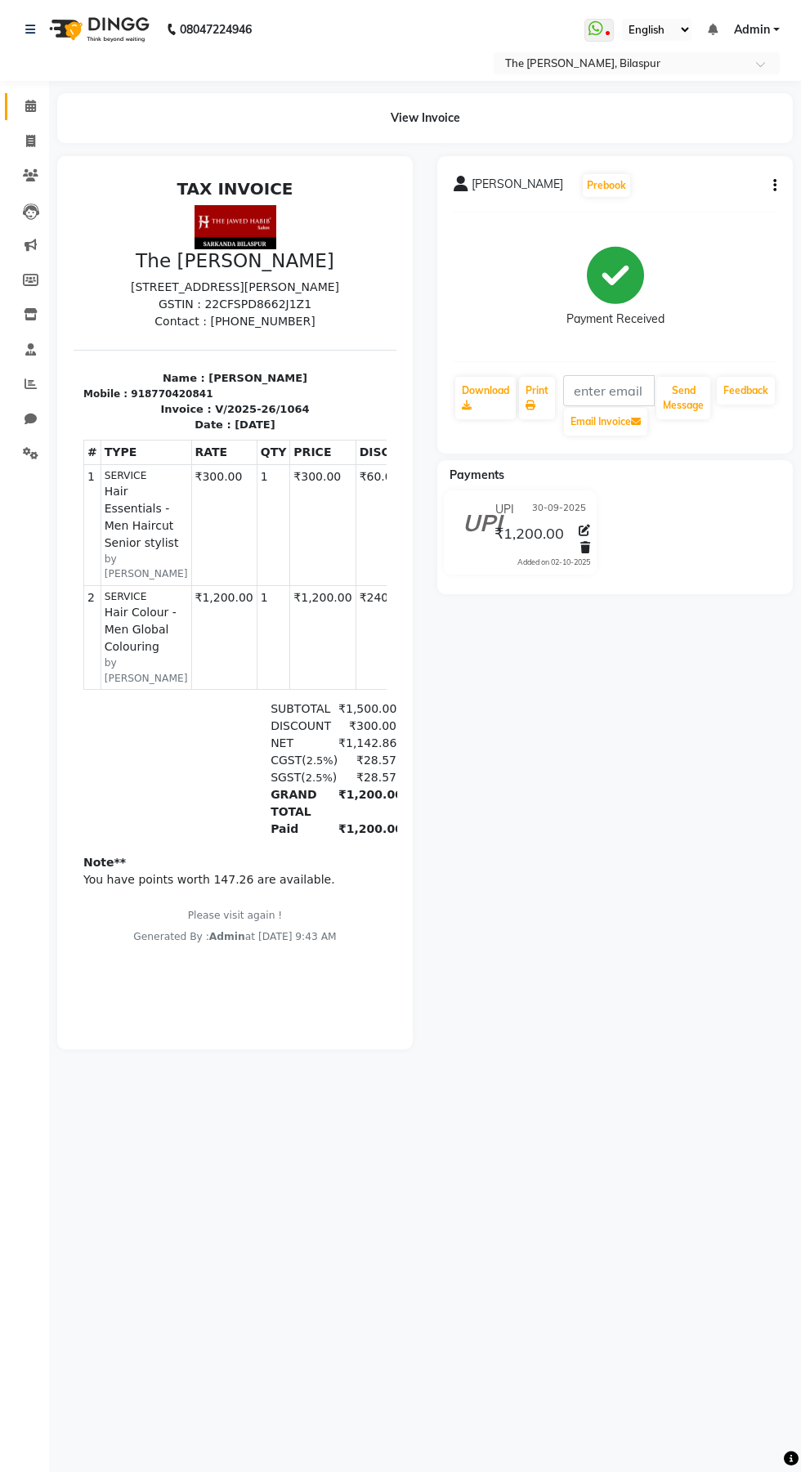
click at [33, 101] on icon at bounding box center [30, 106] width 11 height 12
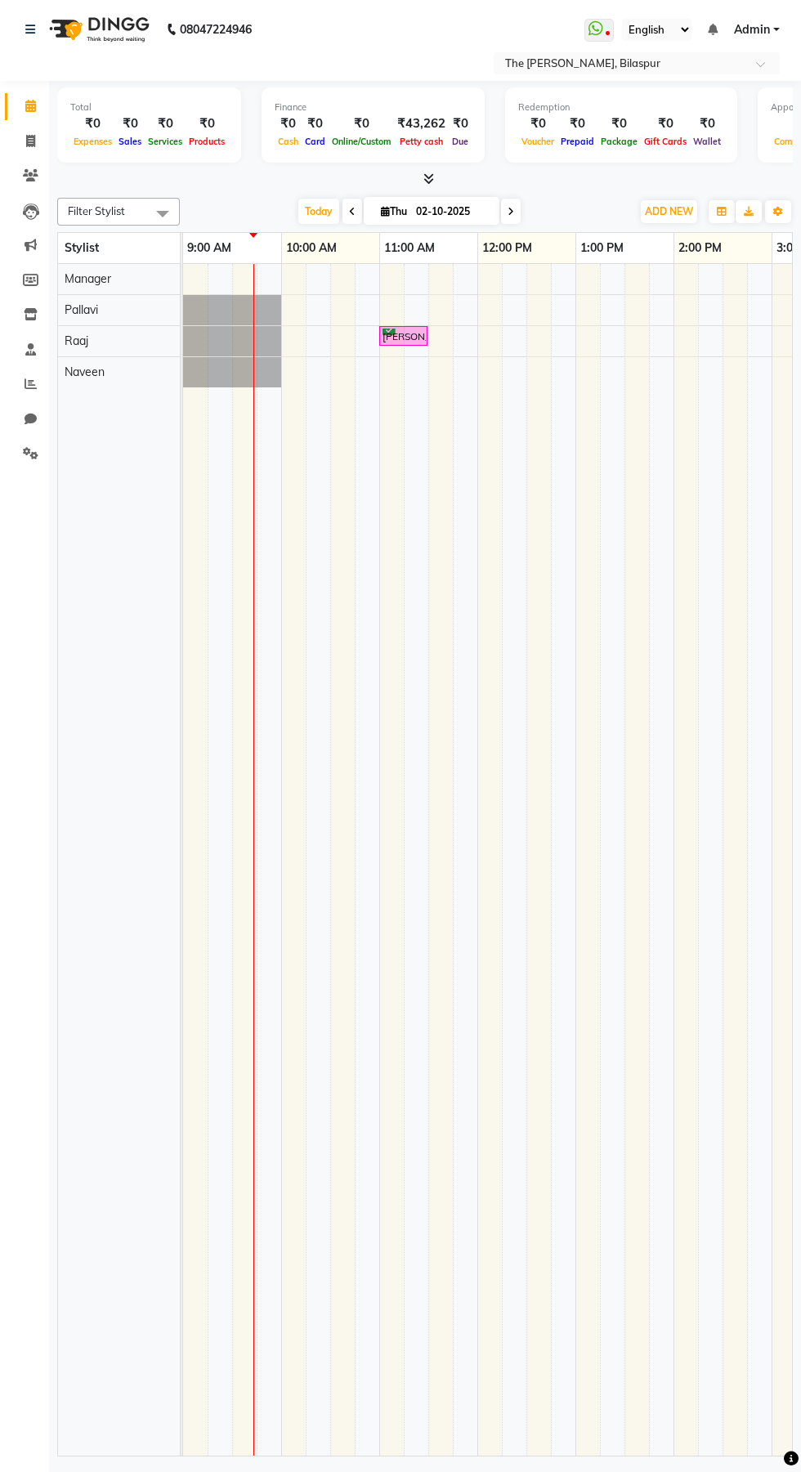
click at [428, 178] on icon at bounding box center [428, 178] width 11 height 12
